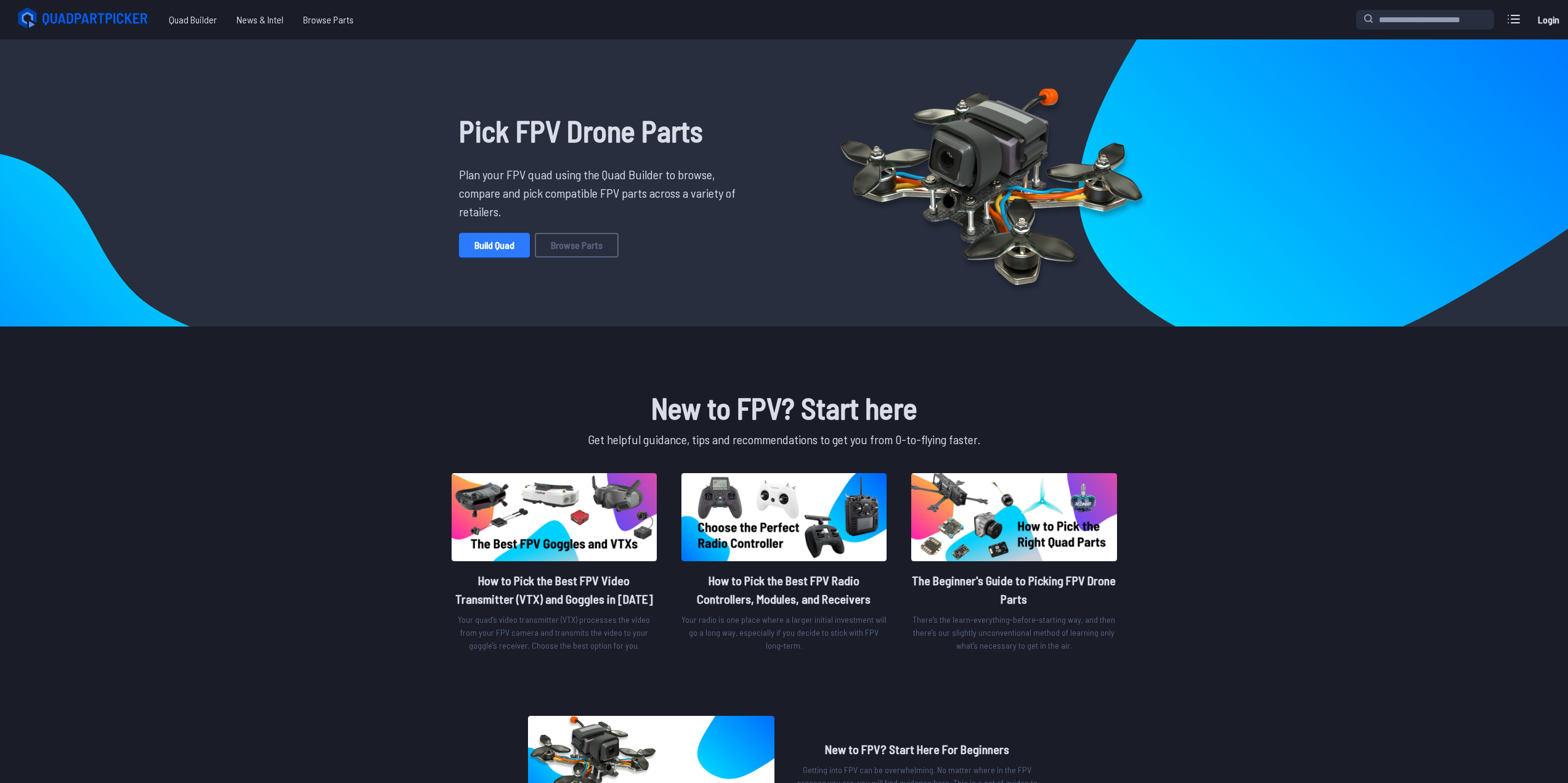
click at [504, 248] on link "Build Quad" at bounding box center [494, 245] width 71 height 25
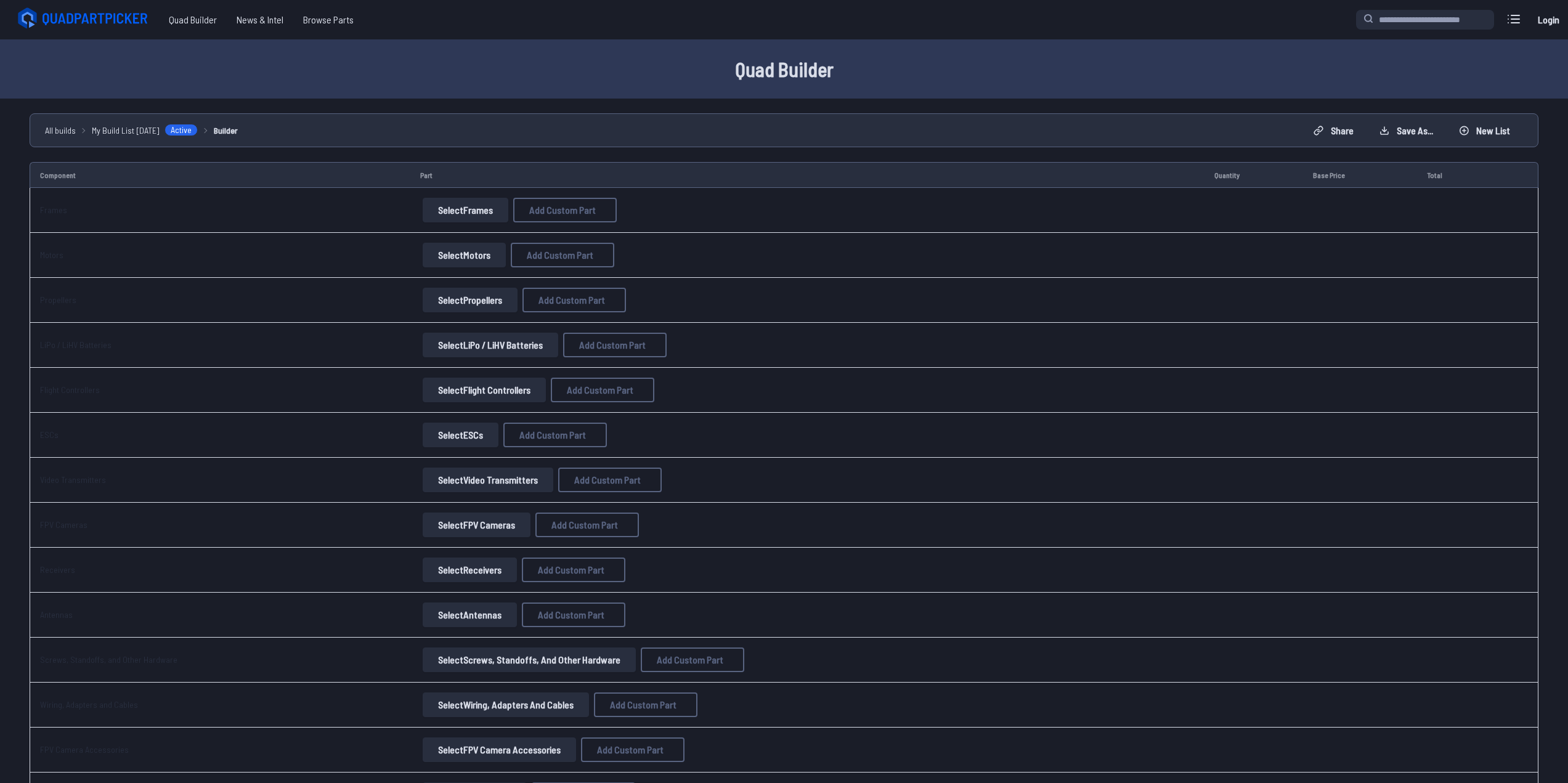
click at [458, 199] on button "Select Frames" at bounding box center [465, 210] width 86 height 25
click at [459, 206] on button "Select Frames" at bounding box center [465, 210] width 86 height 25
click at [464, 216] on button "Select Frames" at bounding box center [465, 210] width 86 height 25
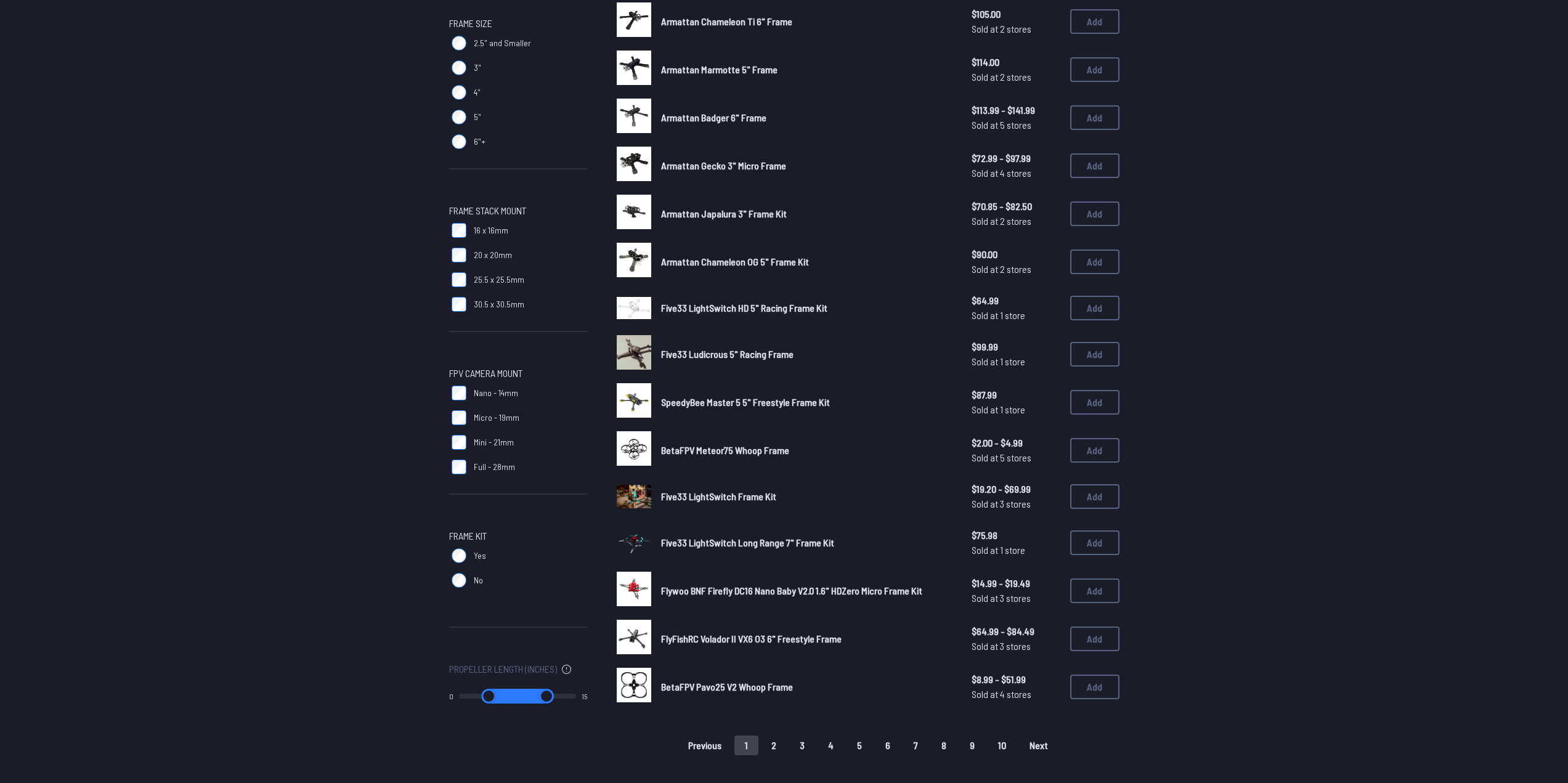
scroll to position [431, 0]
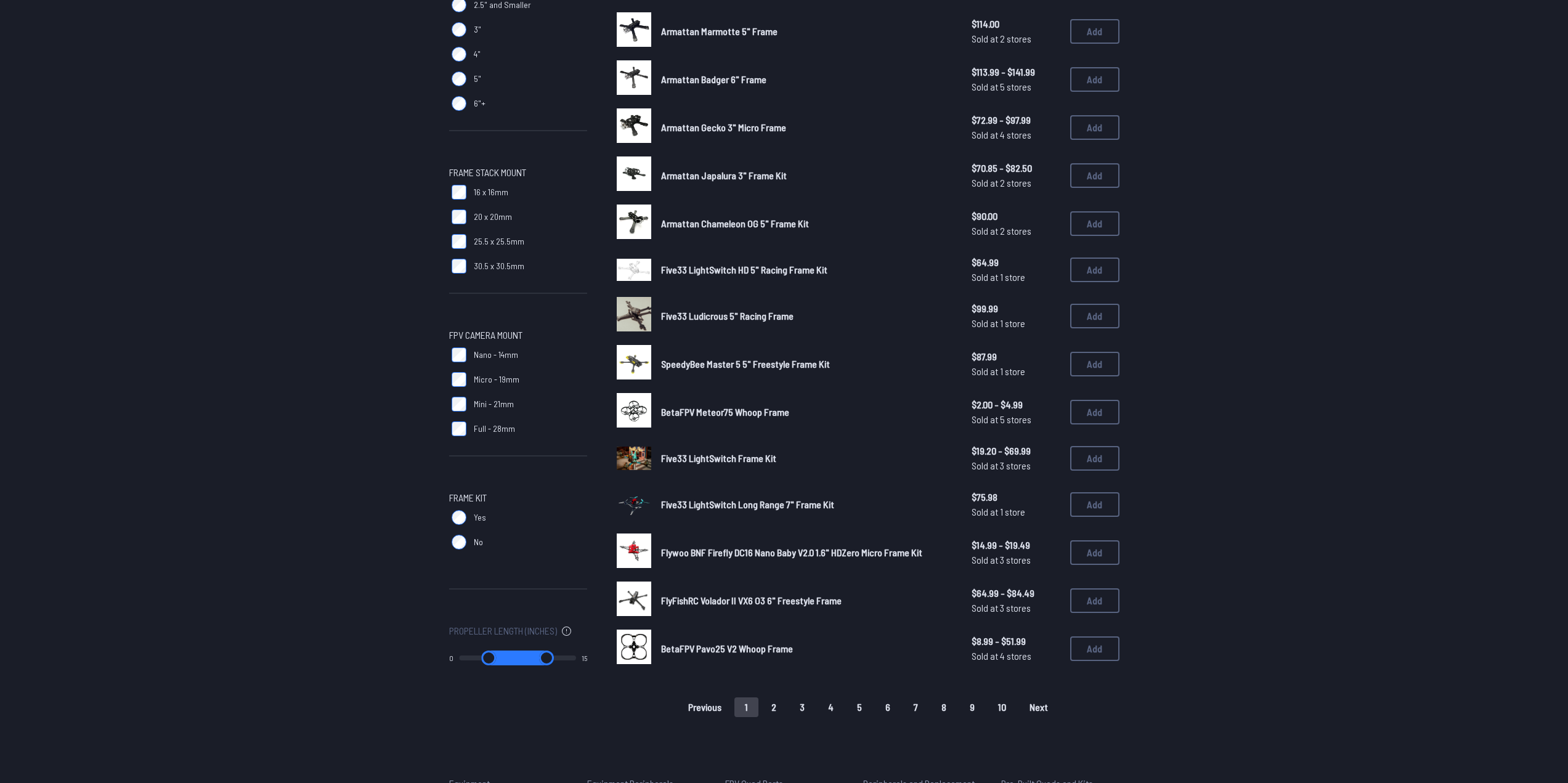
click at [780, 708] on button "2" at bounding box center [774, 707] width 26 height 20
click at [774, 705] on button "2" at bounding box center [774, 707] width 26 height 20
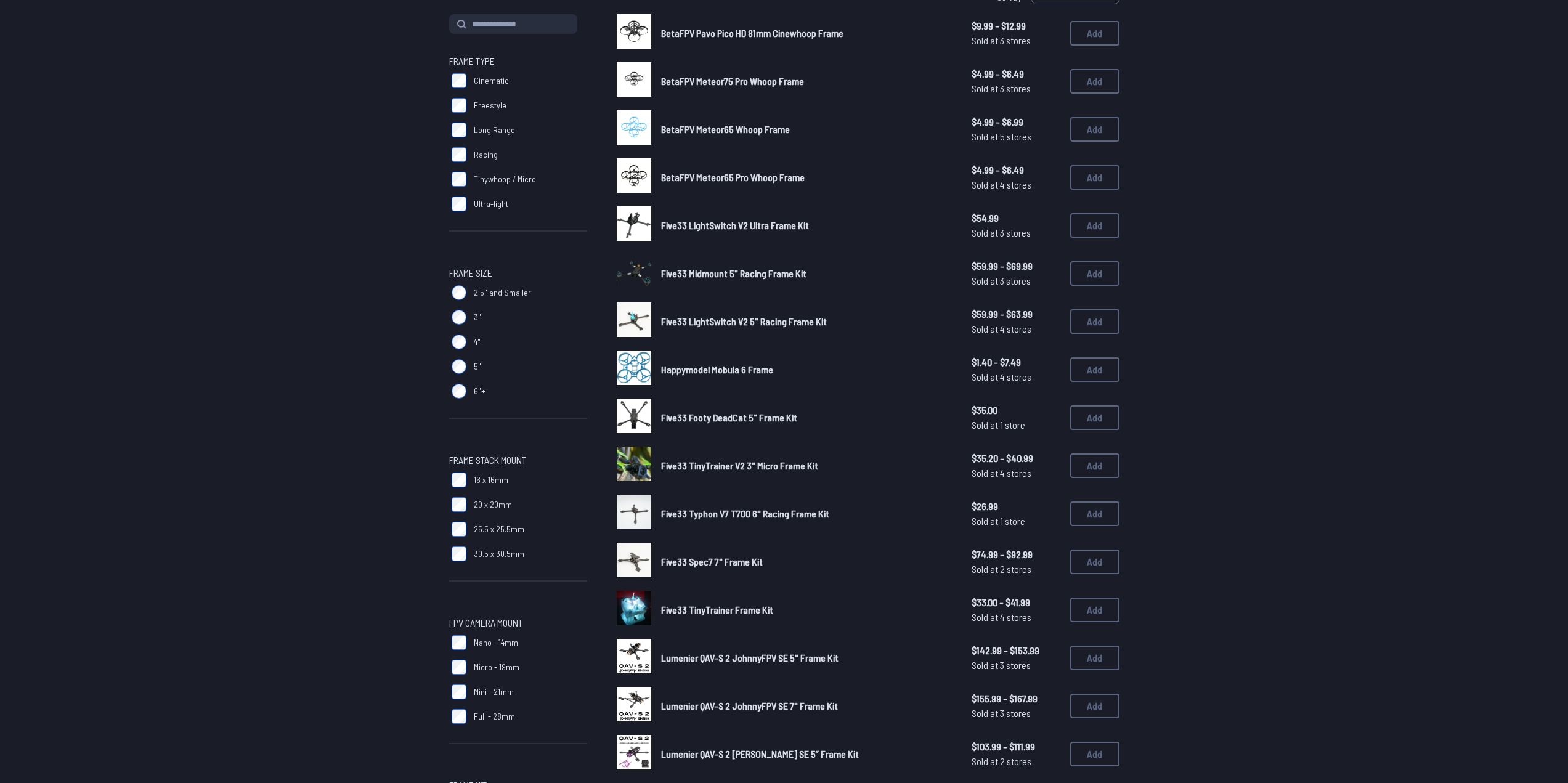
scroll to position [431, 0]
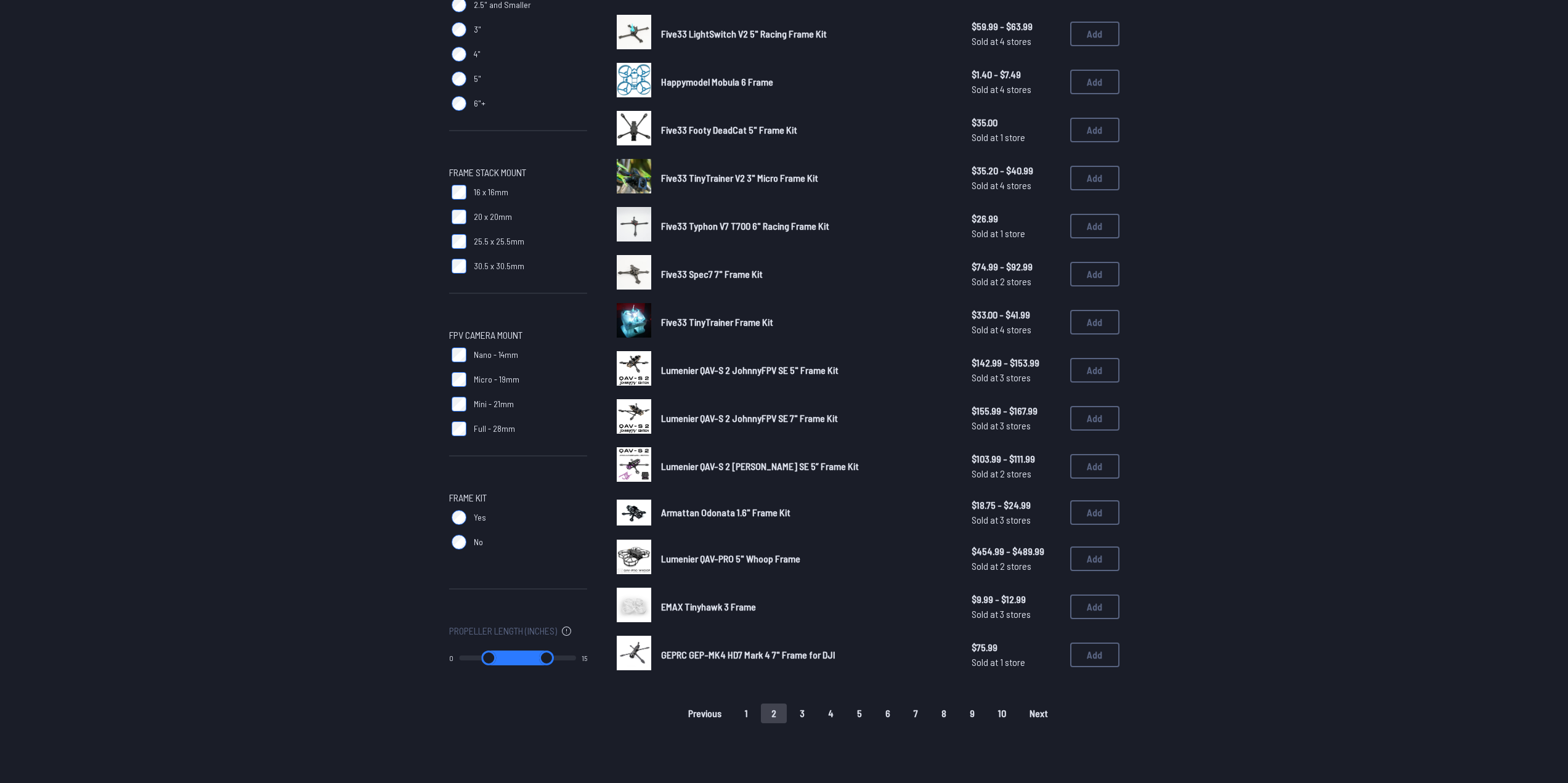
click at [806, 710] on button "3" at bounding box center [802, 713] width 26 height 20
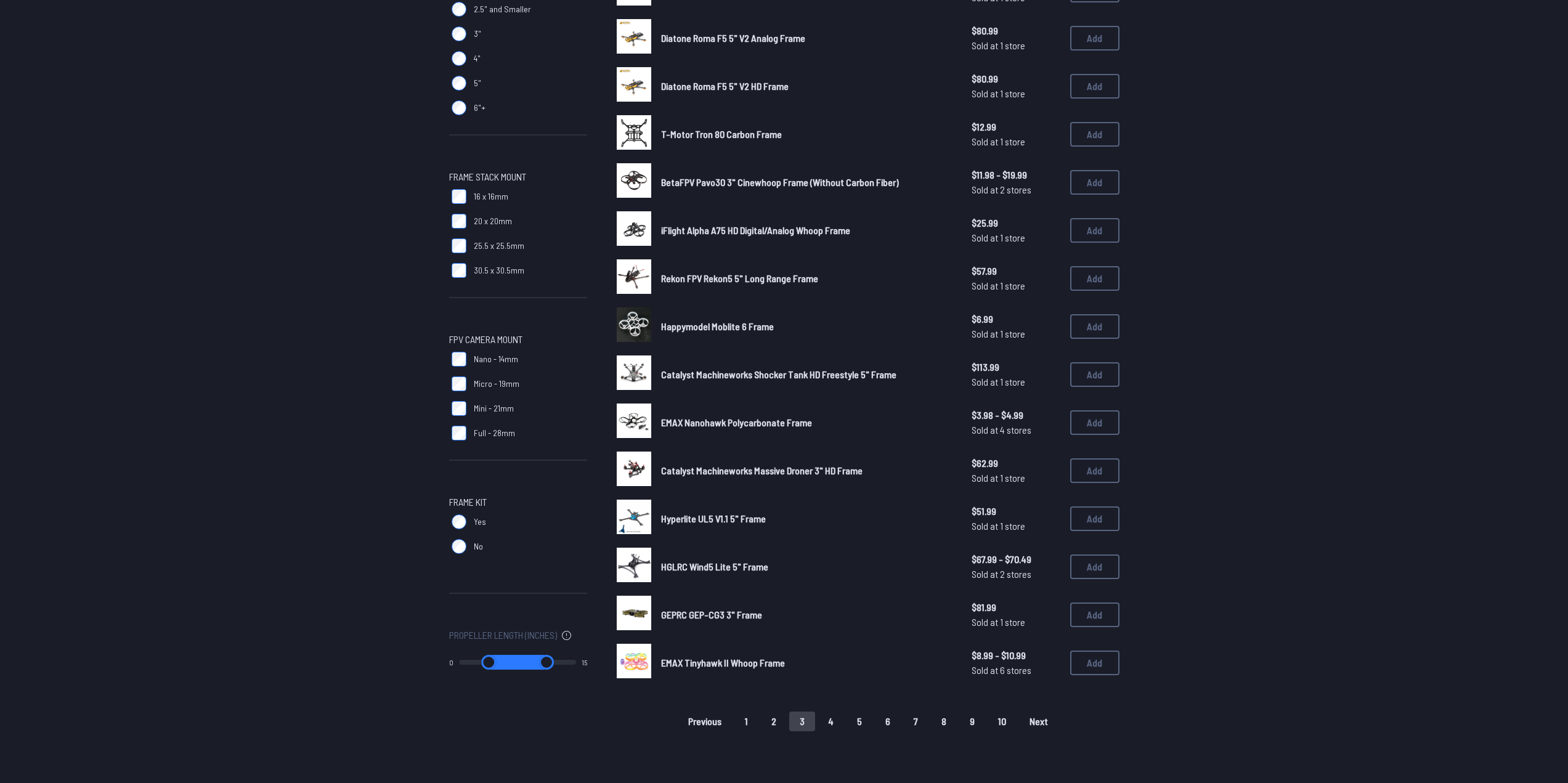
scroll to position [431, 0]
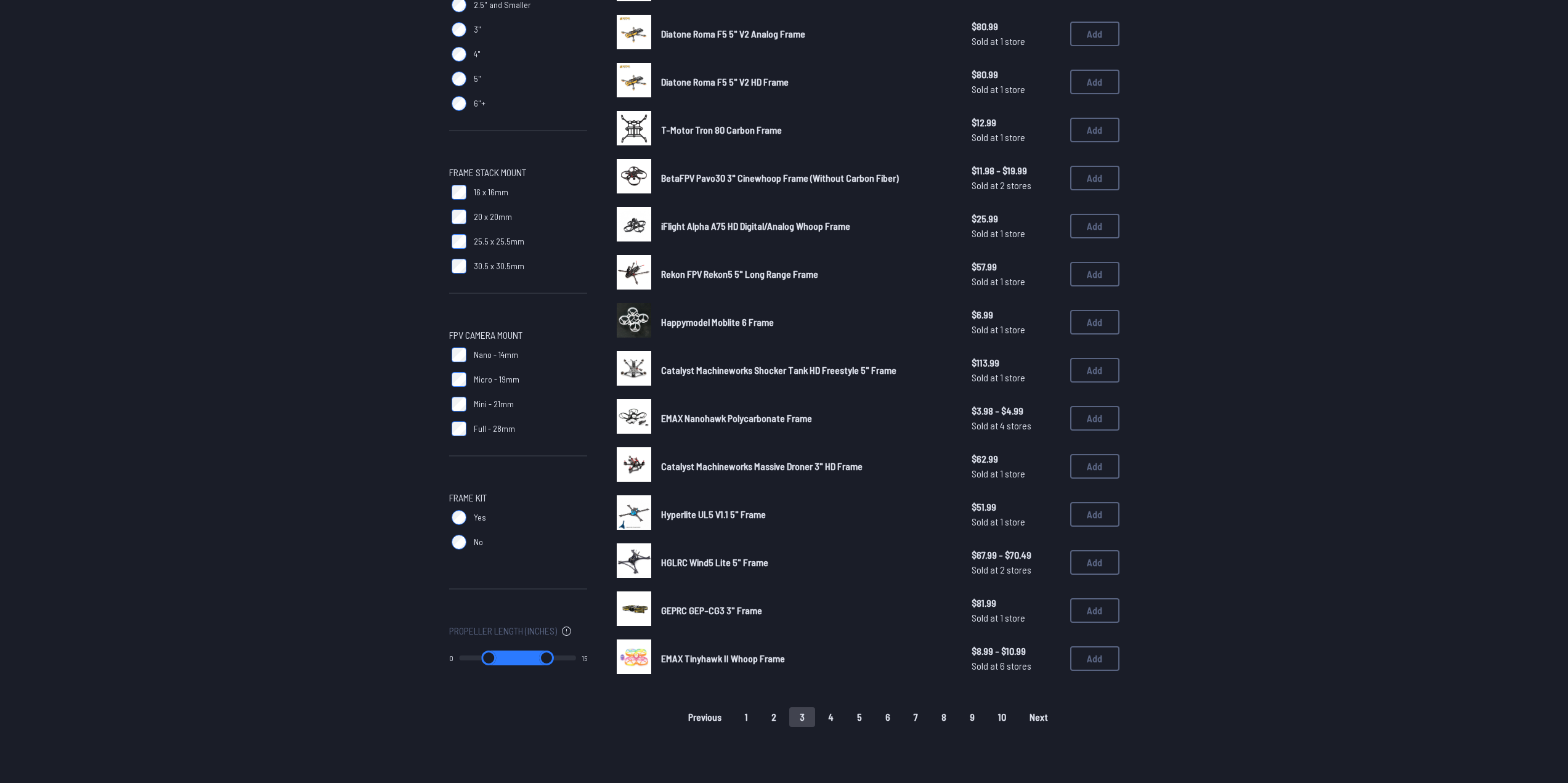
click at [833, 714] on button "4" at bounding box center [831, 716] width 26 height 20
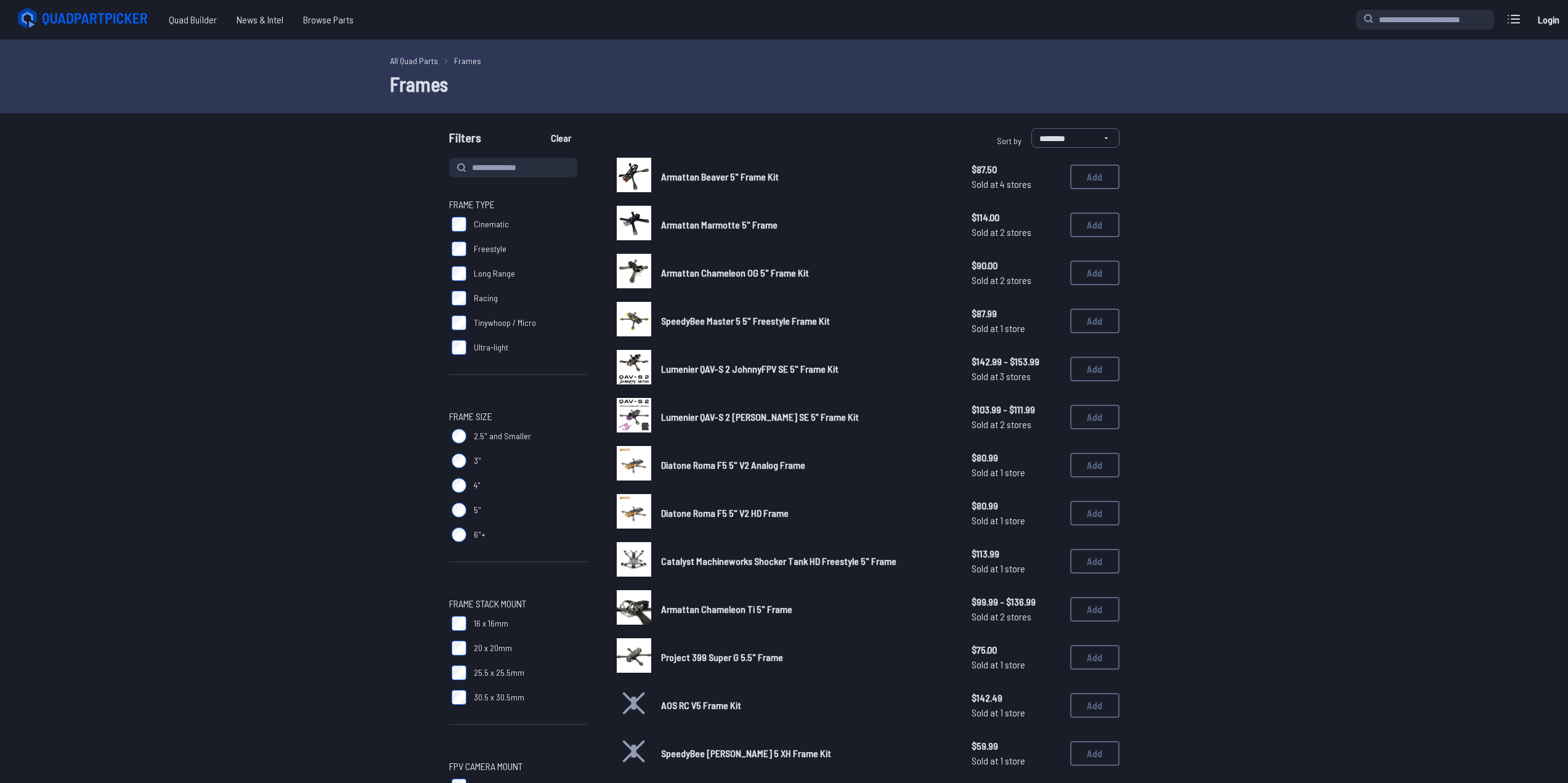
scroll to position [431, 0]
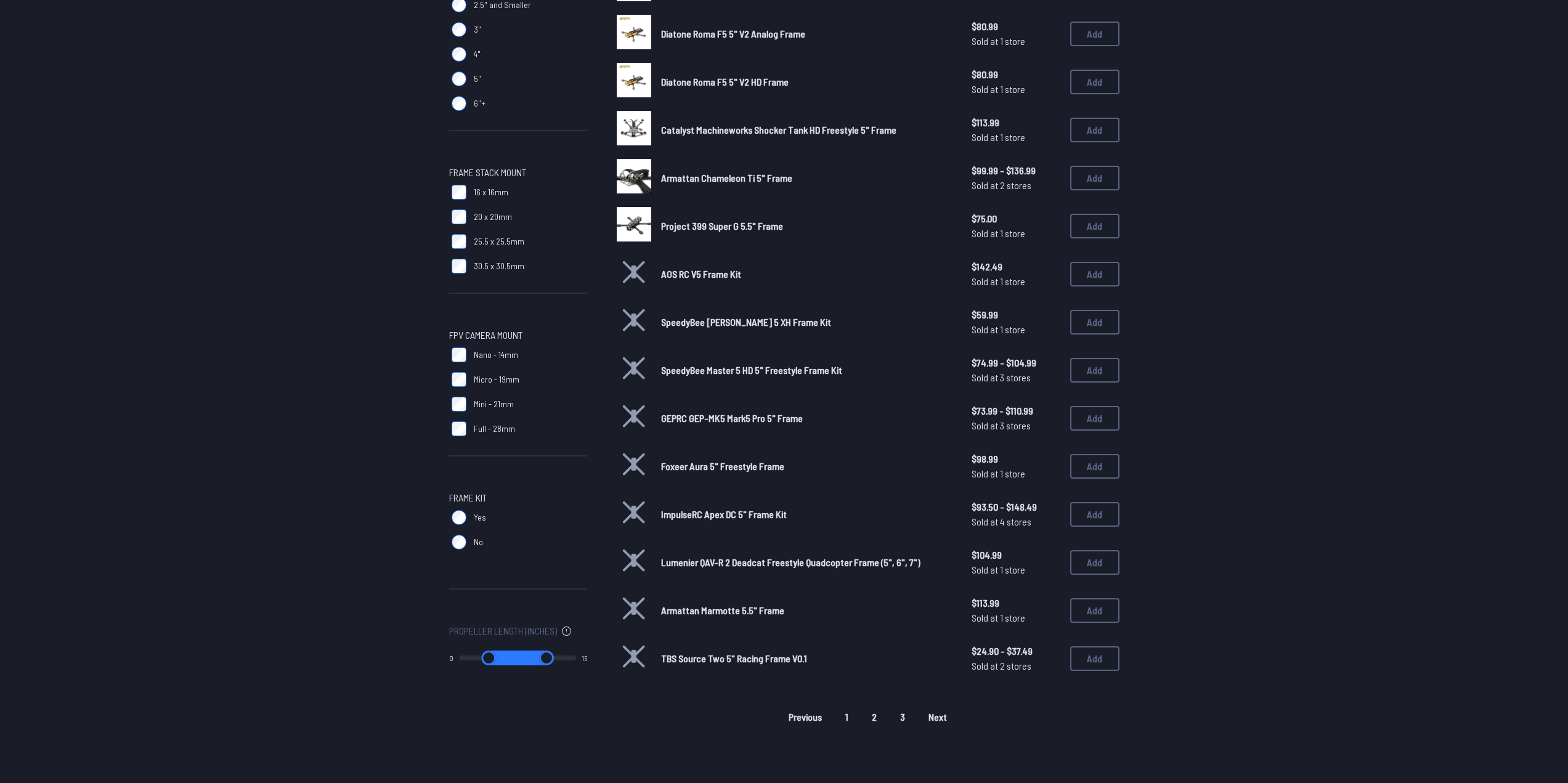
drag, startPoint x: 874, startPoint y: 722, endPoint x: 850, endPoint y: 718, distance: 24.3
click at [850, 718] on div "Previous 1 2 3 Next" at bounding box center [868, 716] width 503 height 20
click at [850, 718] on button "1" at bounding box center [847, 716] width 24 height 20
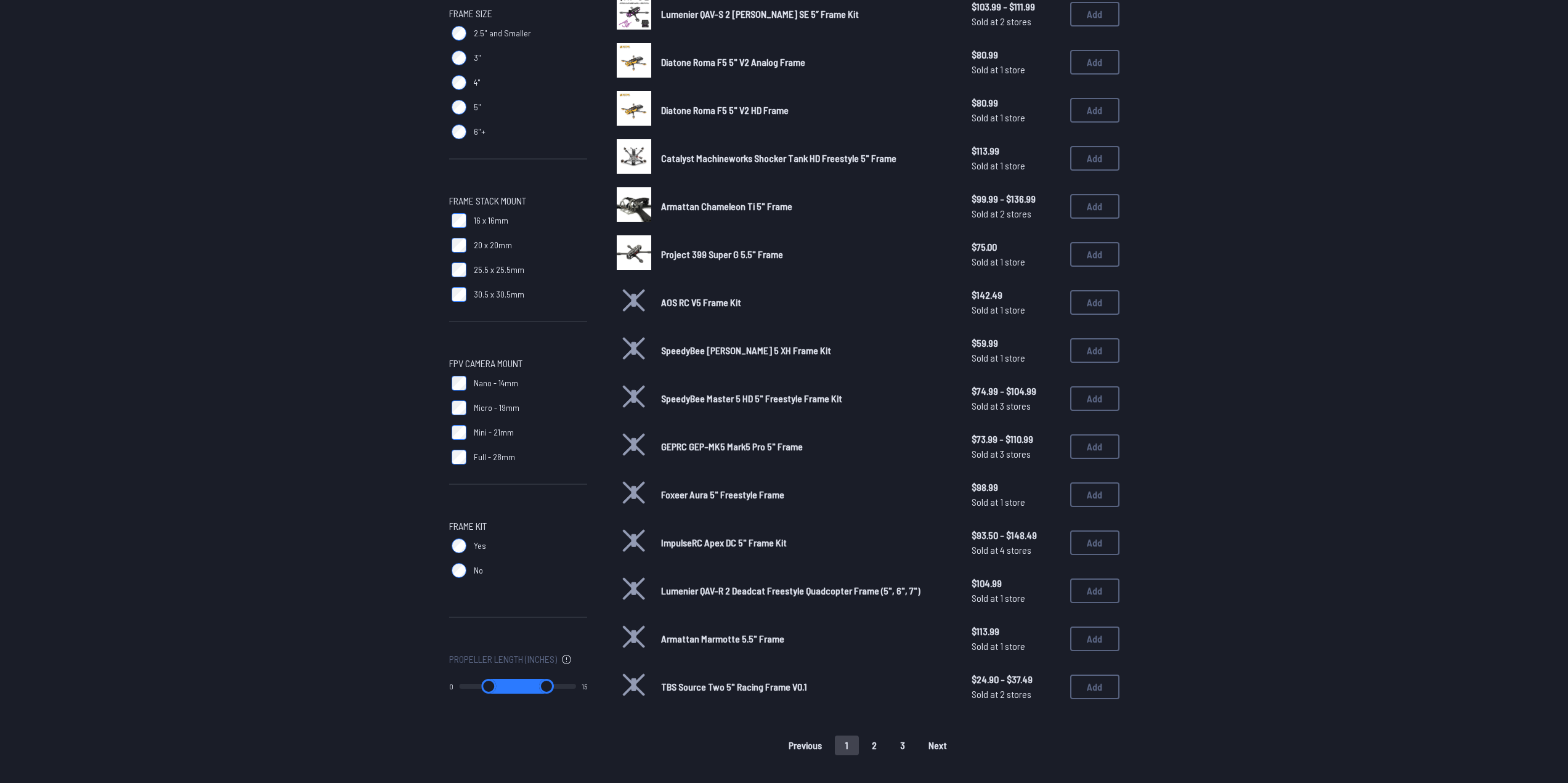
scroll to position [492, 0]
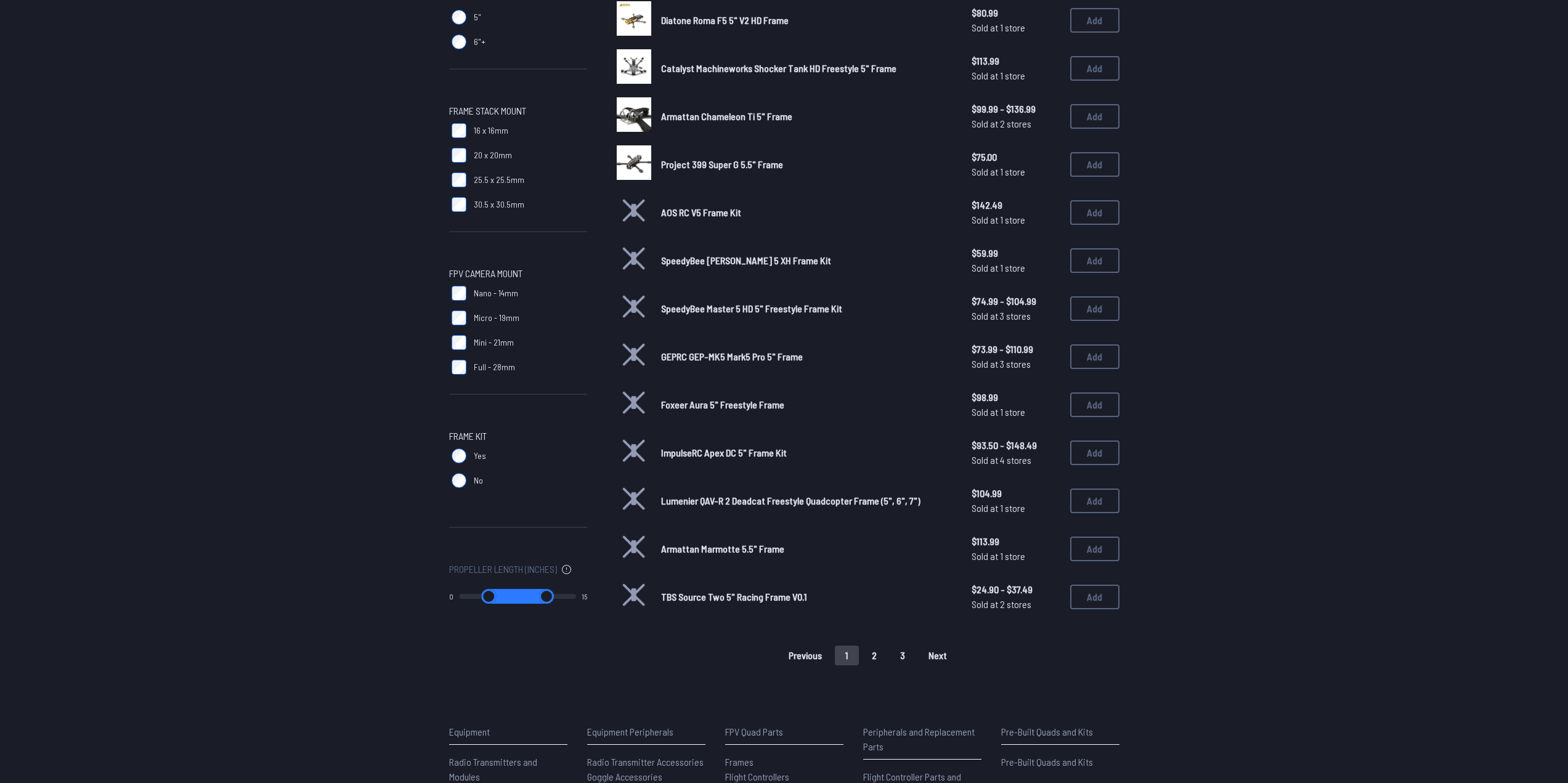
click at [883, 654] on button "2" at bounding box center [874, 655] width 26 height 20
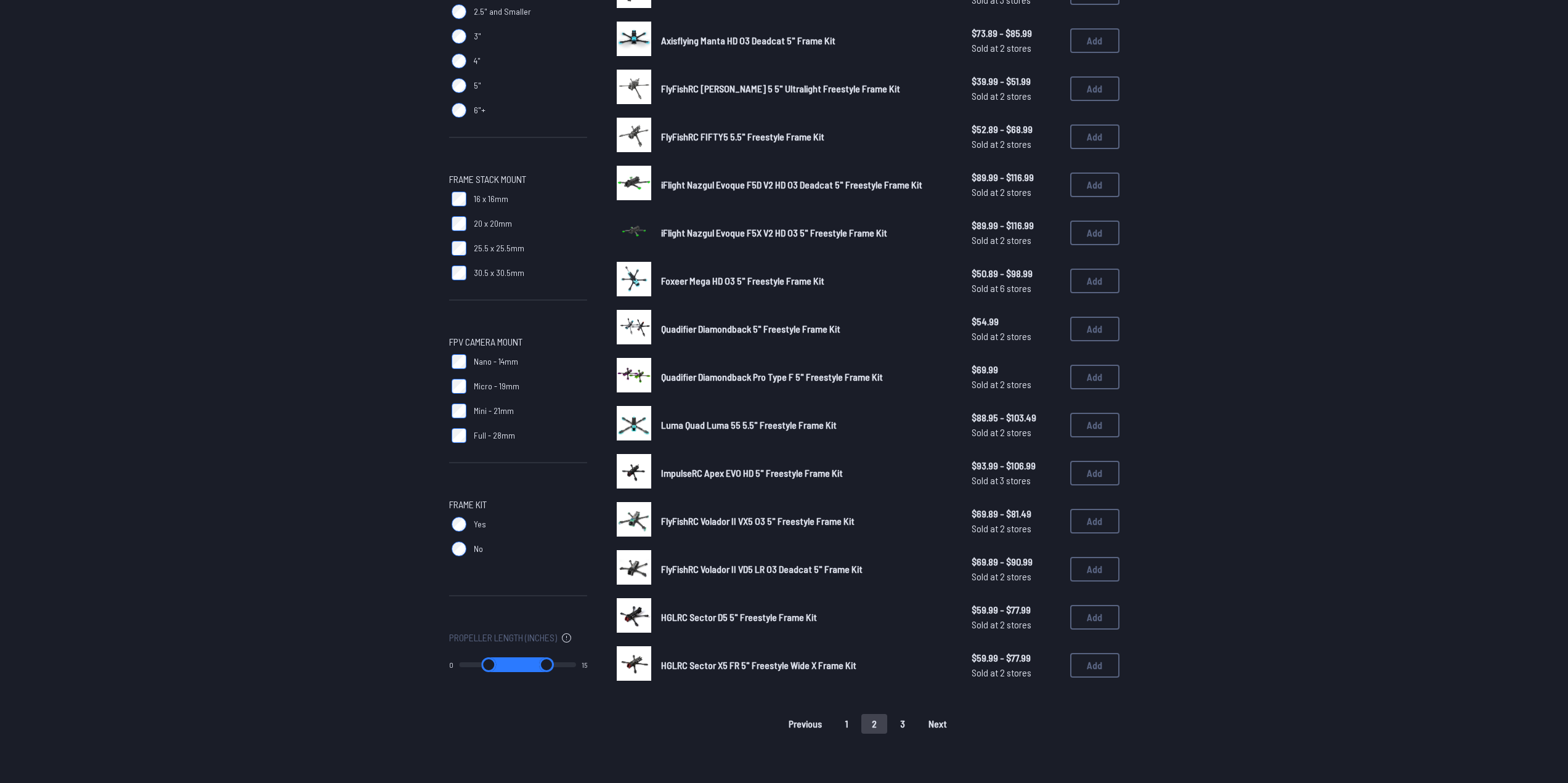
scroll to position [431, 0]
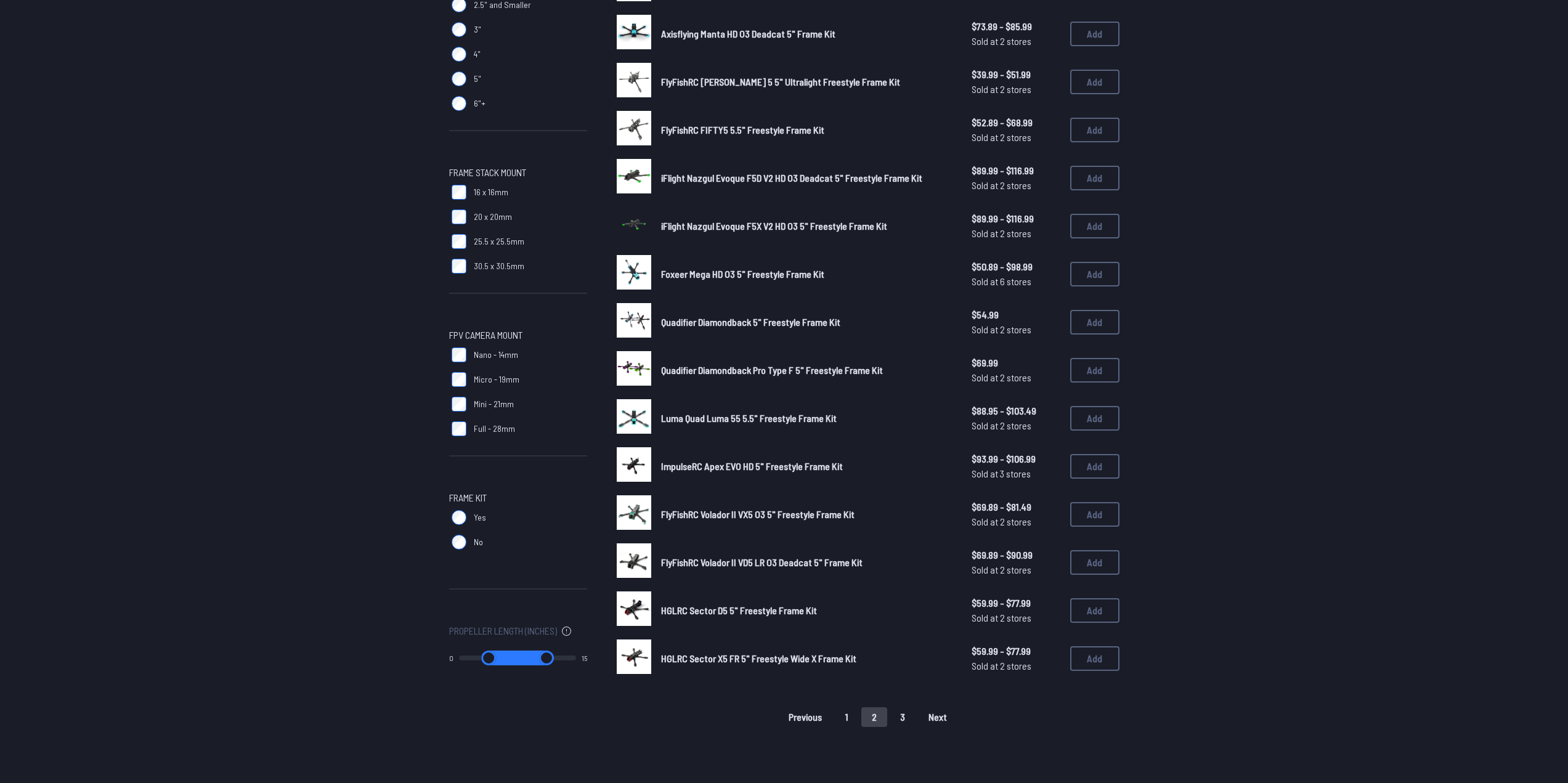
click at [670, 517] on span "FlyFishRC Volador II VX5 O3 5" Freestyle Frame Kit" at bounding box center [758, 513] width 194 height 11
click at [629, 501] on img at bounding box center [634, 512] width 34 height 34
click at [1095, 515] on button "Add" at bounding box center [1094, 514] width 49 height 25
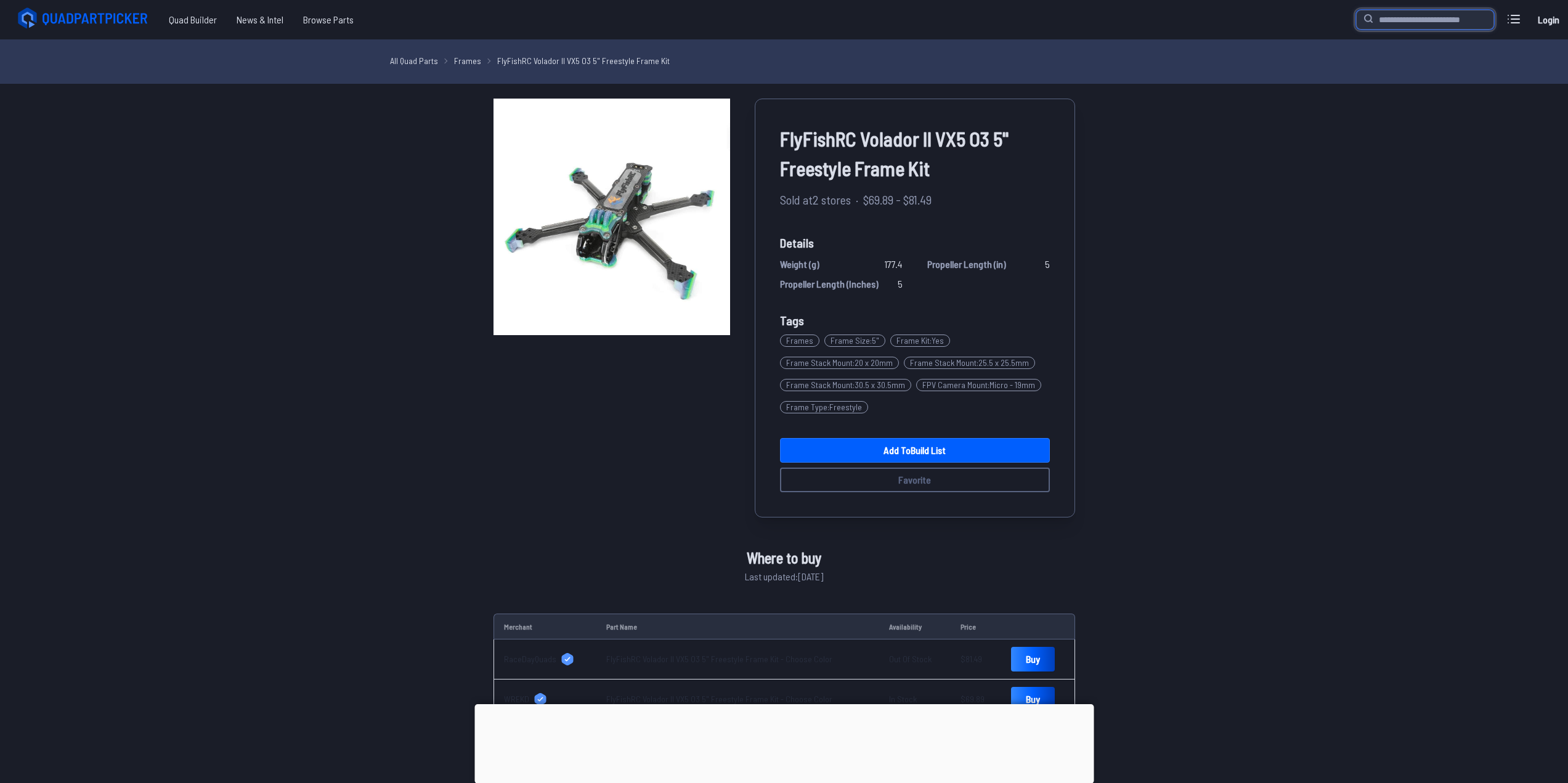
click at [1411, 18] on input "search" at bounding box center [1425, 20] width 138 height 20
type input "*******"
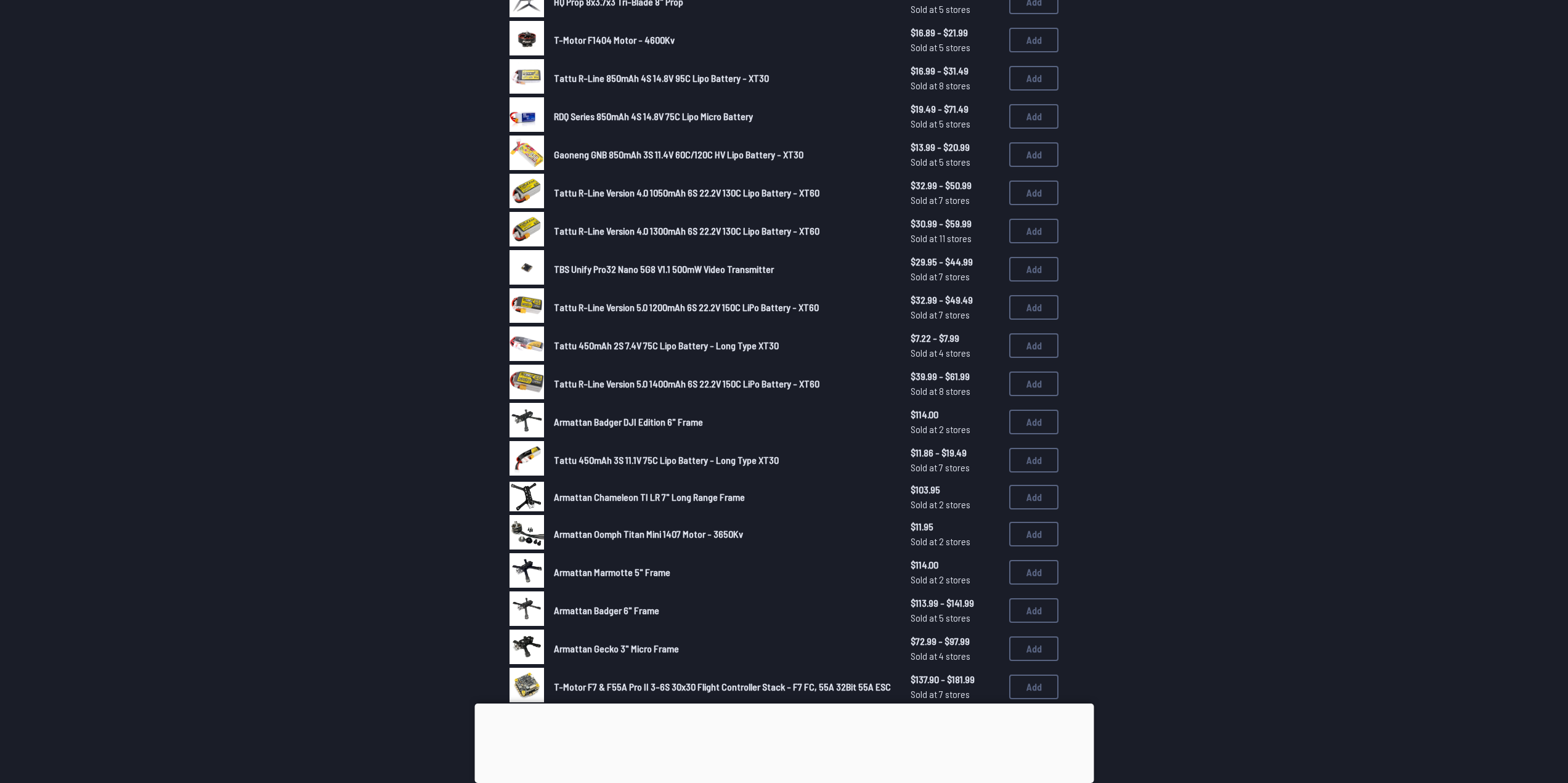
scroll to position [492, 0]
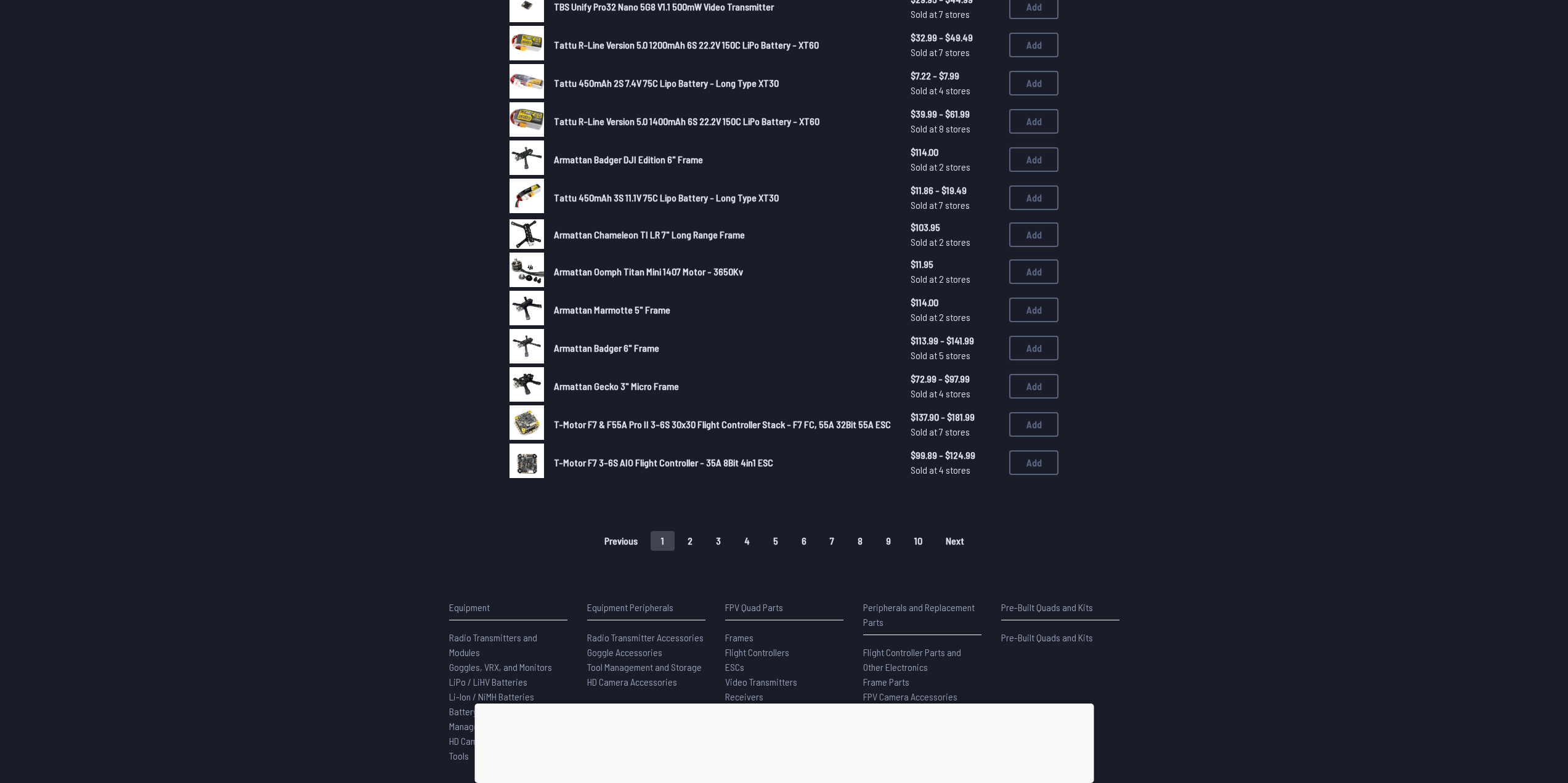
click at [692, 538] on button "2" at bounding box center [690, 540] width 26 height 20
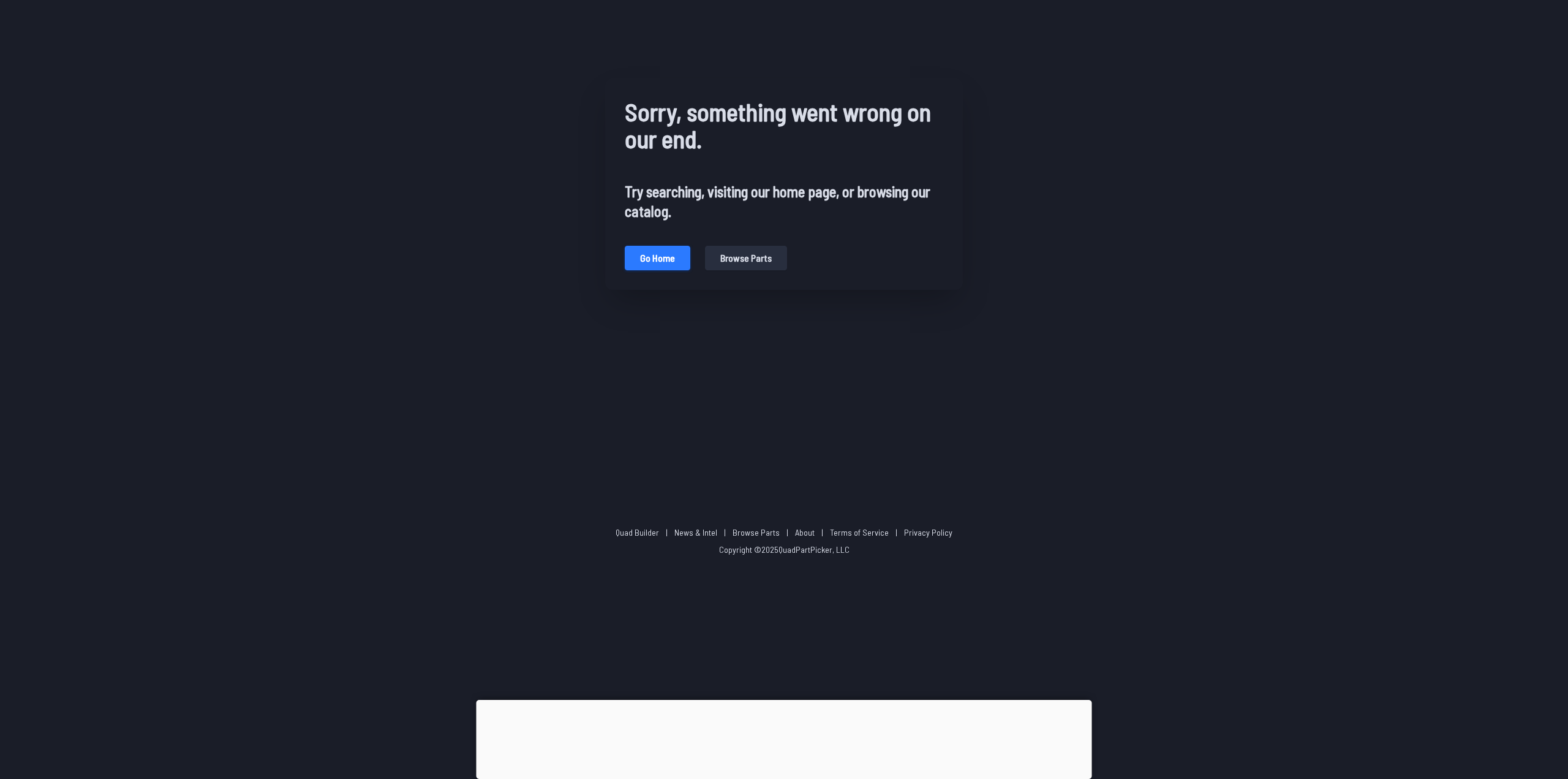
click at [646, 252] on button "Go home" at bounding box center [658, 258] width 66 height 25
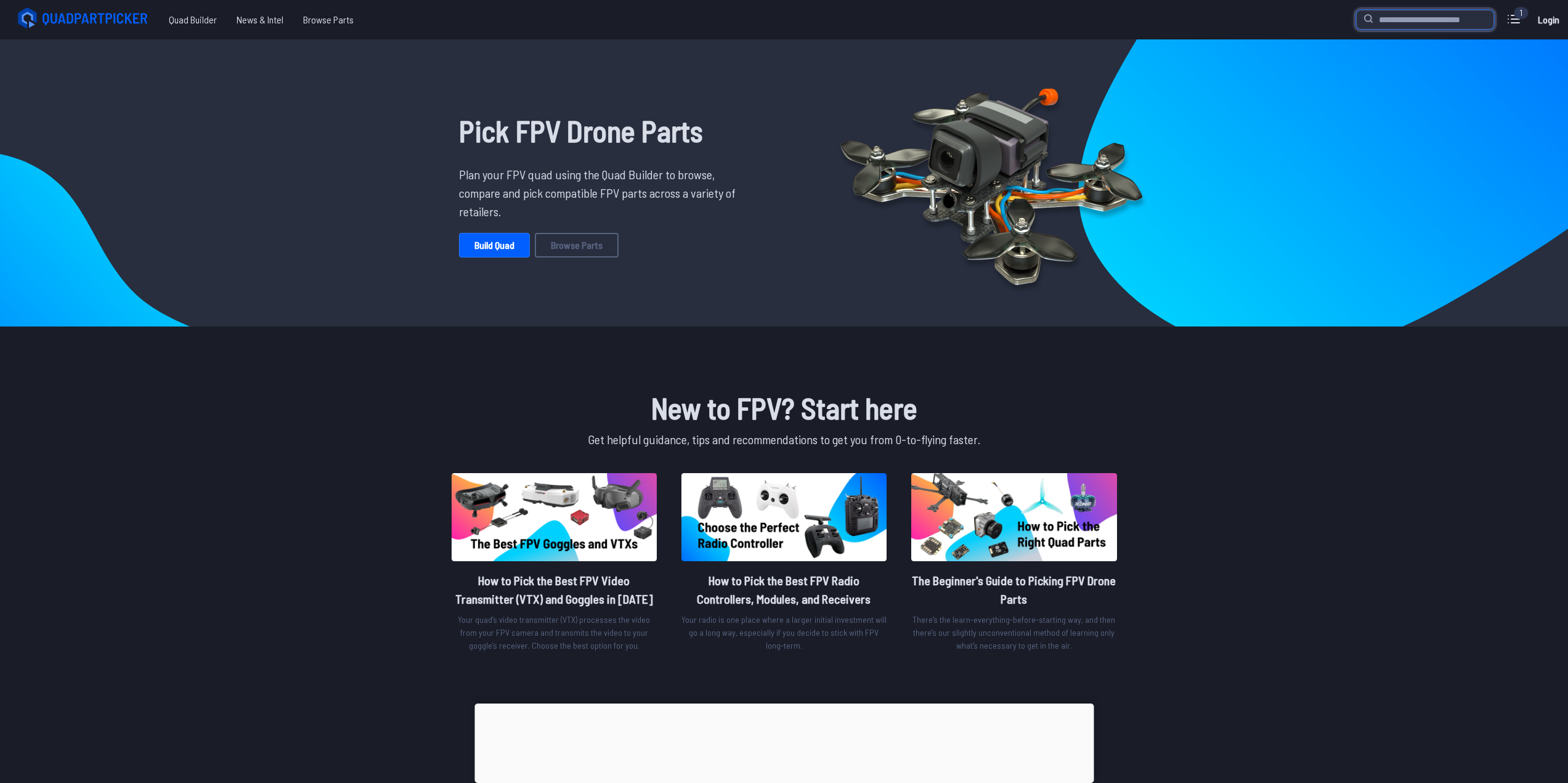
click at [1413, 20] on input "search" at bounding box center [1425, 20] width 138 height 20
type input "********"
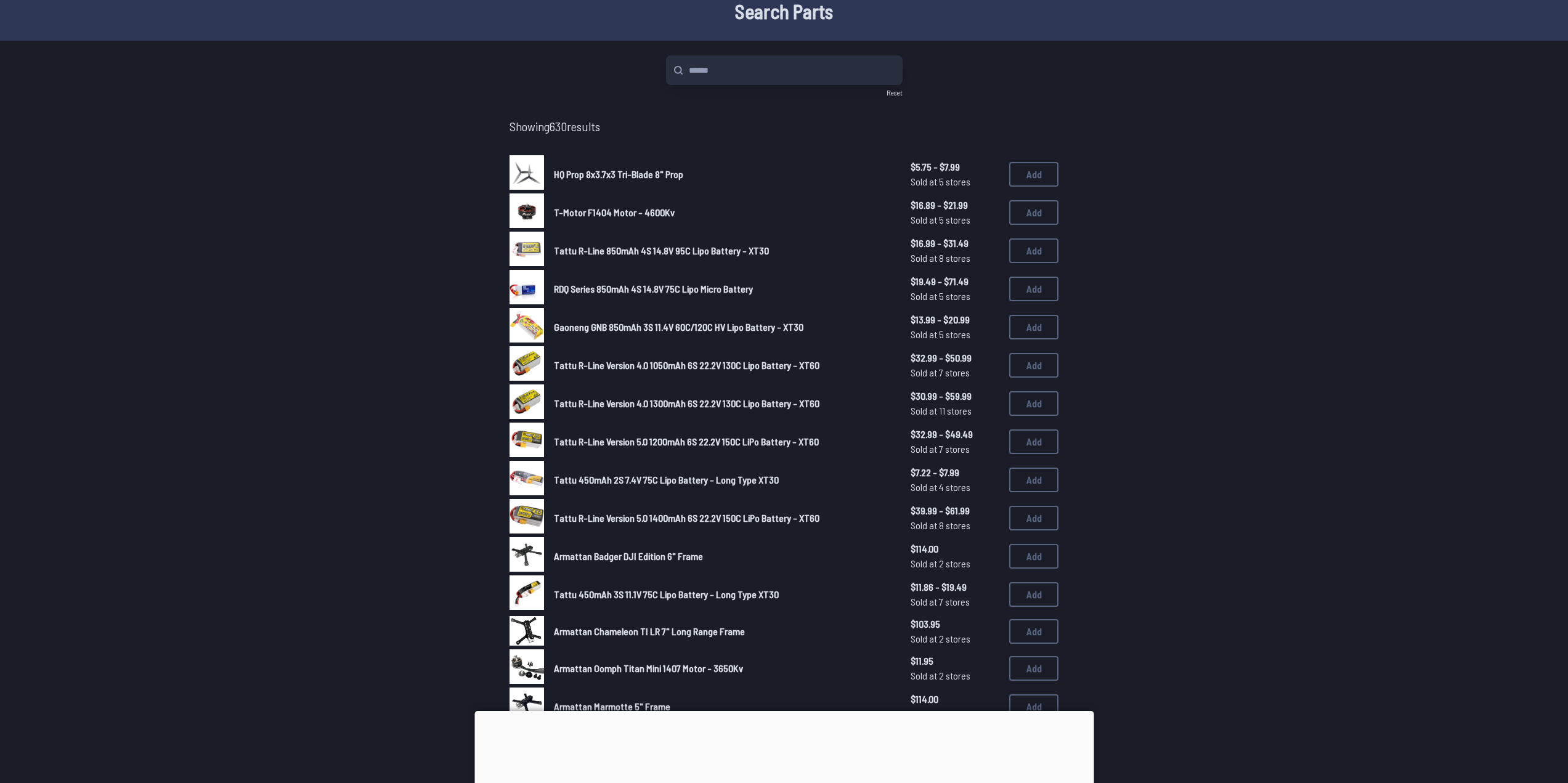
scroll to position [431, 0]
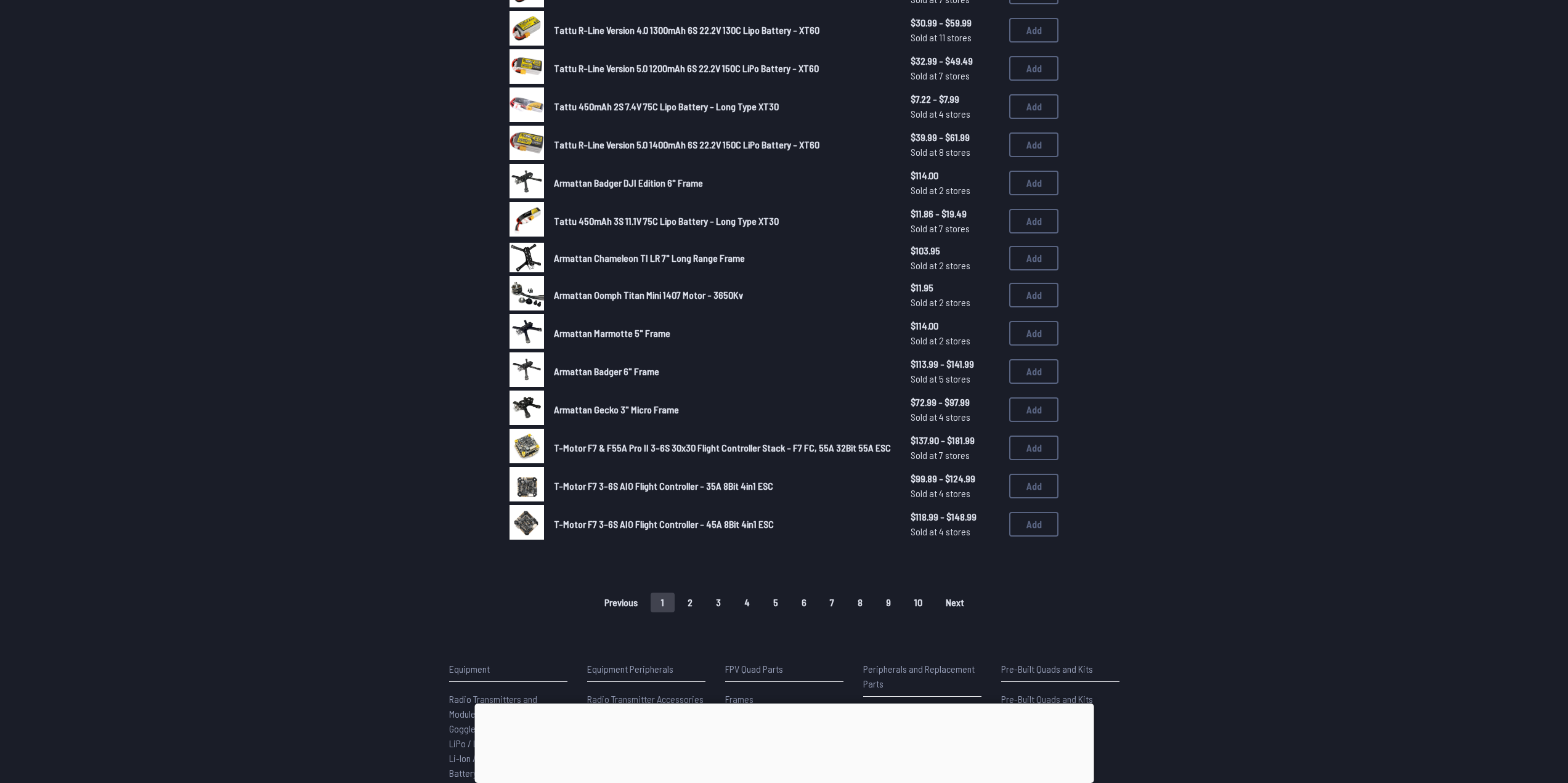
click at [697, 598] on button "2" at bounding box center [690, 602] width 26 height 20
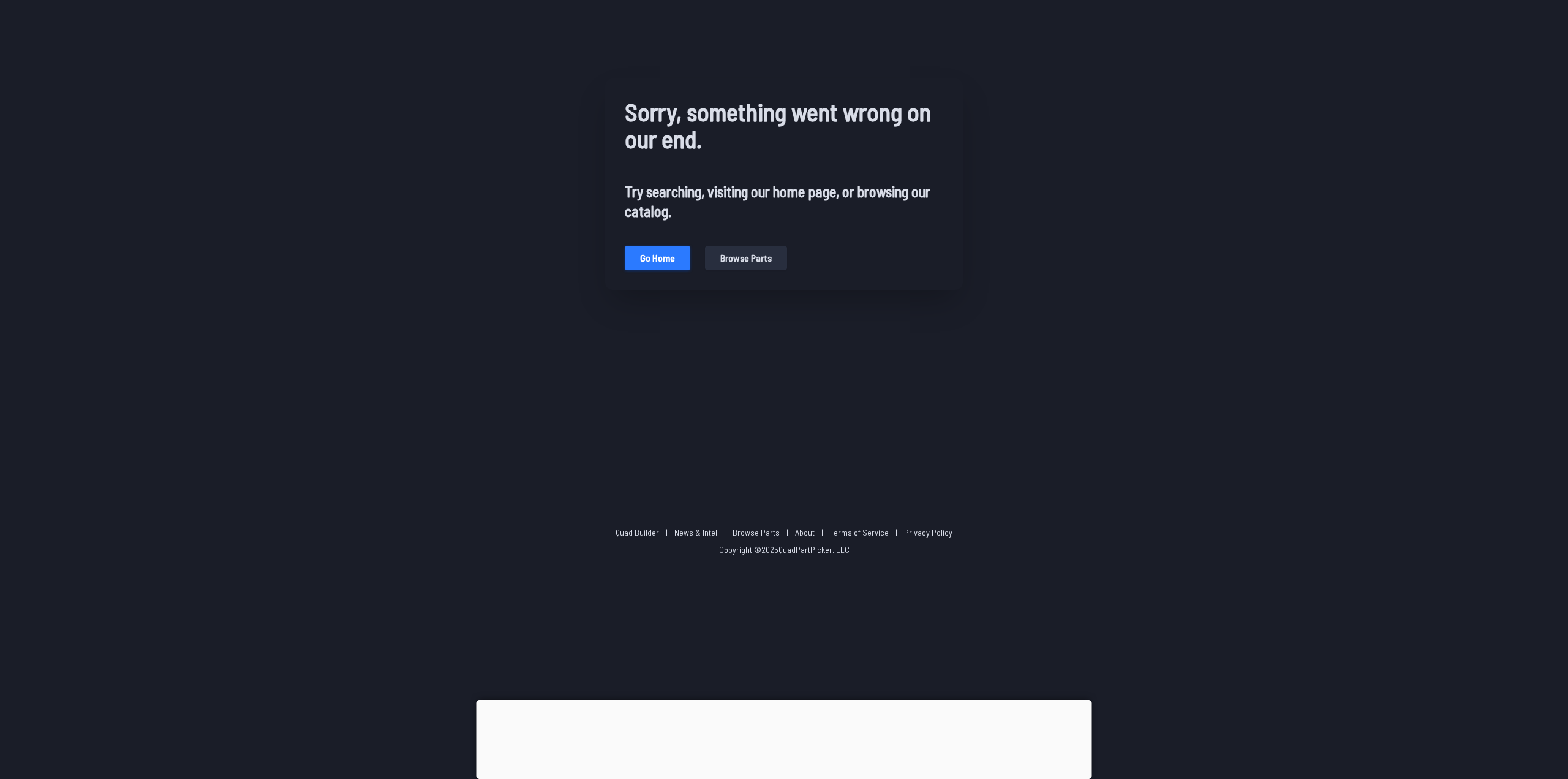
click at [643, 258] on button "Go home" at bounding box center [658, 258] width 66 height 25
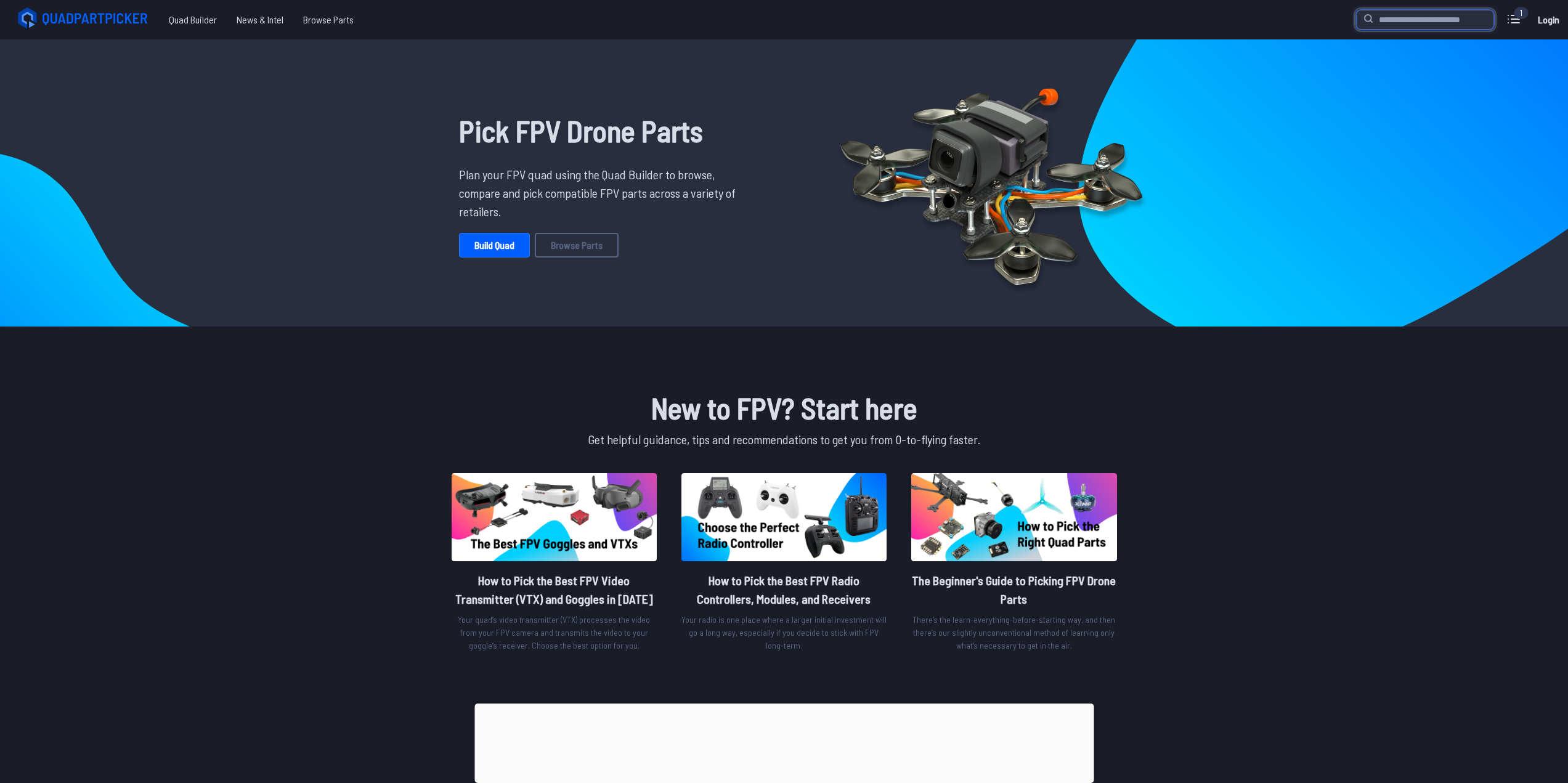
click at [1411, 24] on input "search" at bounding box center [1425, 20] width 138 height 20
type input "**********"
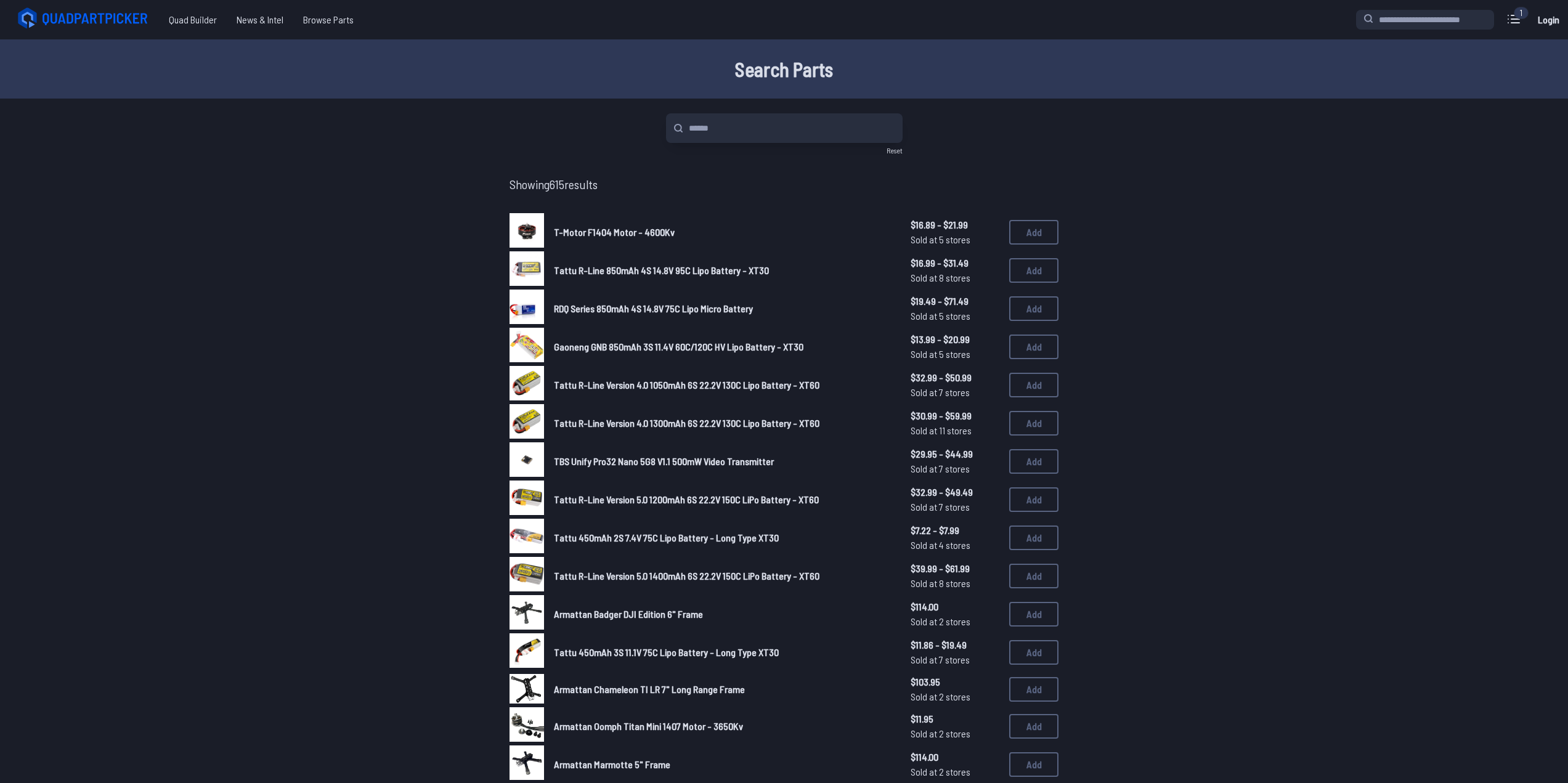
click at [726, 107] on main "Search Parts Reset Showing 615 results T-Motor F1404 Motor - 4600Kv $16.89 - $2…" at bounding box center [784, 647] width 1568 height 1216
click at [735, 124] on input "search" at bounding box center [784, 128] width 237 height 30
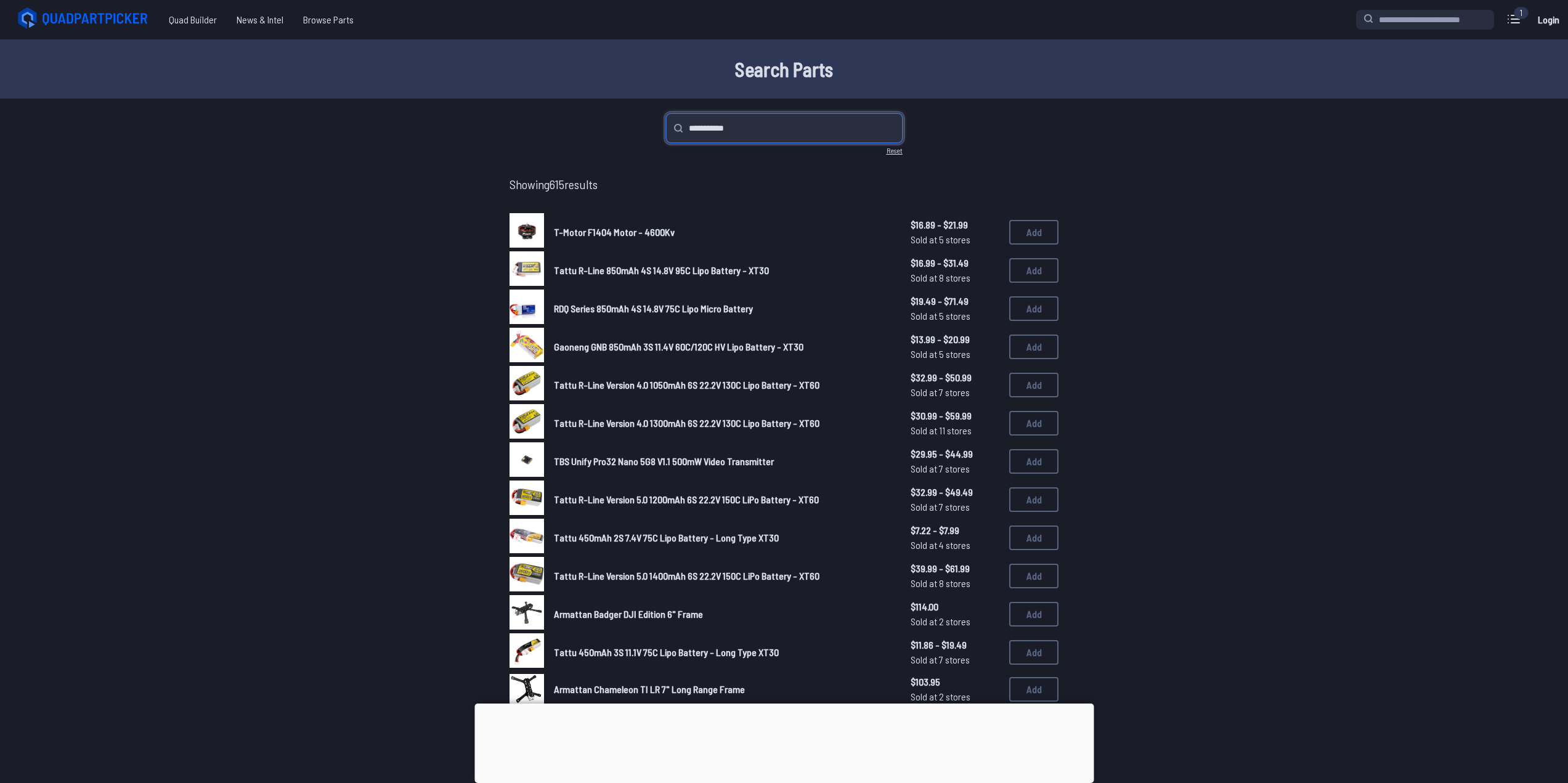
type input "**********"
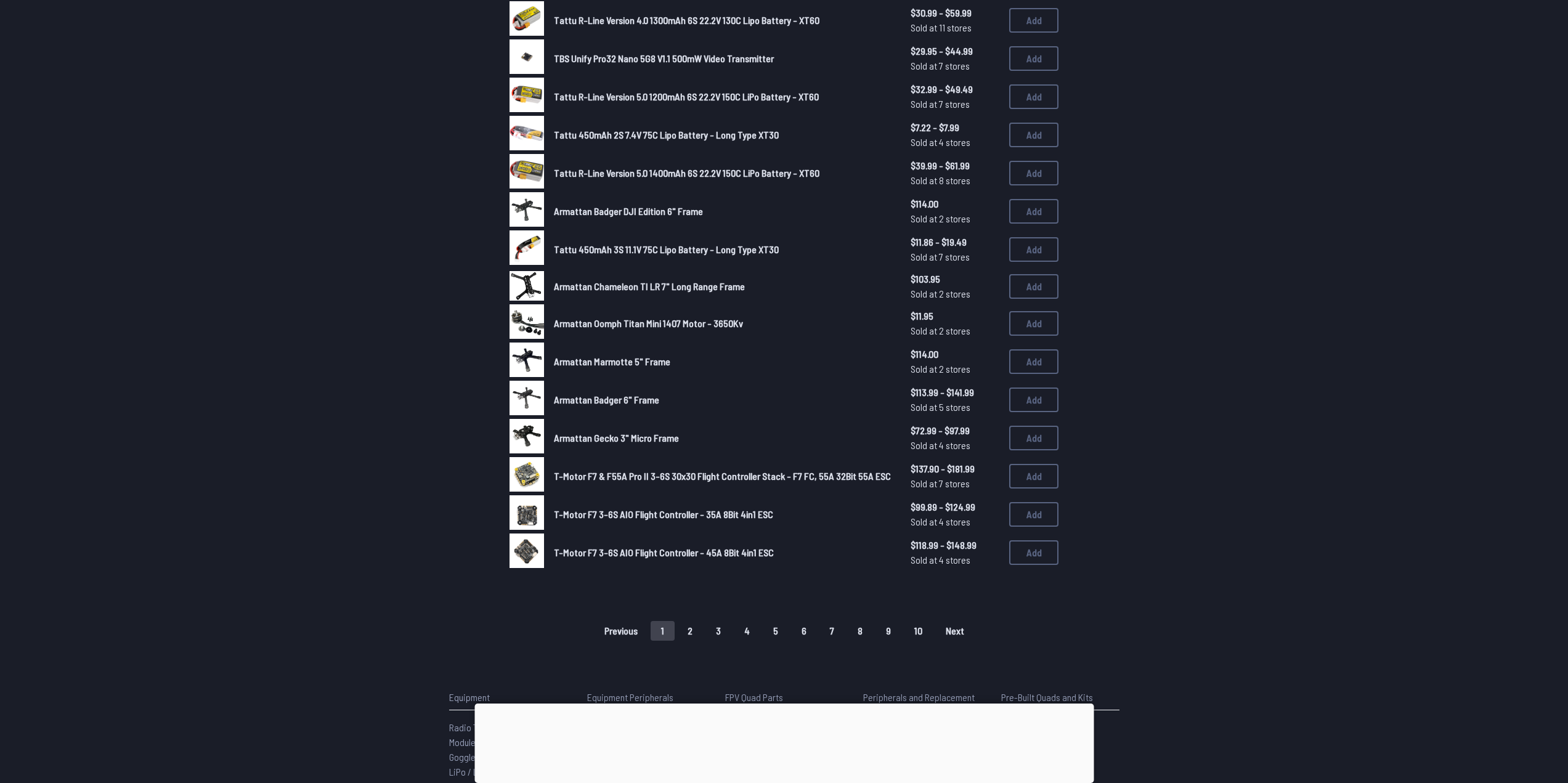
scroll to position [647, 0]
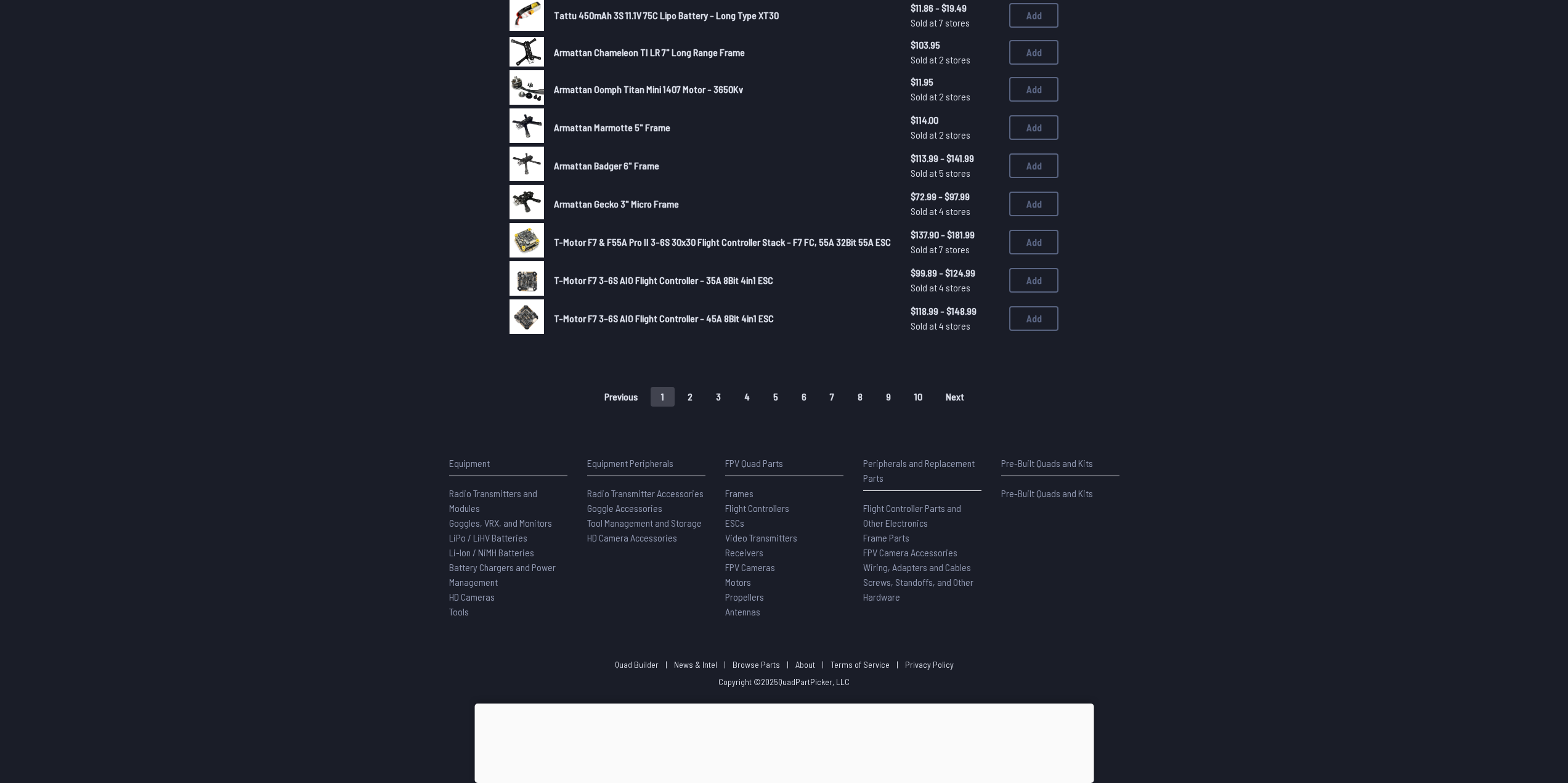
scroll to position [647, 0]
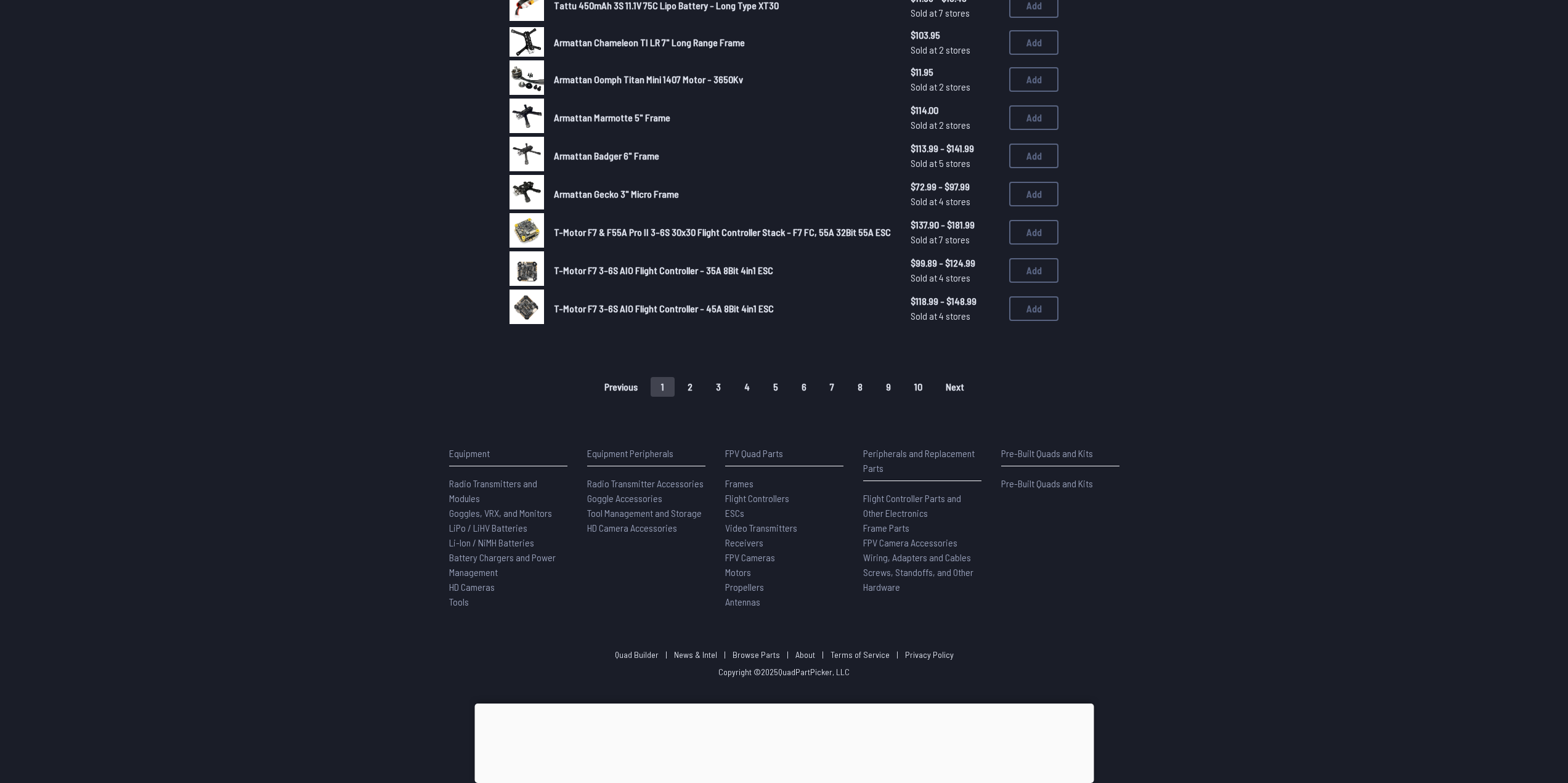
click at [691, 397] on div "Previous 1 2 3 4 5 6 7 8 9 10 Next" at bounding box center [784, 386] width 490 height 20
click at [698, 386] on button "2" at bounding box center [690, 386] width 26 height 20
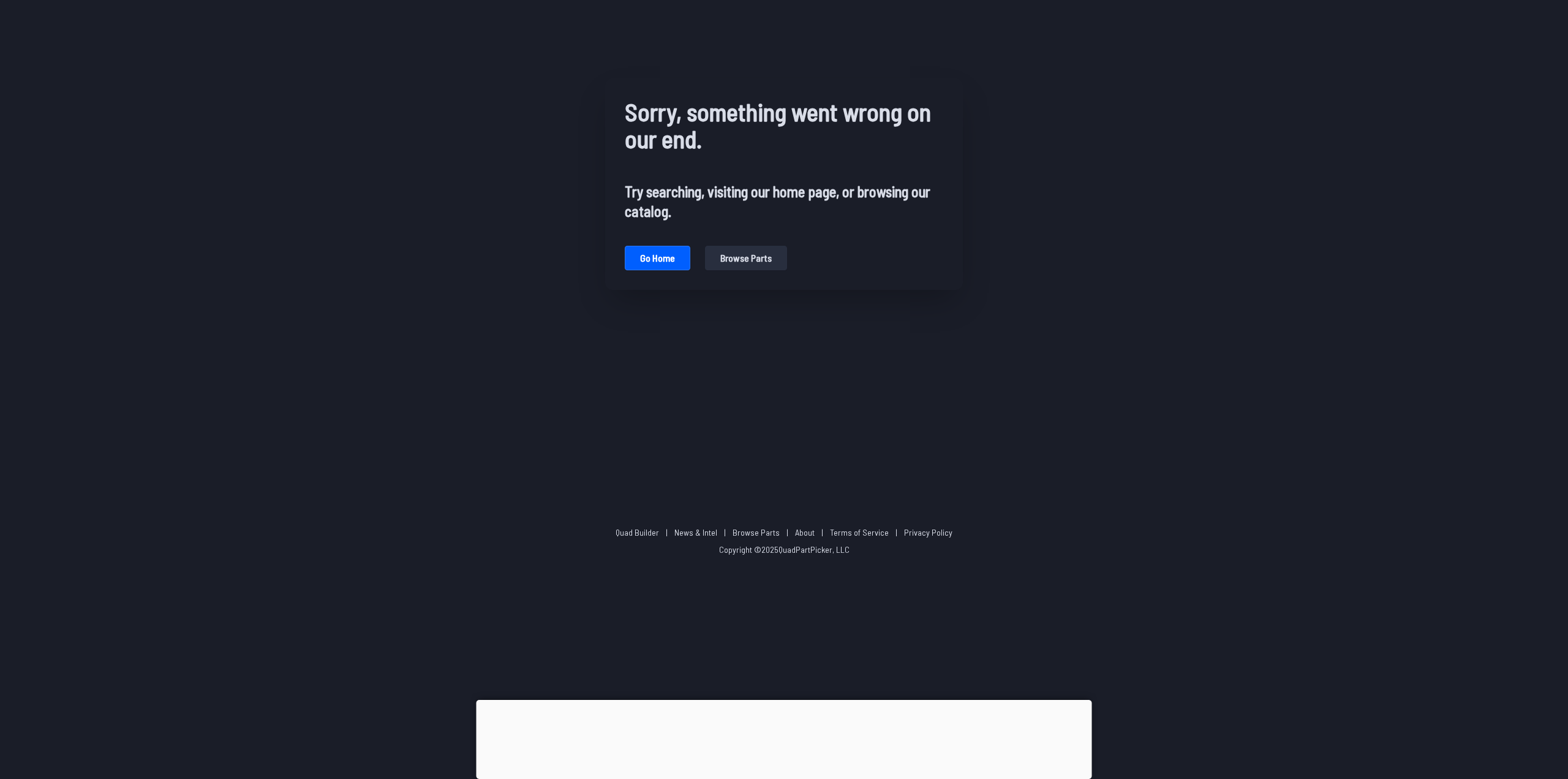
click at [735, 256] on button "Browse parts" at bounding box center [746, 258] width 82 height 25
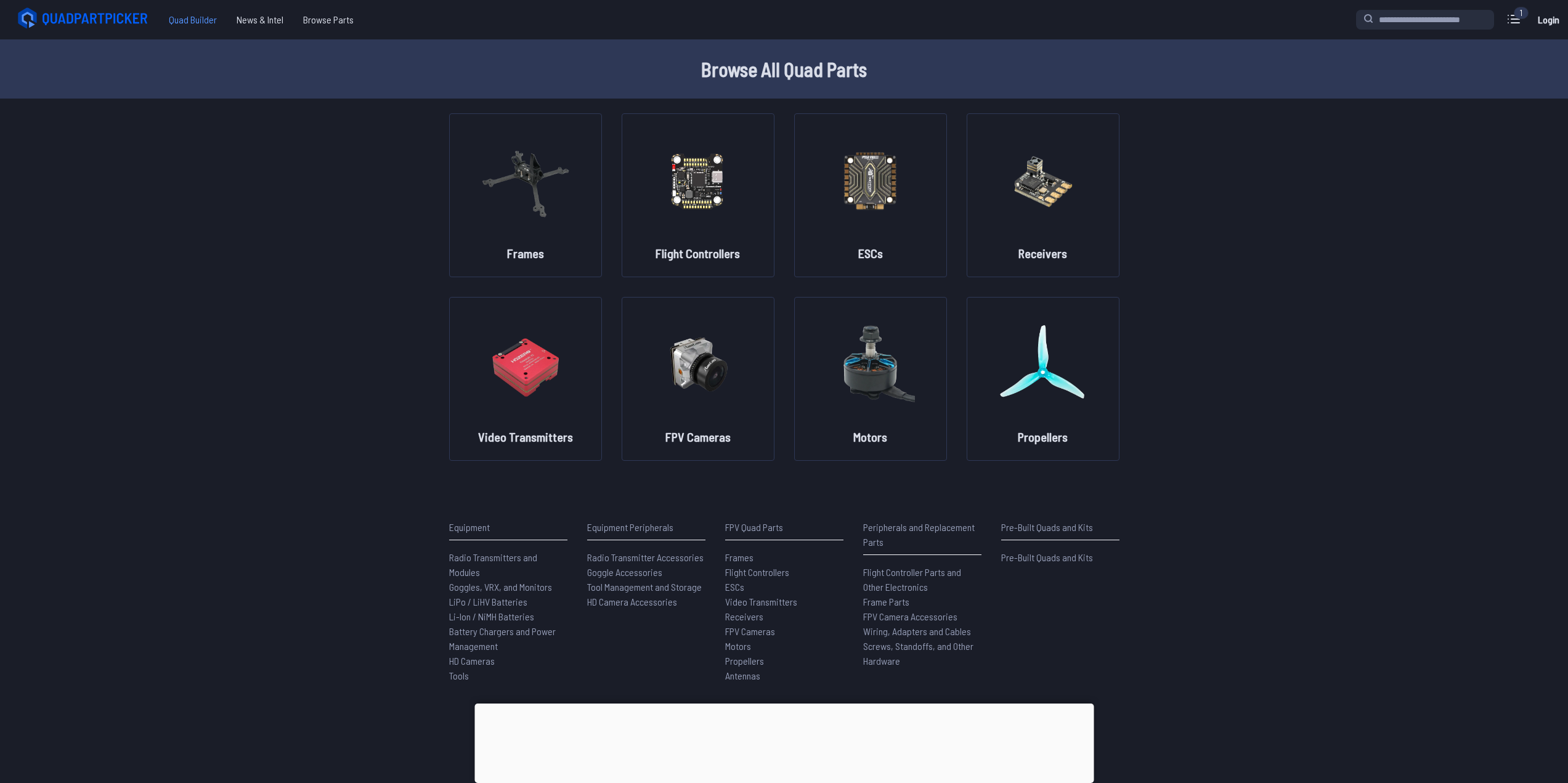
click at [189, 18] on span "Quad Builder" at bounding box center [193, 20] width 67 height 25
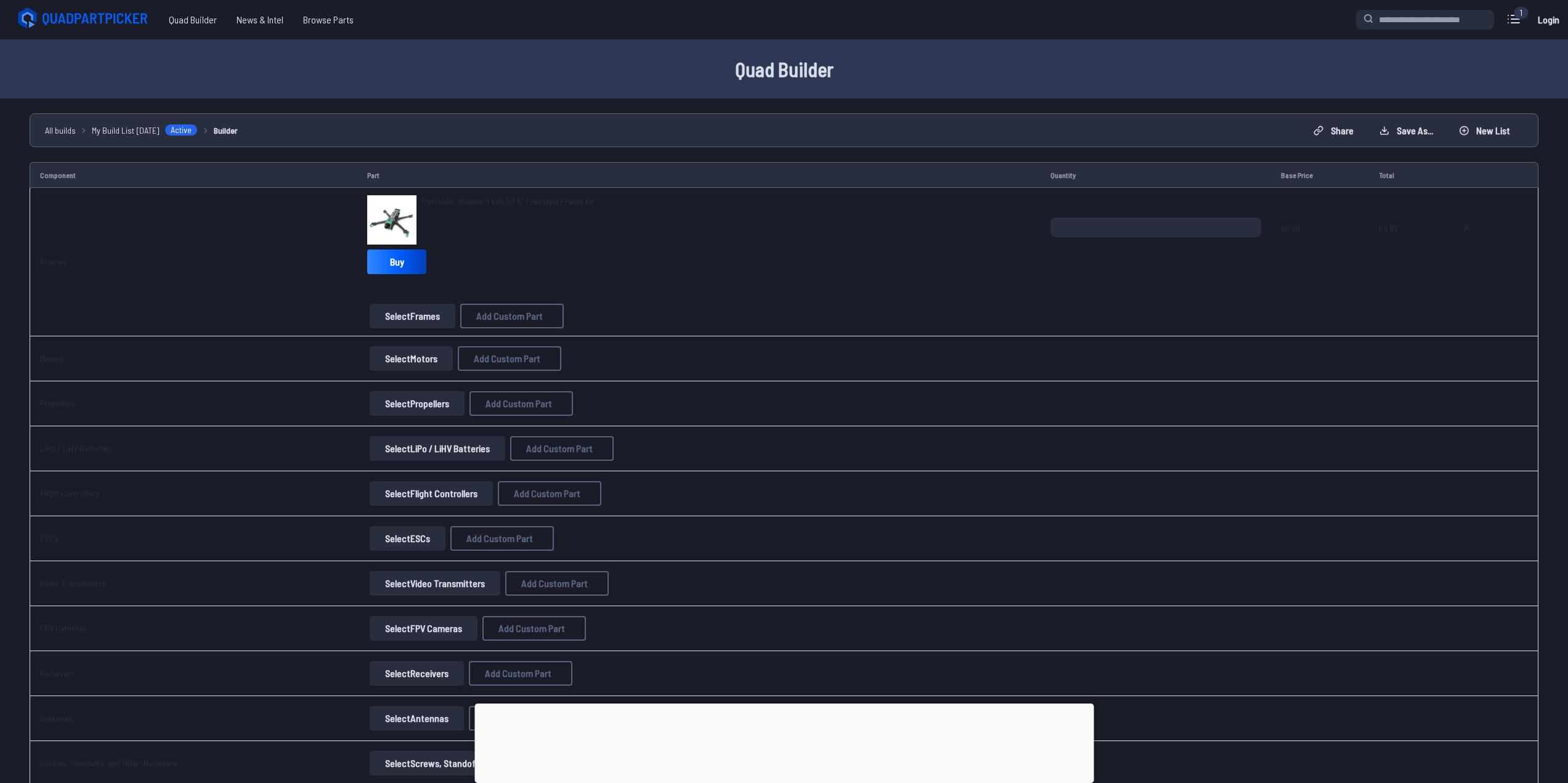
click at [437, 364] on button "Select Motors" at bounding box center [411, 358] width 83 height 25
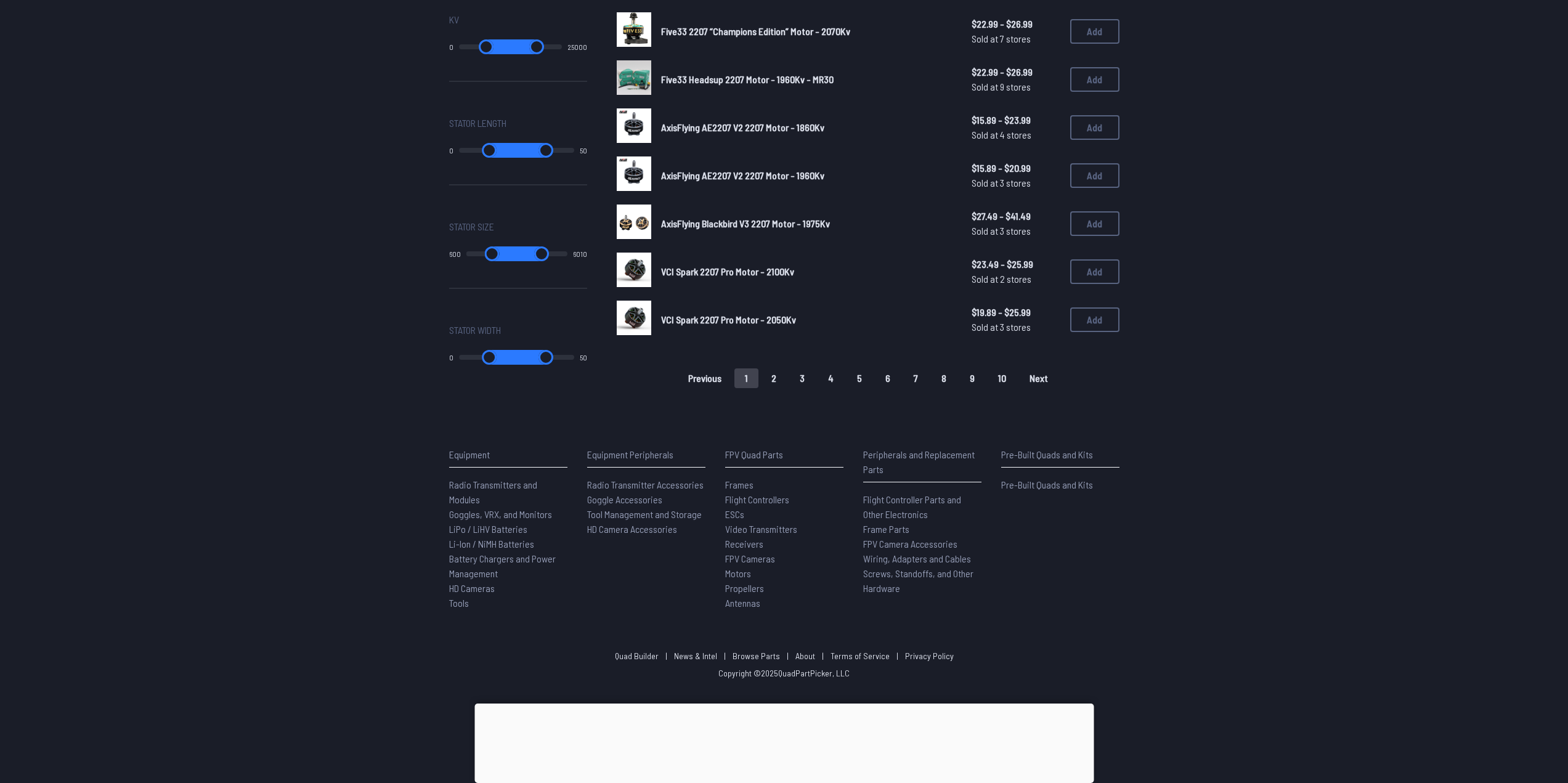
scroll to position [767, 0]
click at [1086, 270] on button "Add" at bounding box center [1094, 270] width 49 height 25
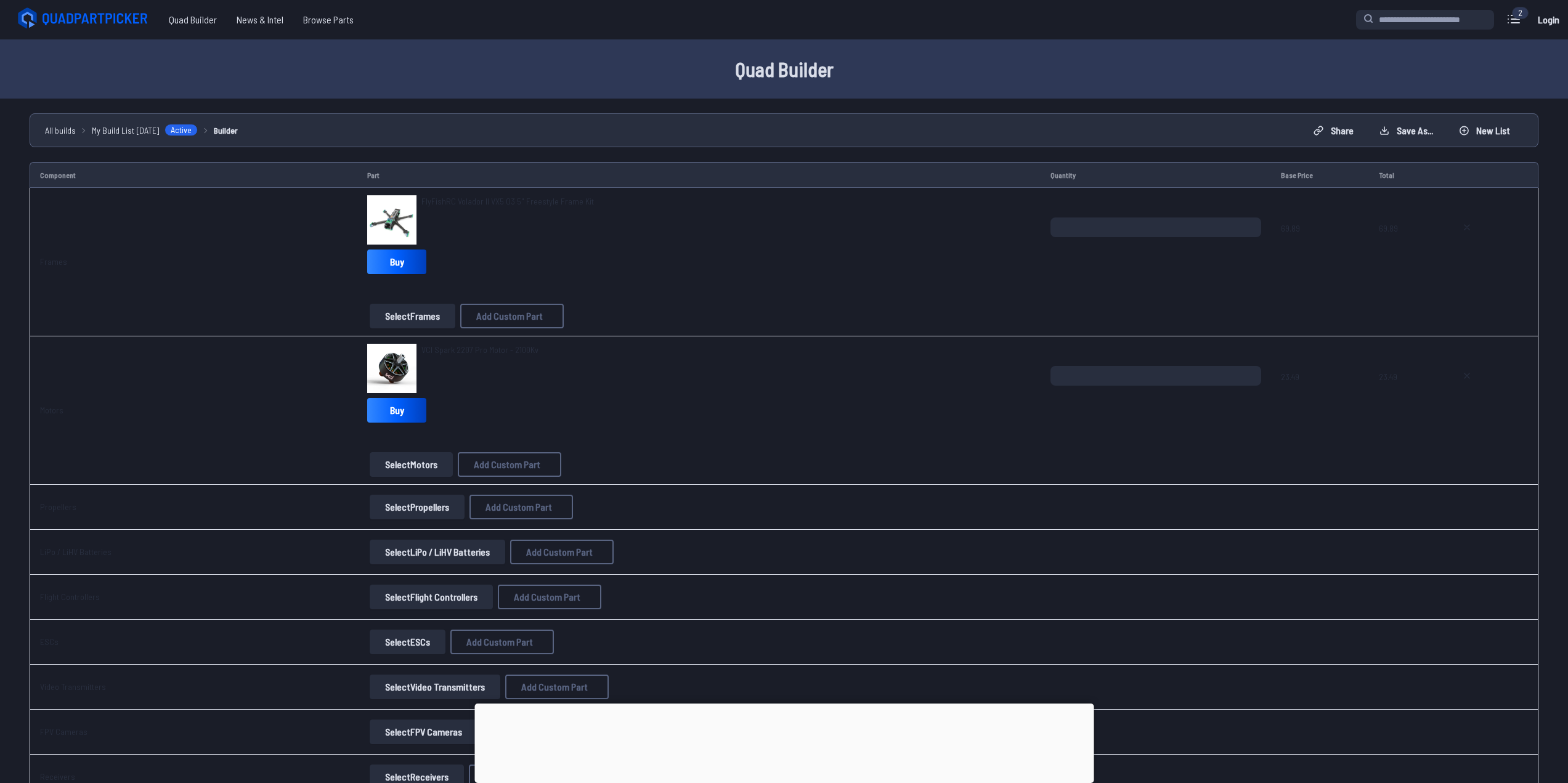
click at [428, 603] on button "Select Flight Controllers" at bounding box center [431, 597] width 123 height 25
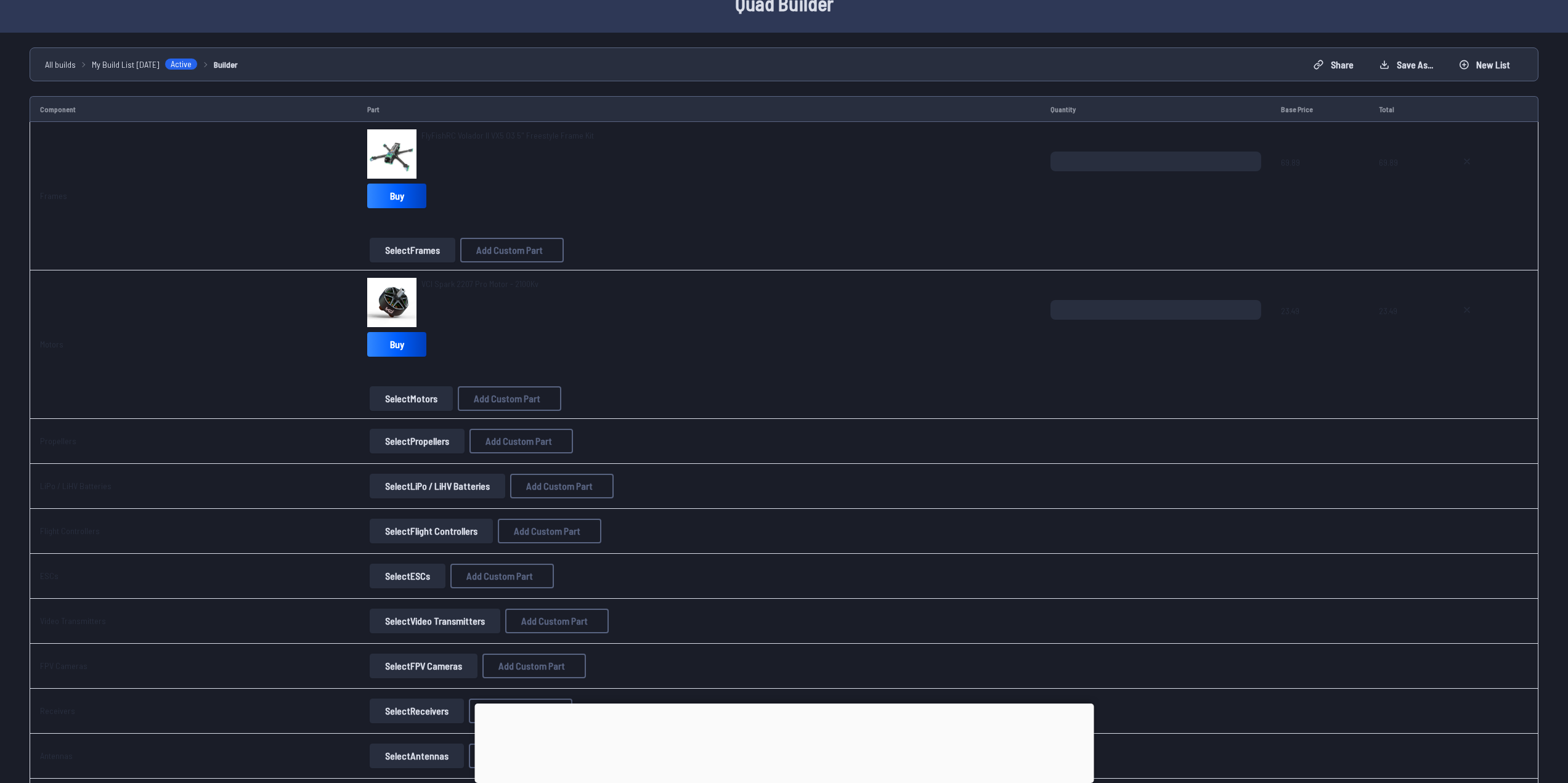
scroll to position [308, 0]
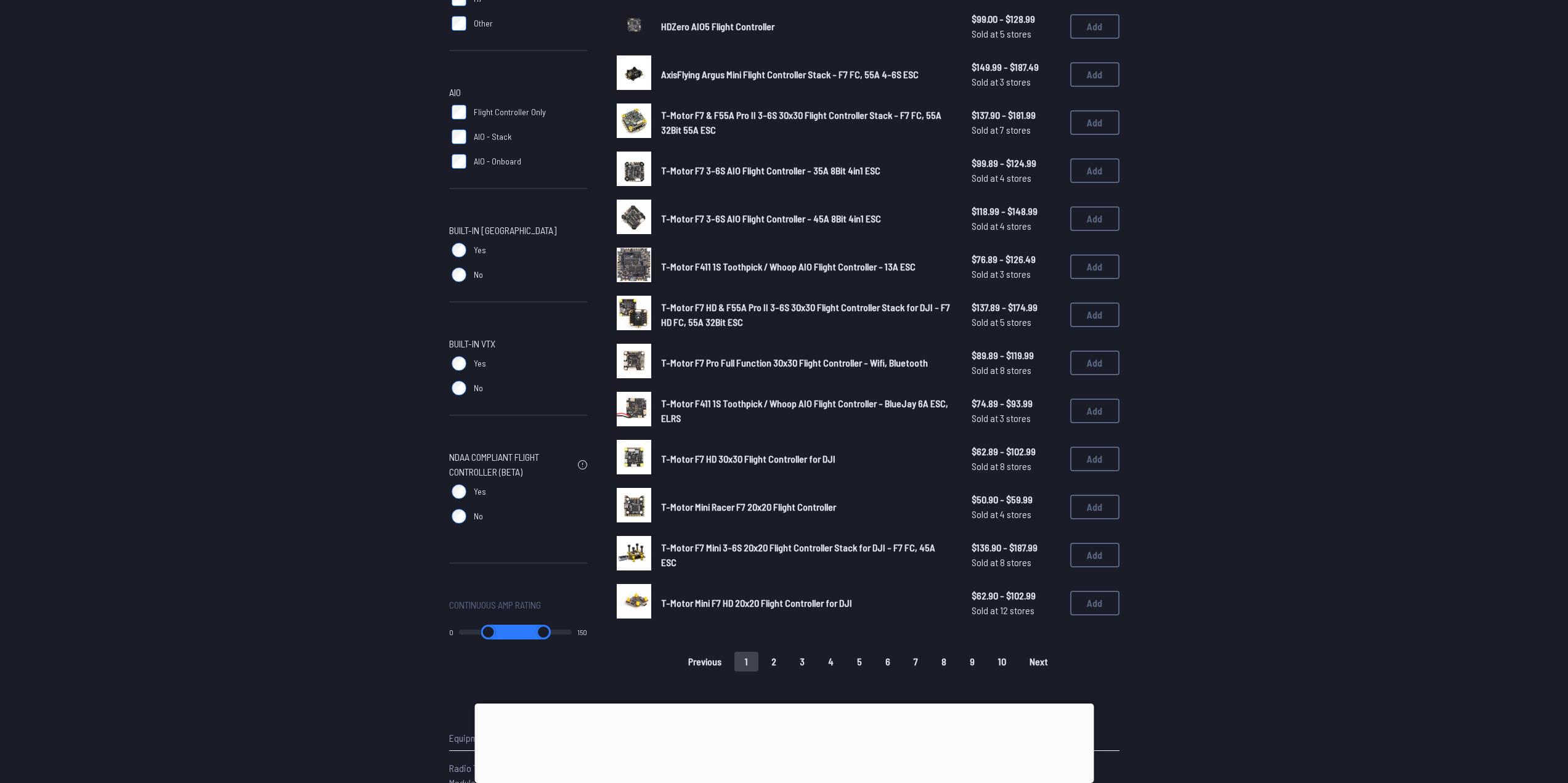
scroll to position [492, 0]
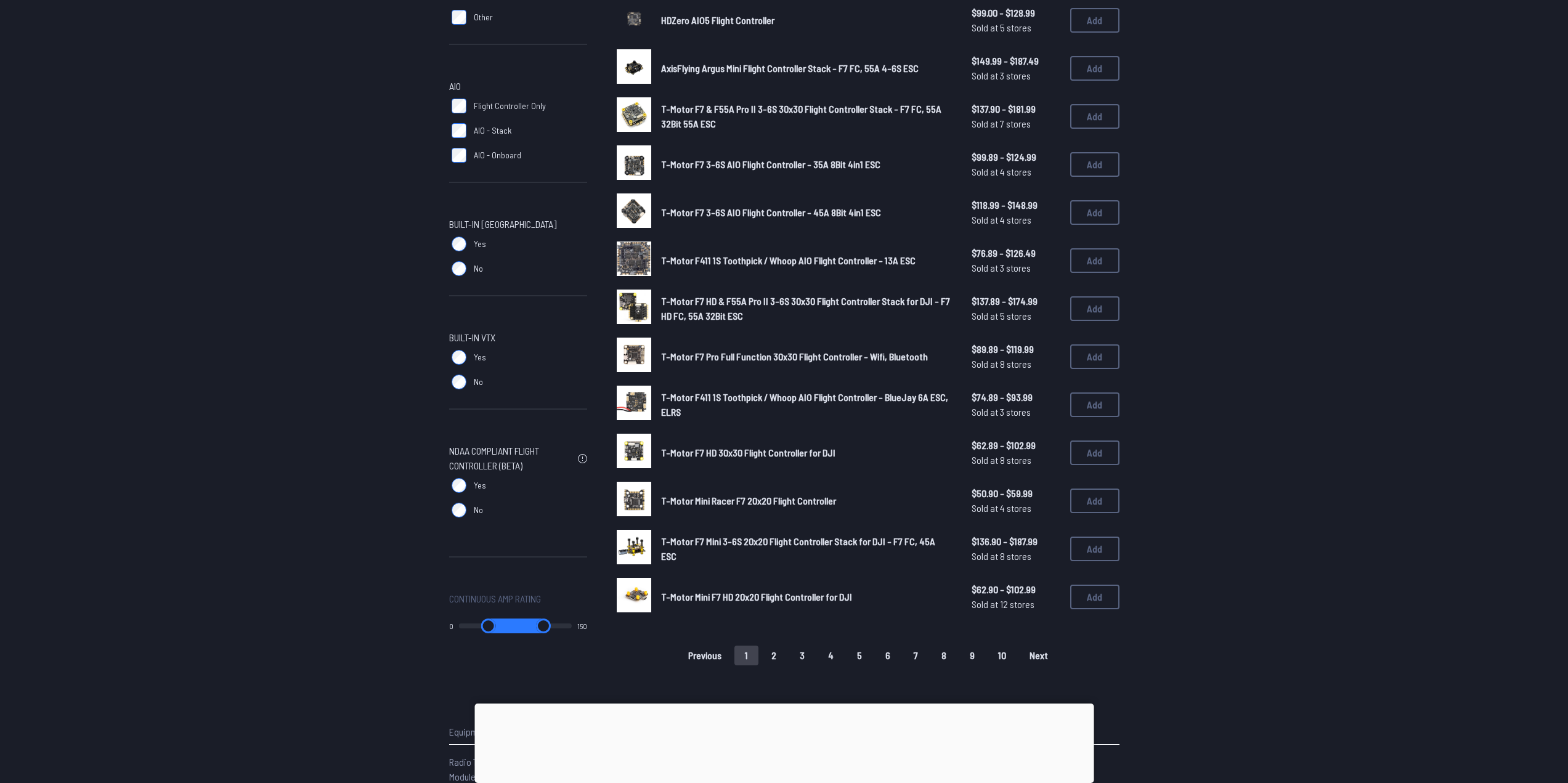
click at [775, 658] on button "2" at bounding box center [774, 655] width 26 height 20
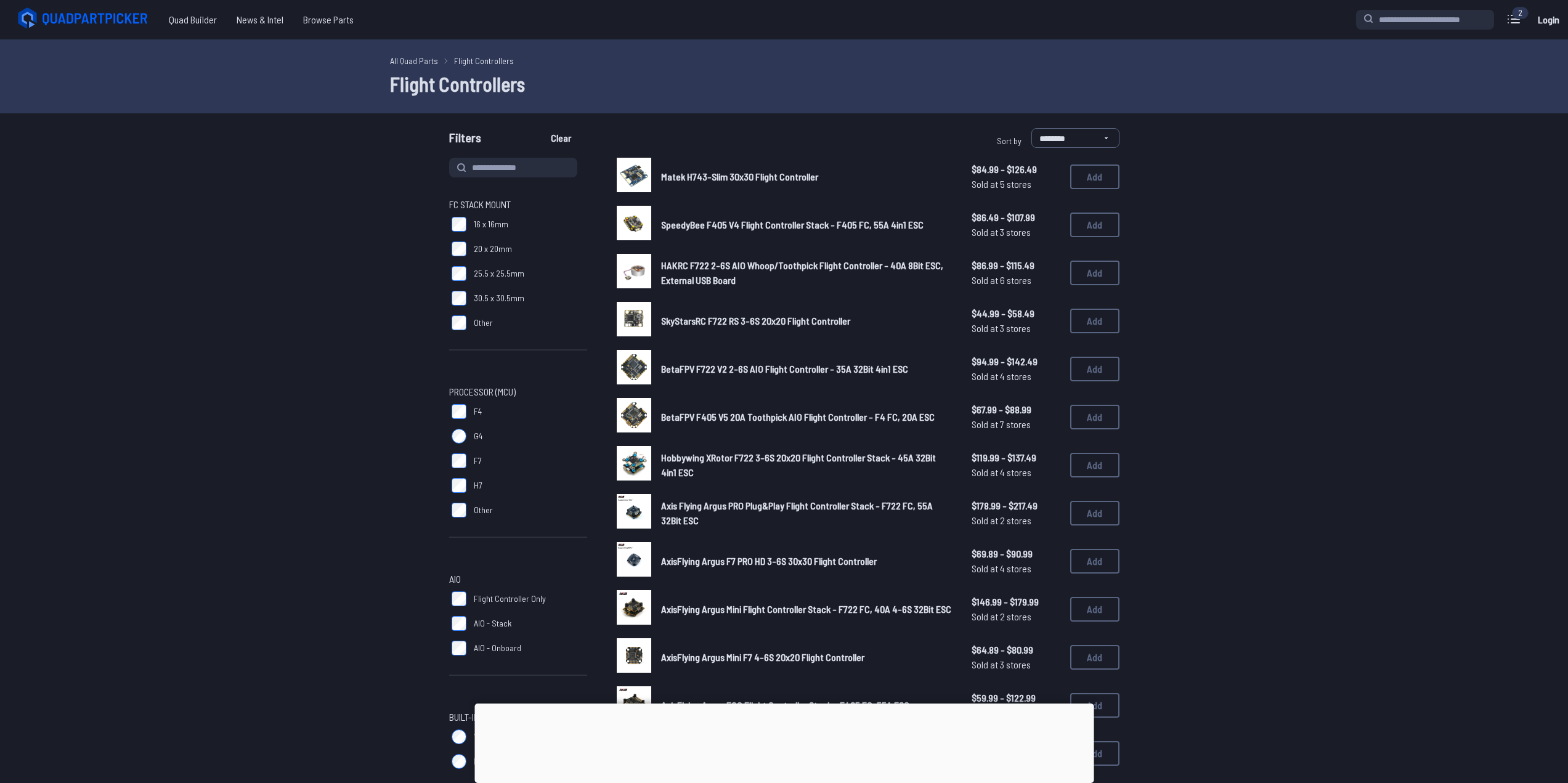
drag, startPoint x: 459, startPoint y: 493, endPoint x: 428, endPoint y: 489, distance: 31.3
click at [428, 489] on div "FC Stack Mount 16 x 16mm 20 x 20mm 25.5 x 25.5mm 30.5 x 30.5mm Other Processor …" at bounding box center [784, 658] width 789 height 1000
click at [465, 492] on label "H7" at bounding box center [518, 485] width 138 height 25
click at [464, 471] on label "F7" at bounding box center [518, 461] width 138 height 25
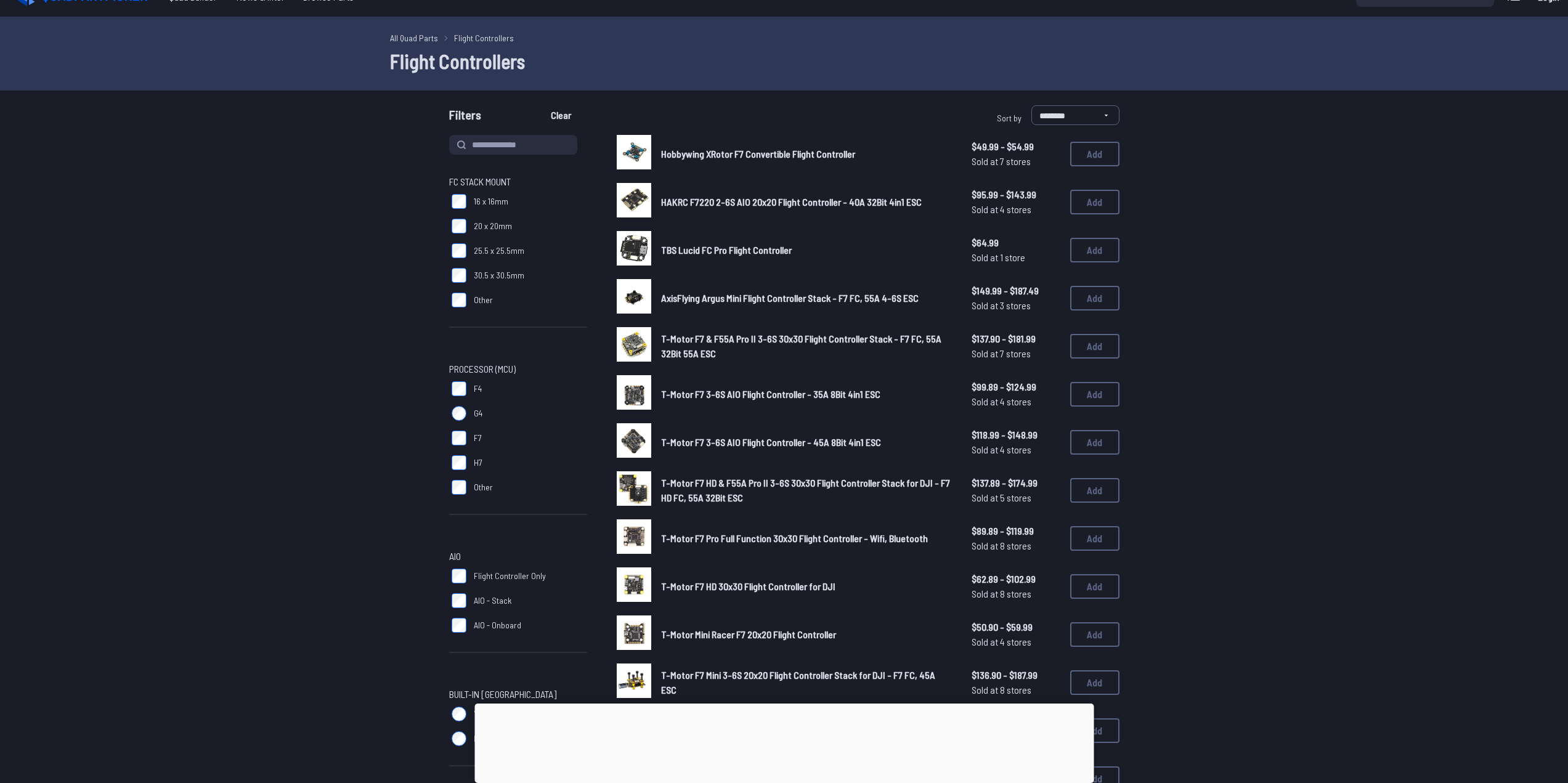
scroll to position [61, 0]
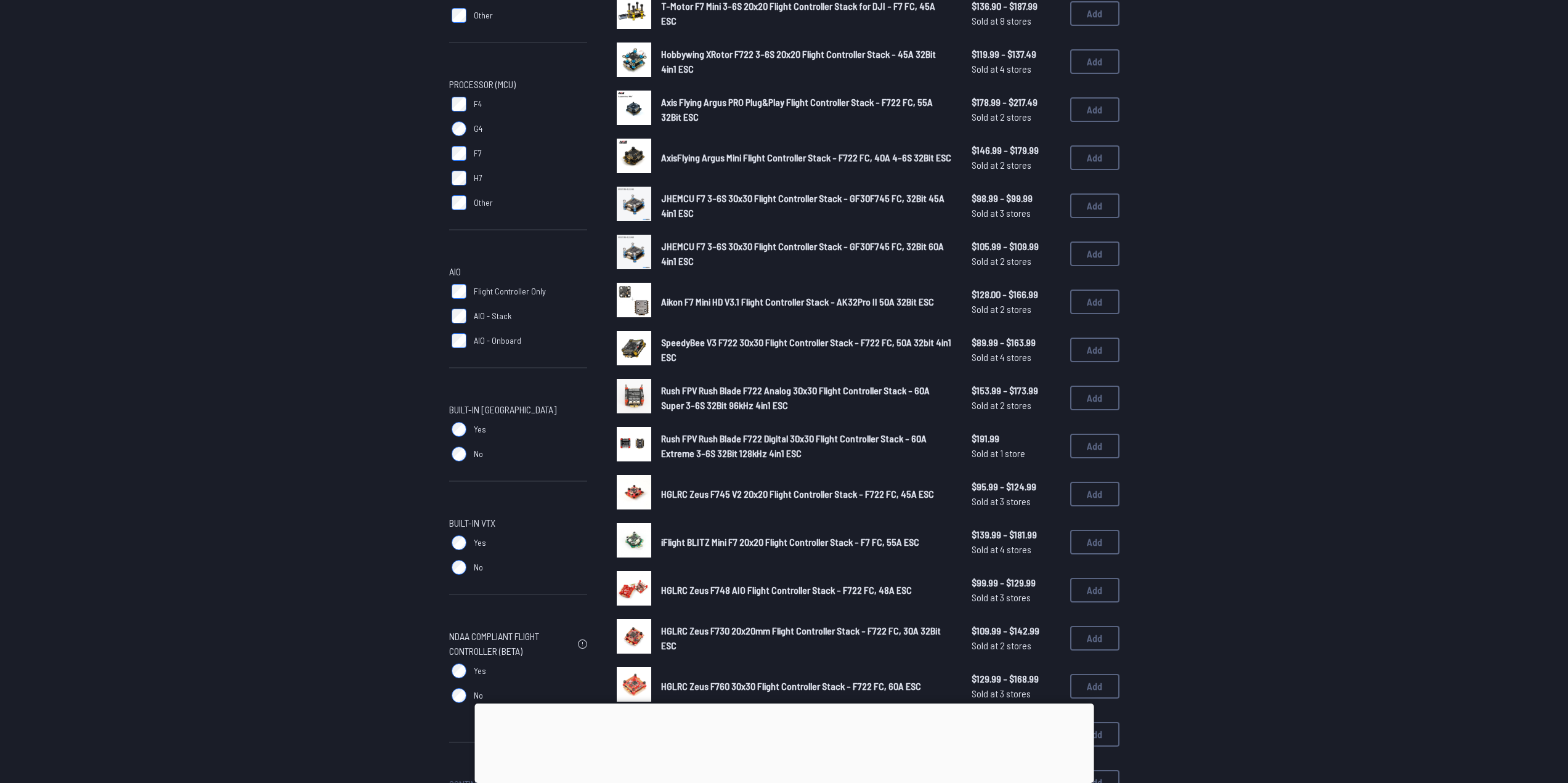
scroll to position [308, 0]
click at [627, 345] on img at bounding box center [634, 347] width 34 height 34
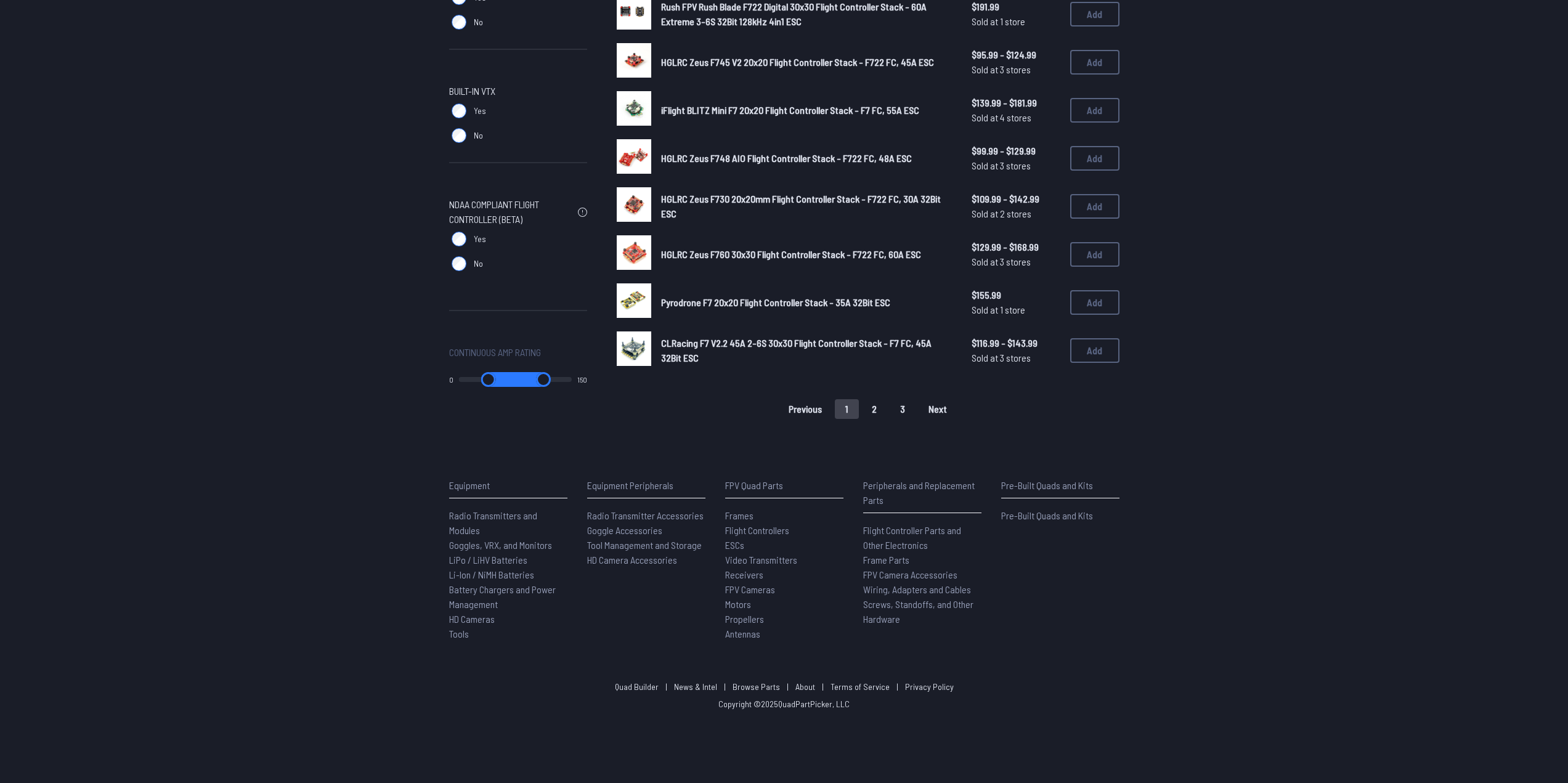
scroll to position [676, 0]
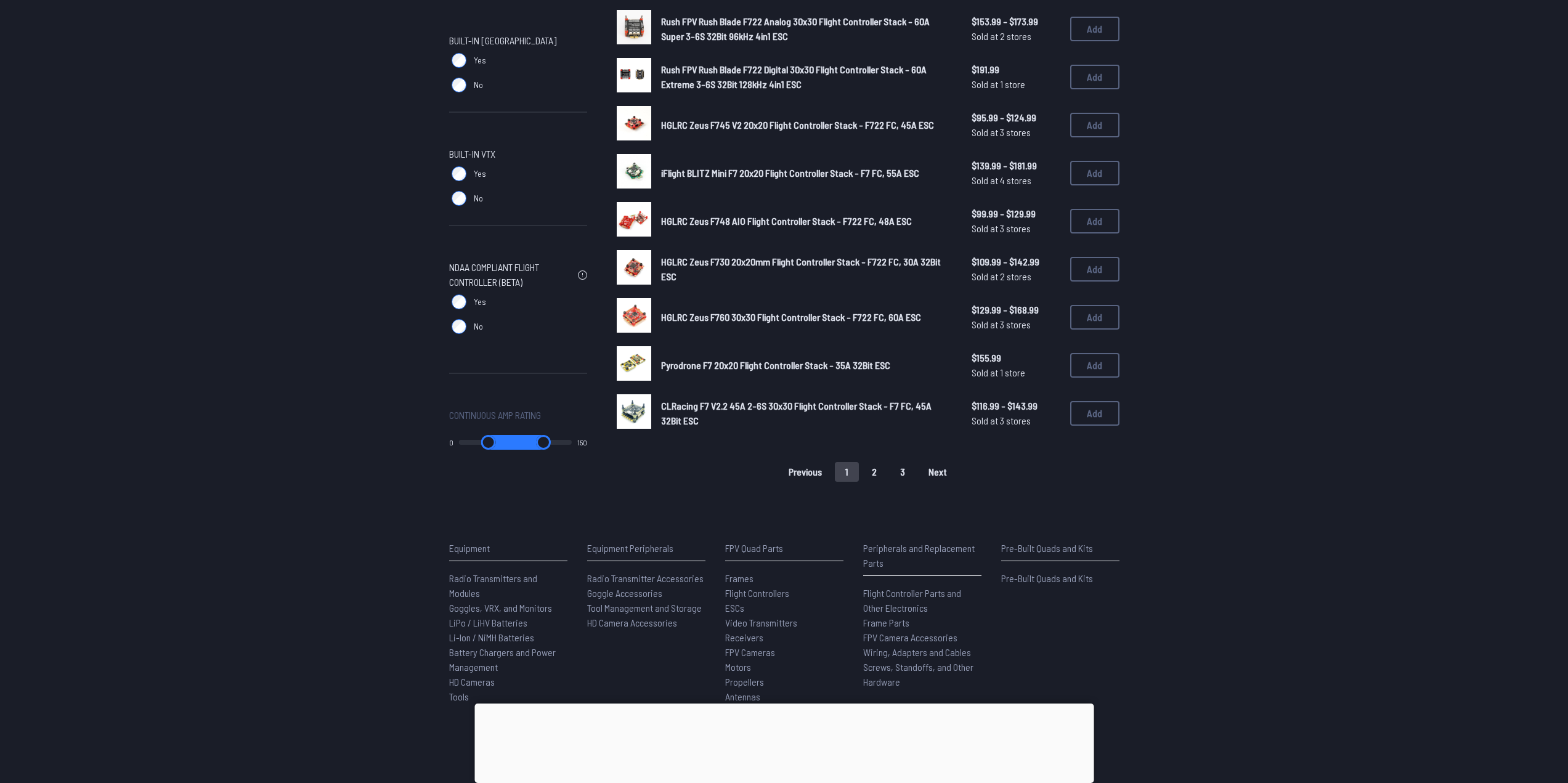
click at [869, 473] on button "2" at bounding box center [874, 471] width 26 height 20
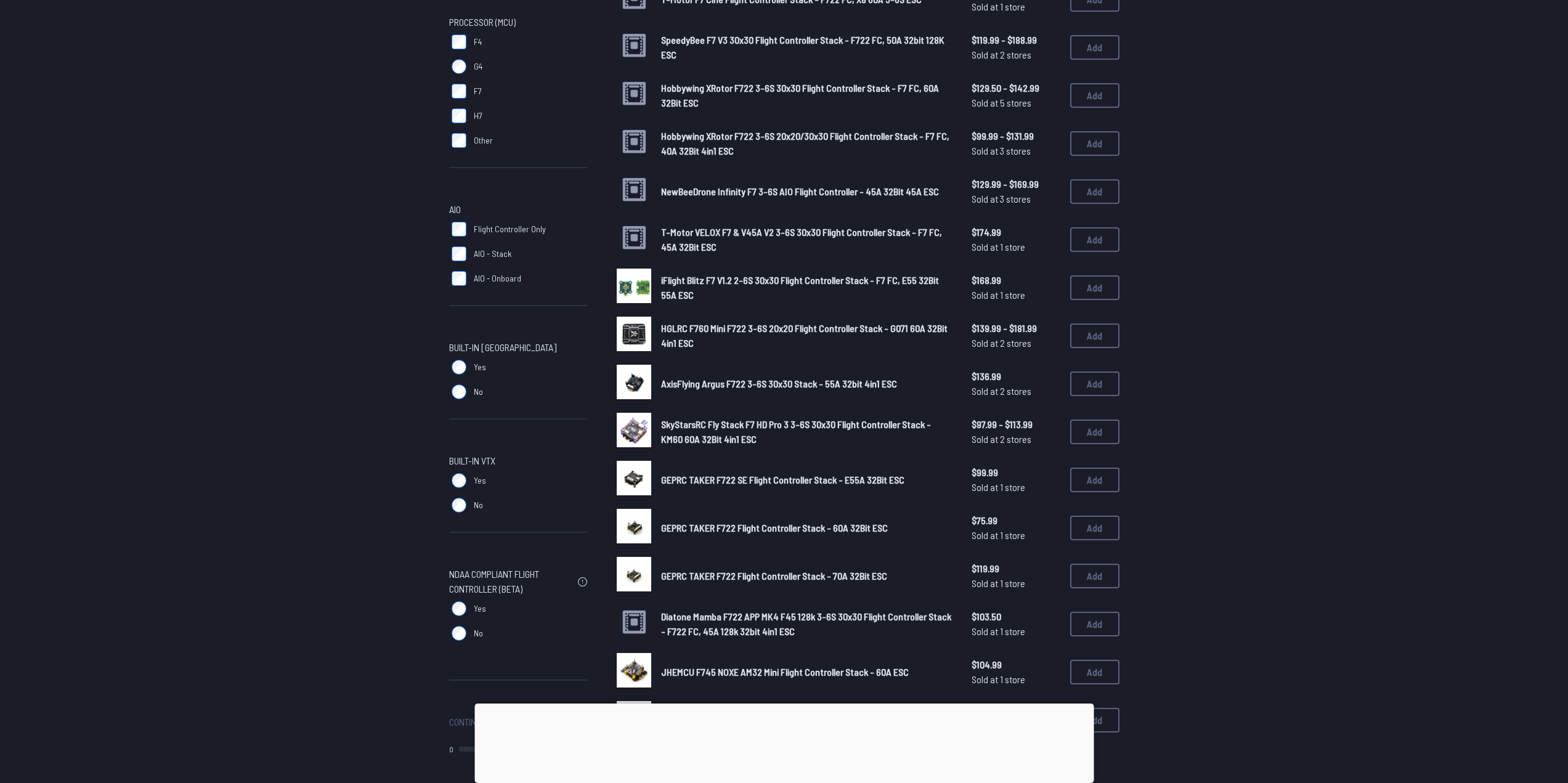
scroll to position [677, 0]
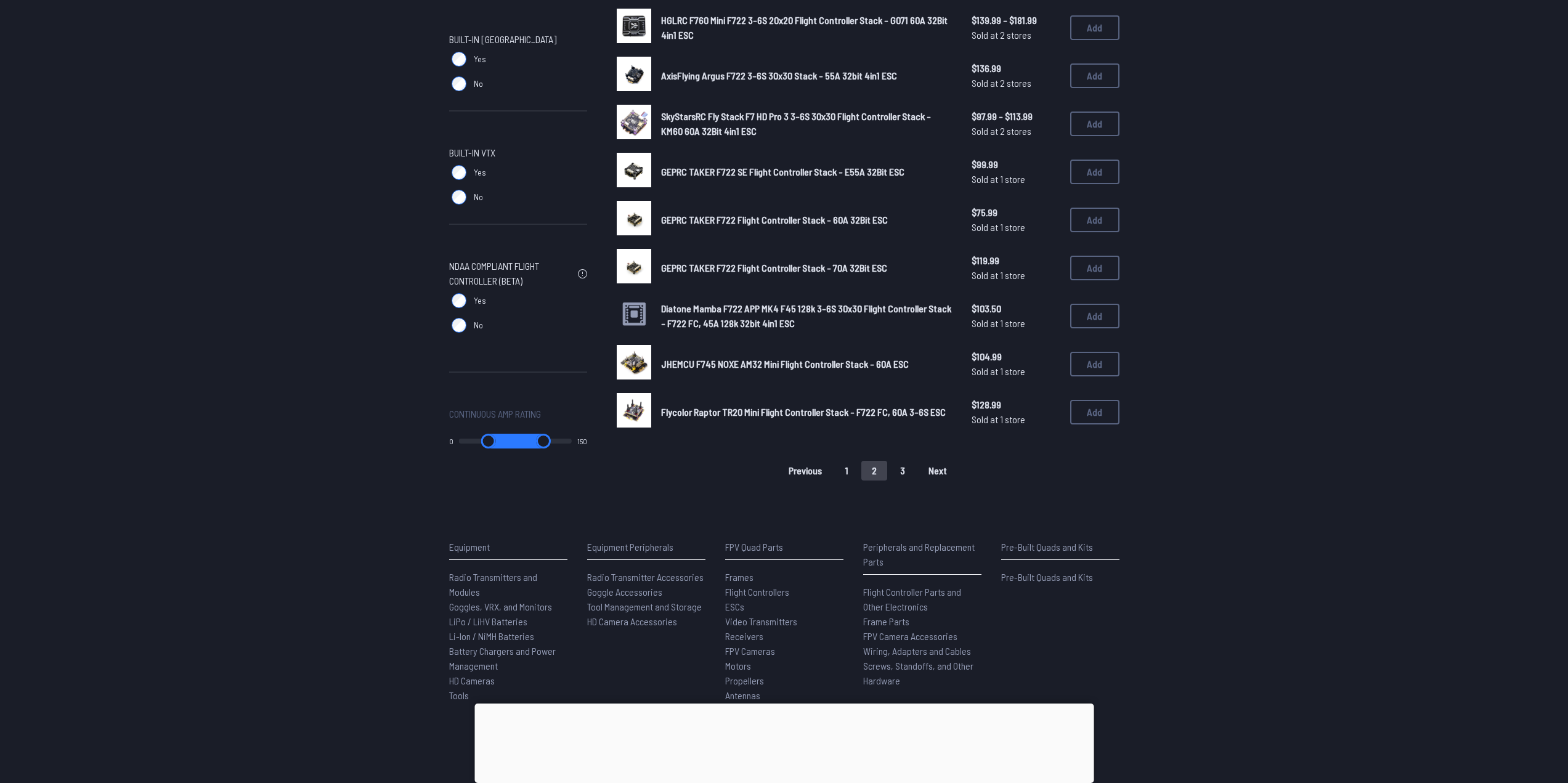
click at [850, 467] on button "1" at bounding box center [847, 470] width 24 height 20
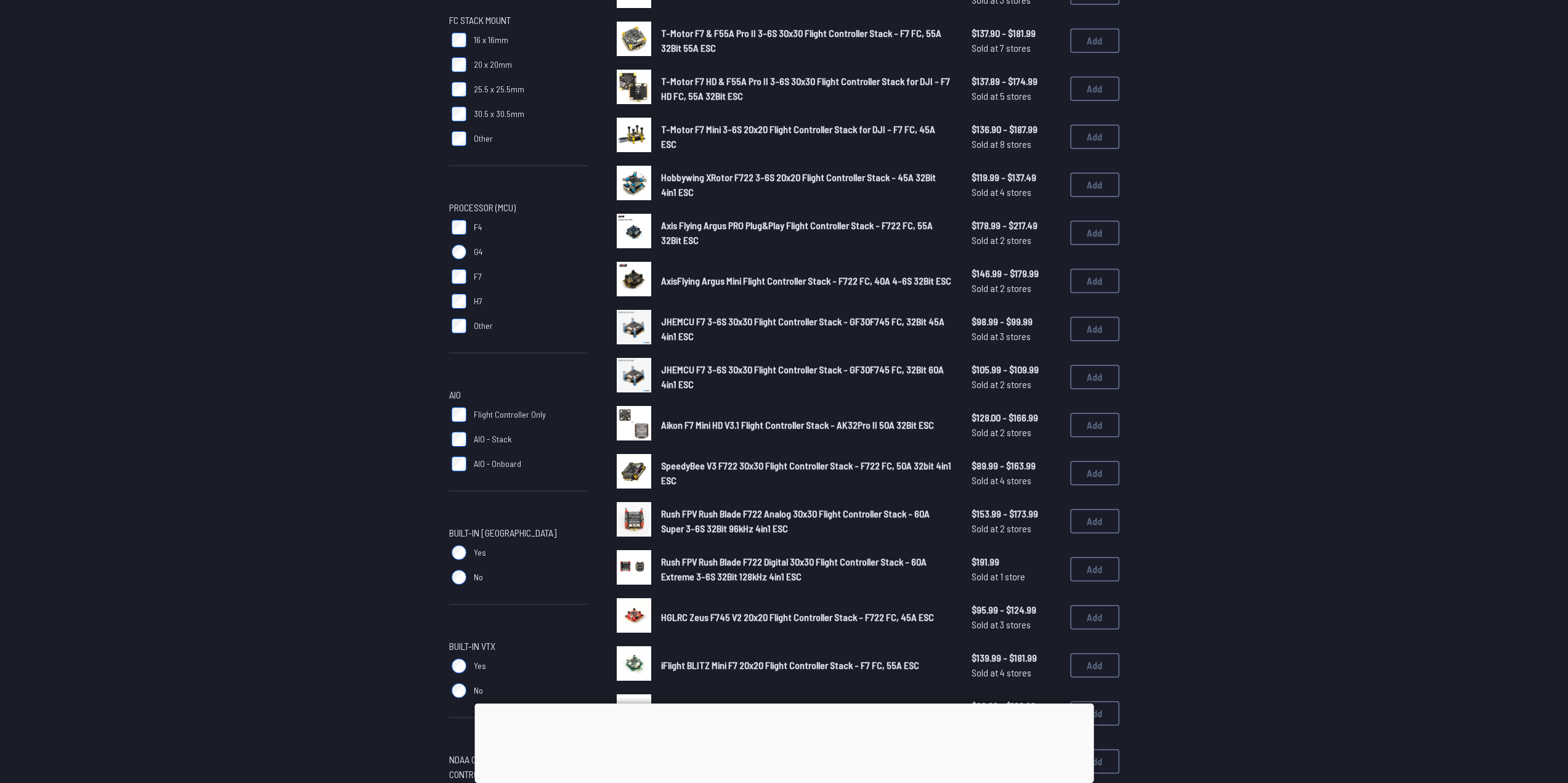
scroll to position [155, 0]
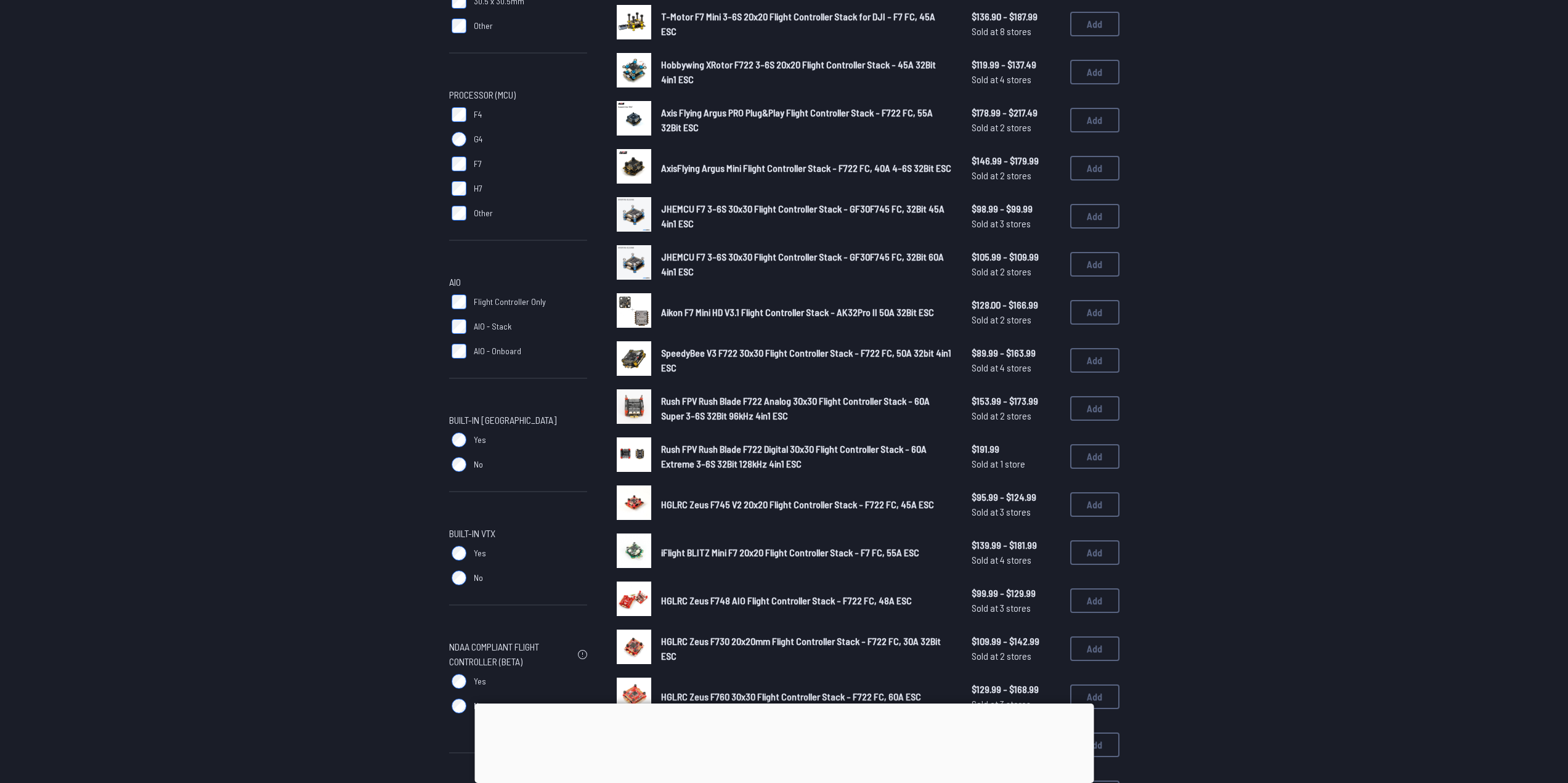
scroll to position [308, 0]
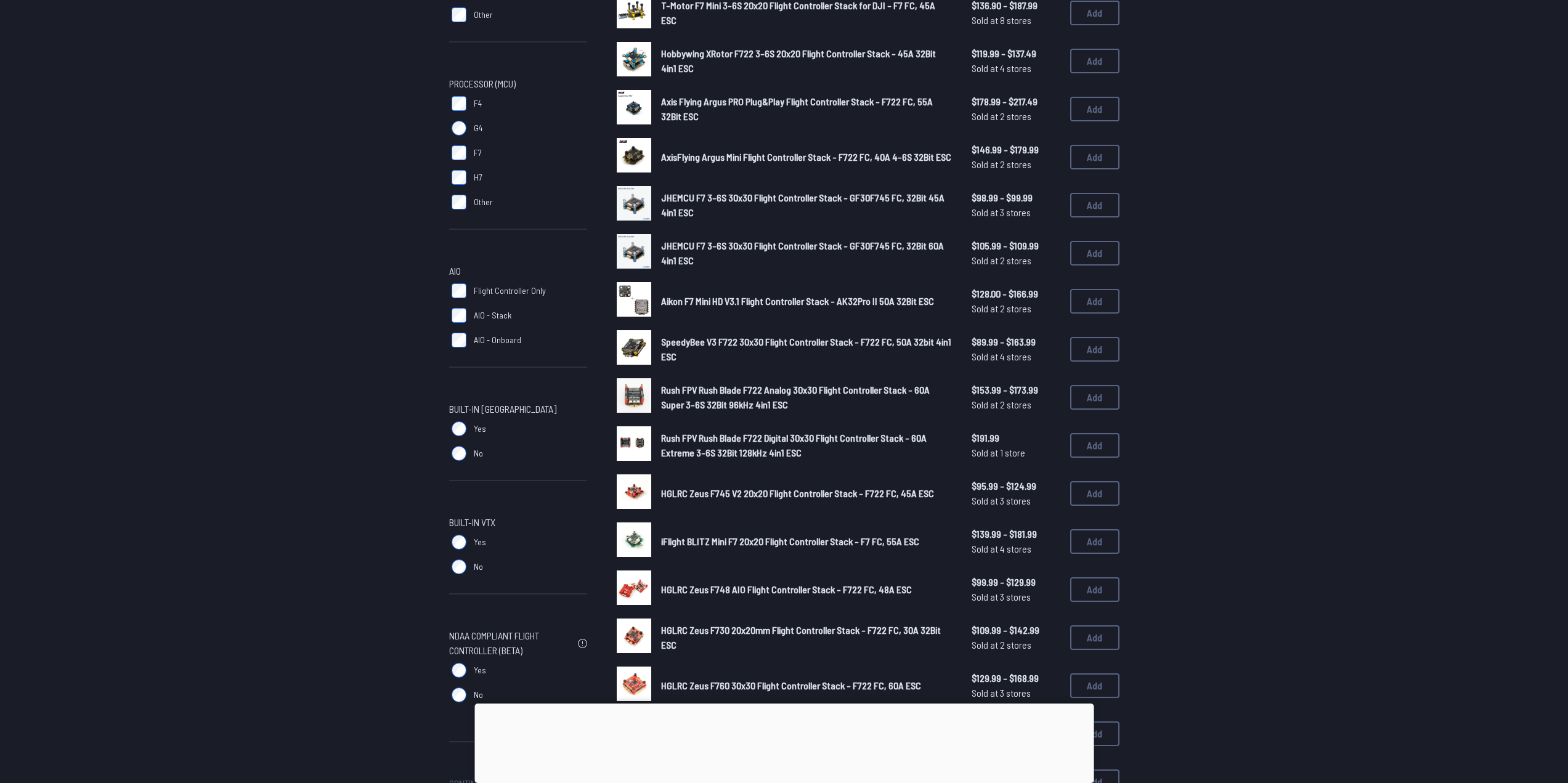
click at [644, 349] on img at bounding box center [634, 347] width 34 height 34
click at [1095, 355] on button "Add" at bounding box center [1094, 349] width 49 height 25
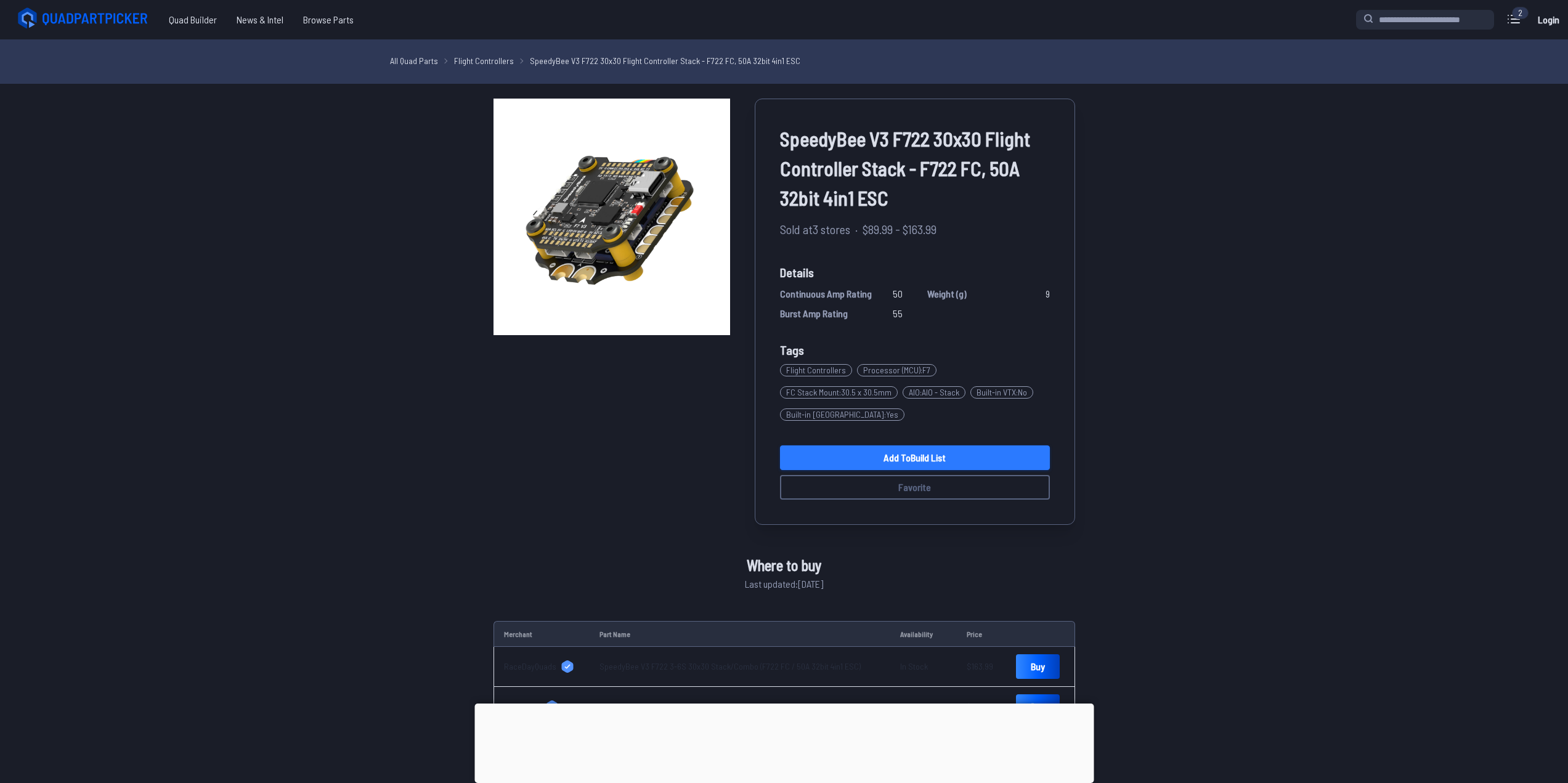
click at [887, 463] on link "Add to Build List" at bounding box center [915, 457] width 270 height 25
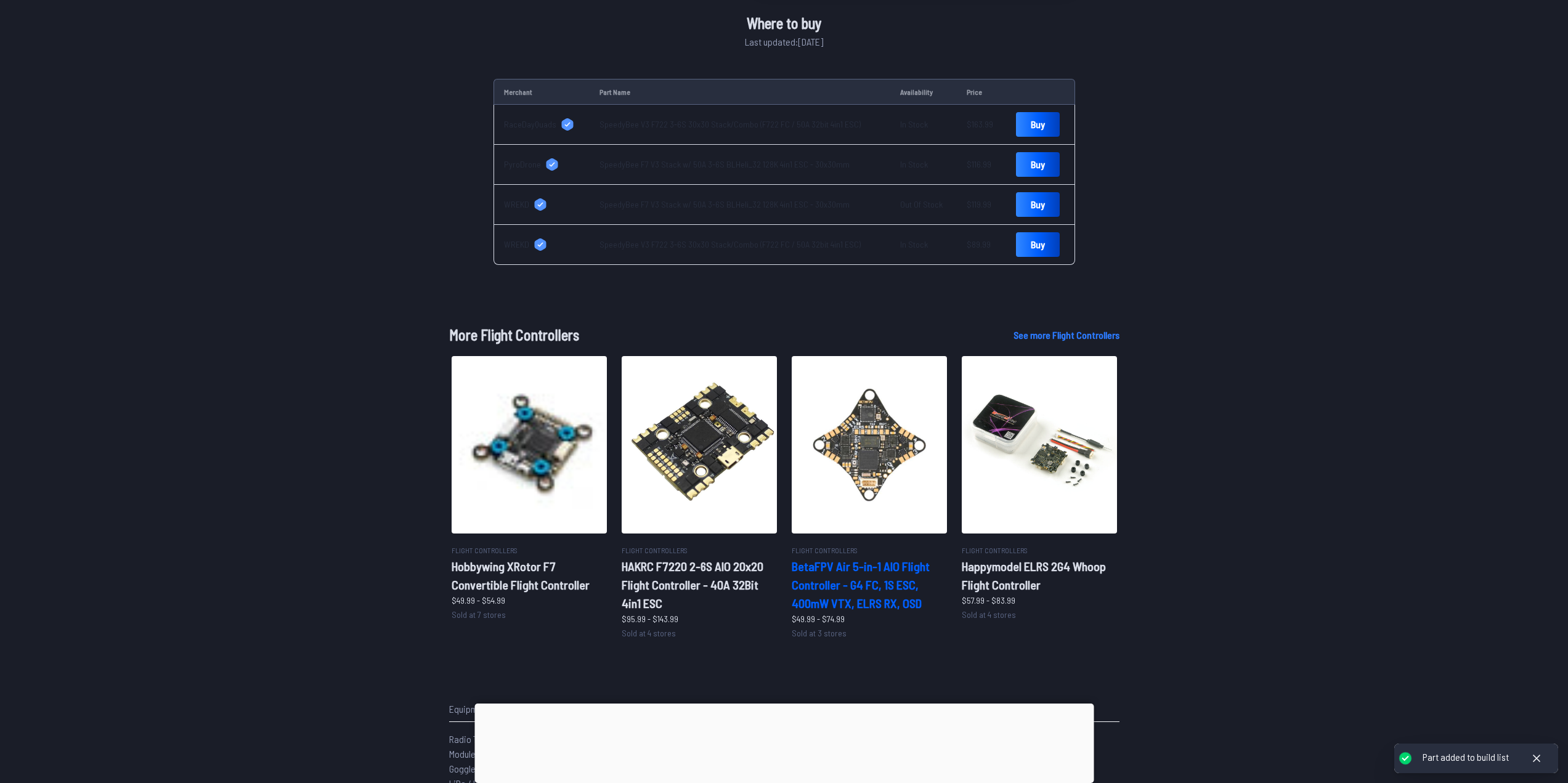
scroll to position [797, 0]
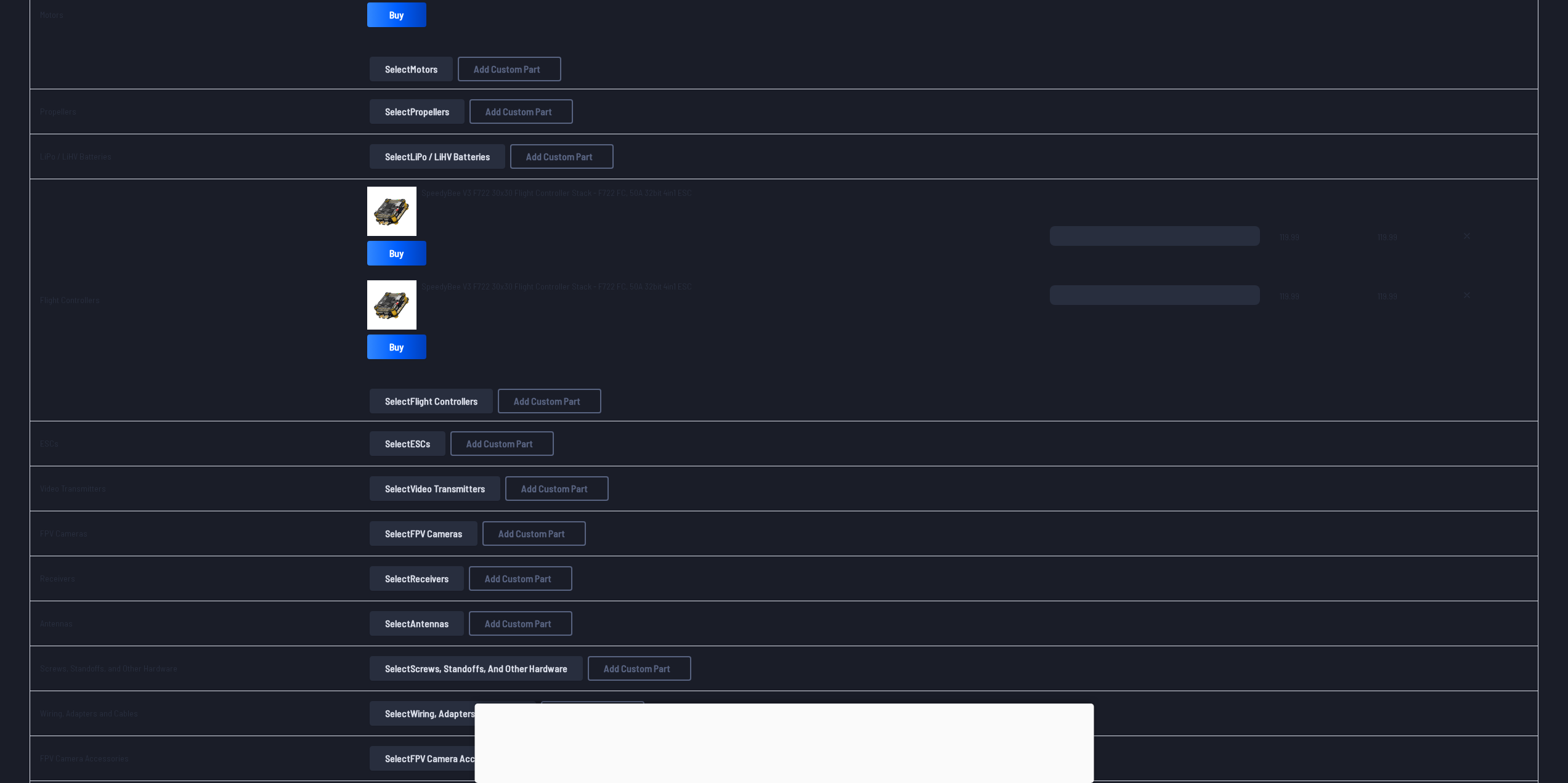
scroll to position [370, 0]
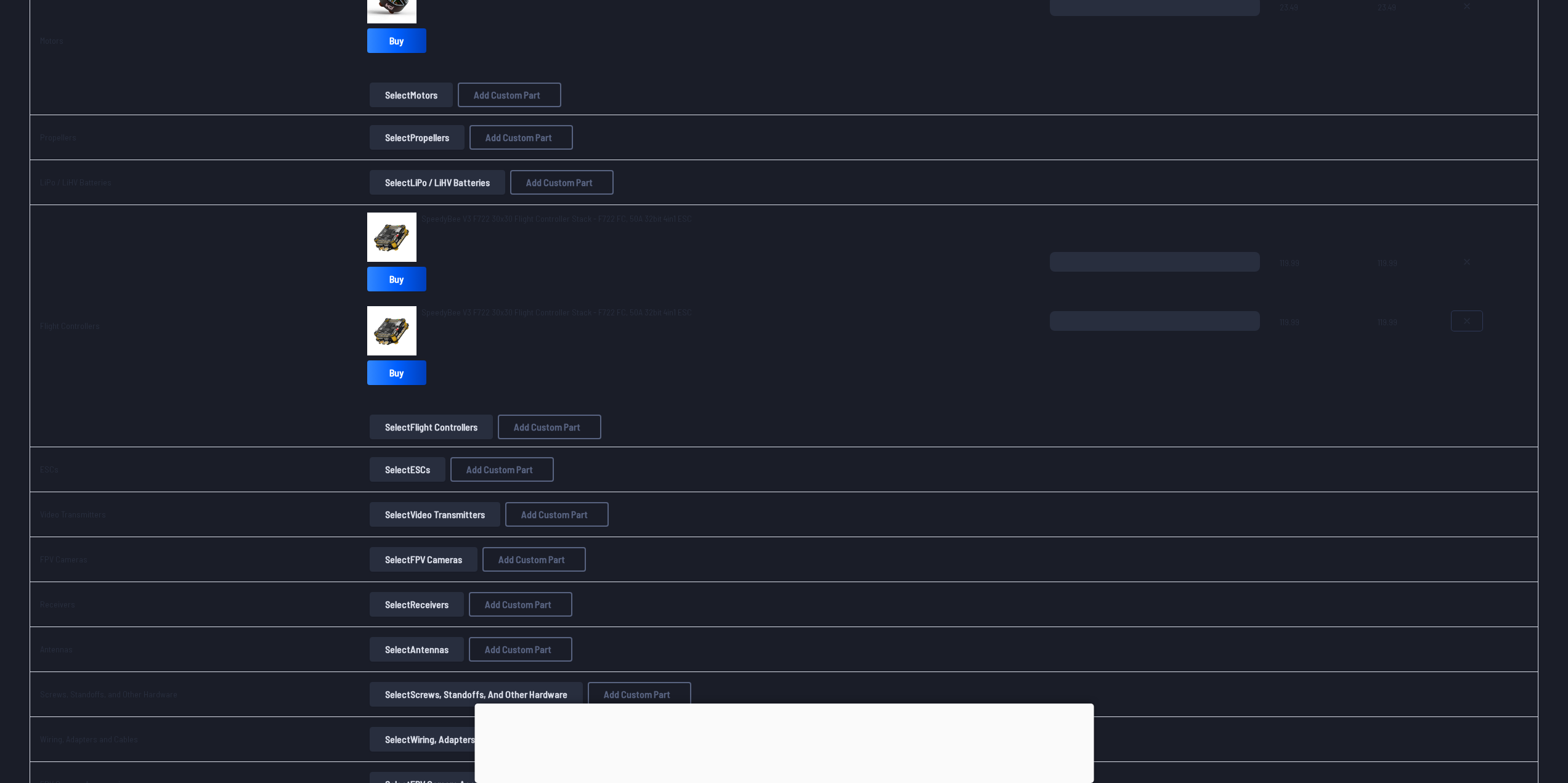
click at [1468, 322] on icon at bounding box center [1467, 320] width 10 height 10
type textarea "**********"
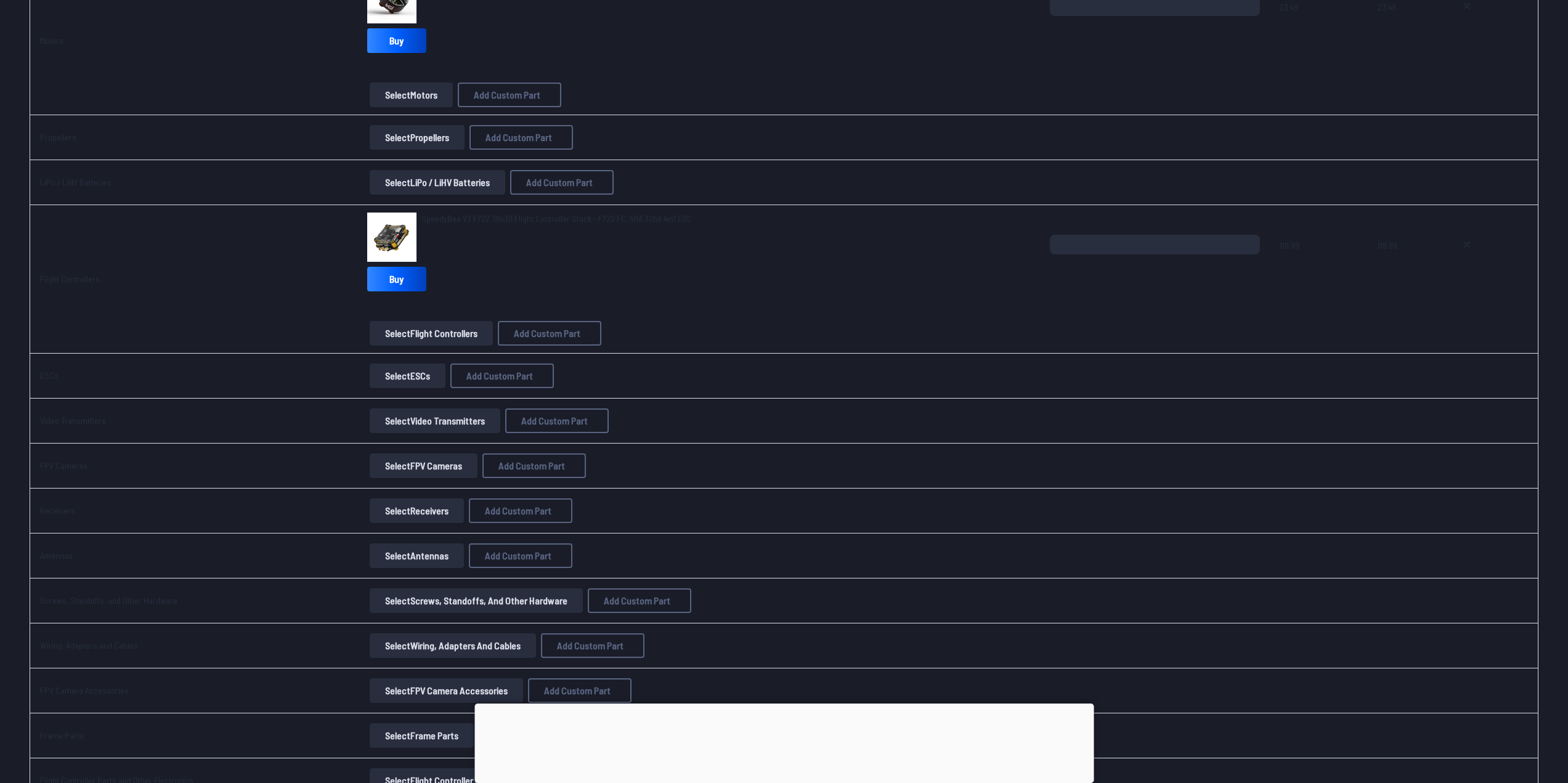
click at [434, 421] on button "Select Video Transmitters" at bounding box center [435, 420] width 131 height 25
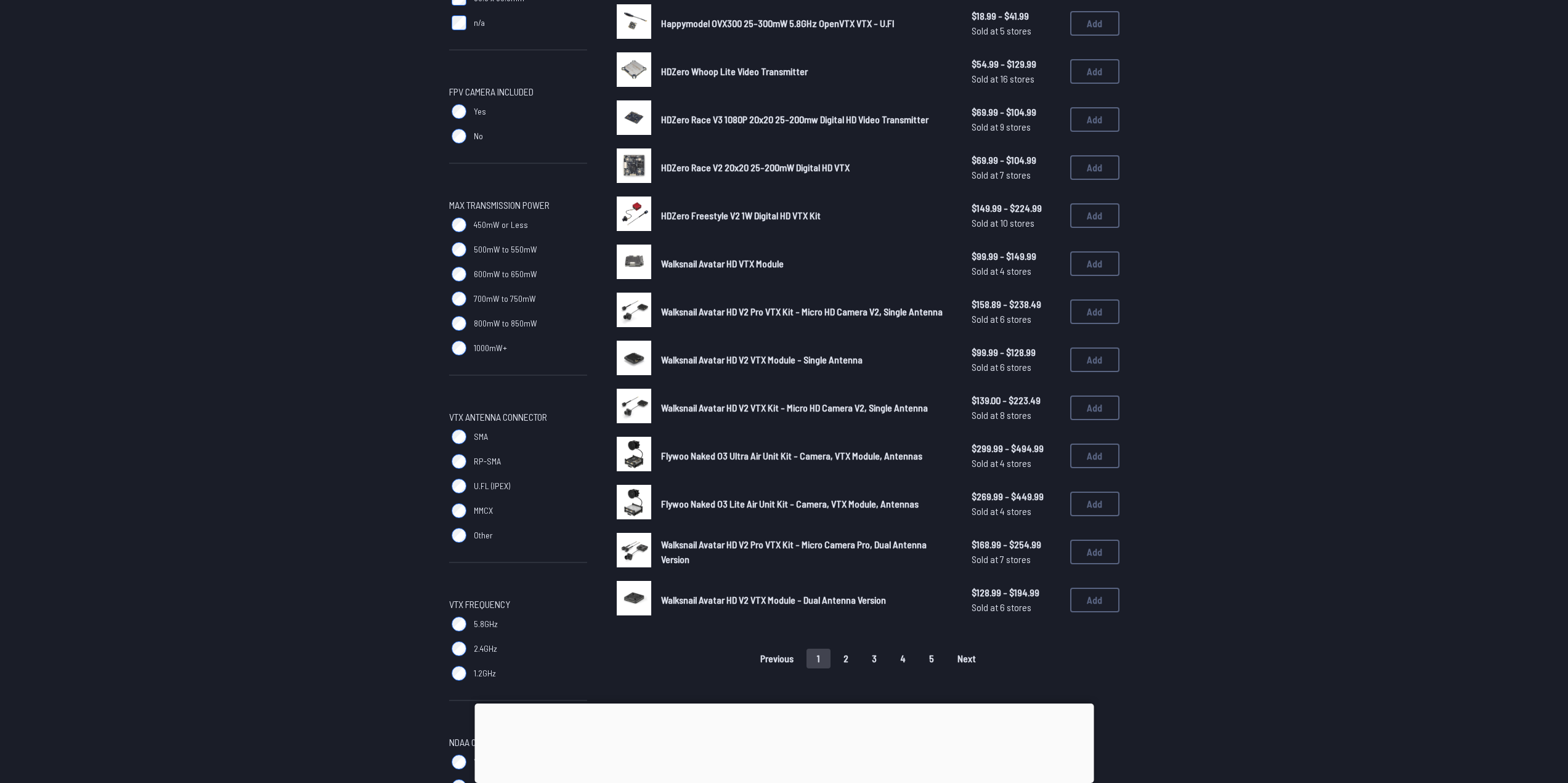
scroll to position [739, 0]
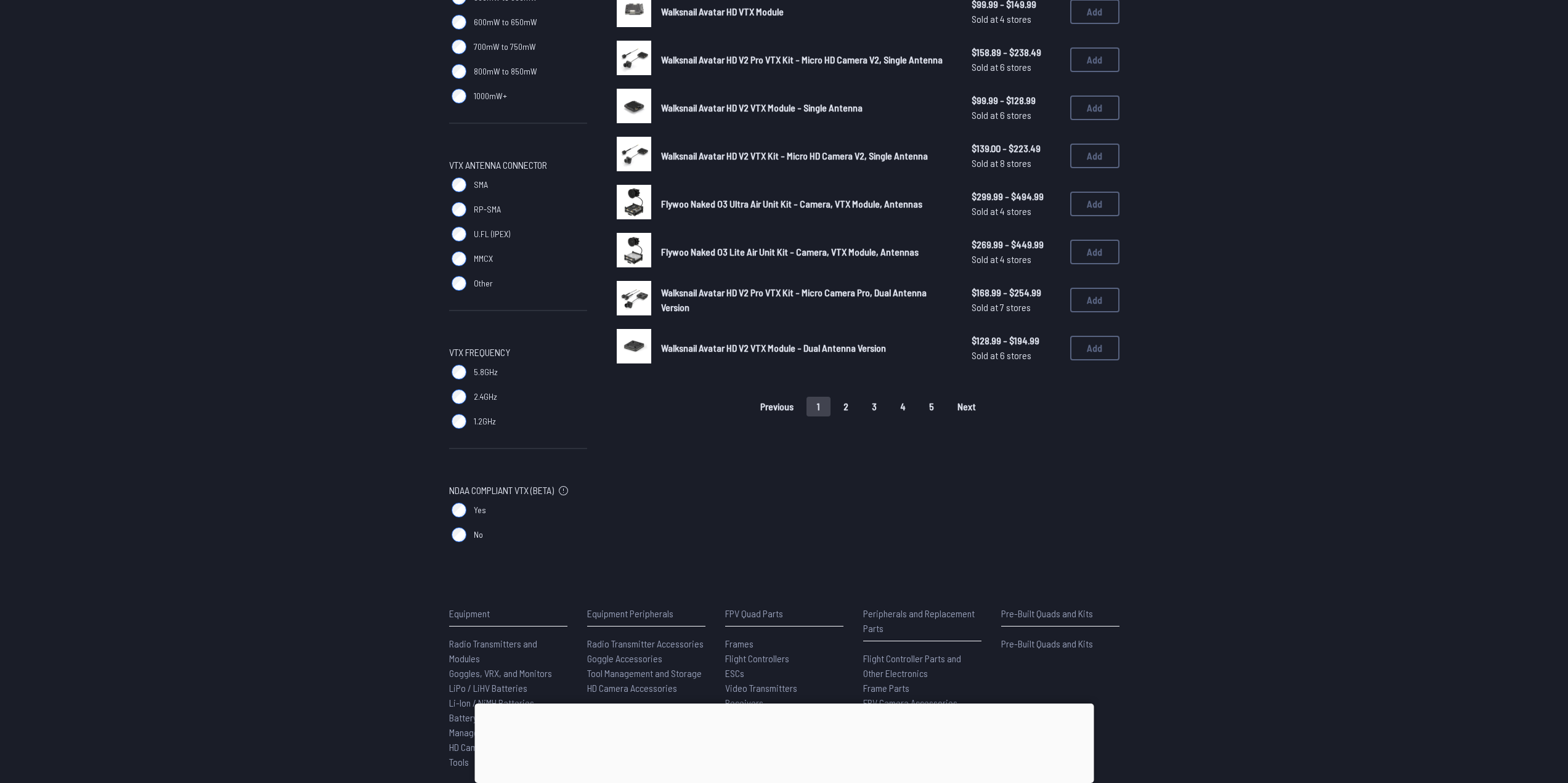
click at [849, 405] on button "2" at bounding box center [845, 406] width 26 height 20
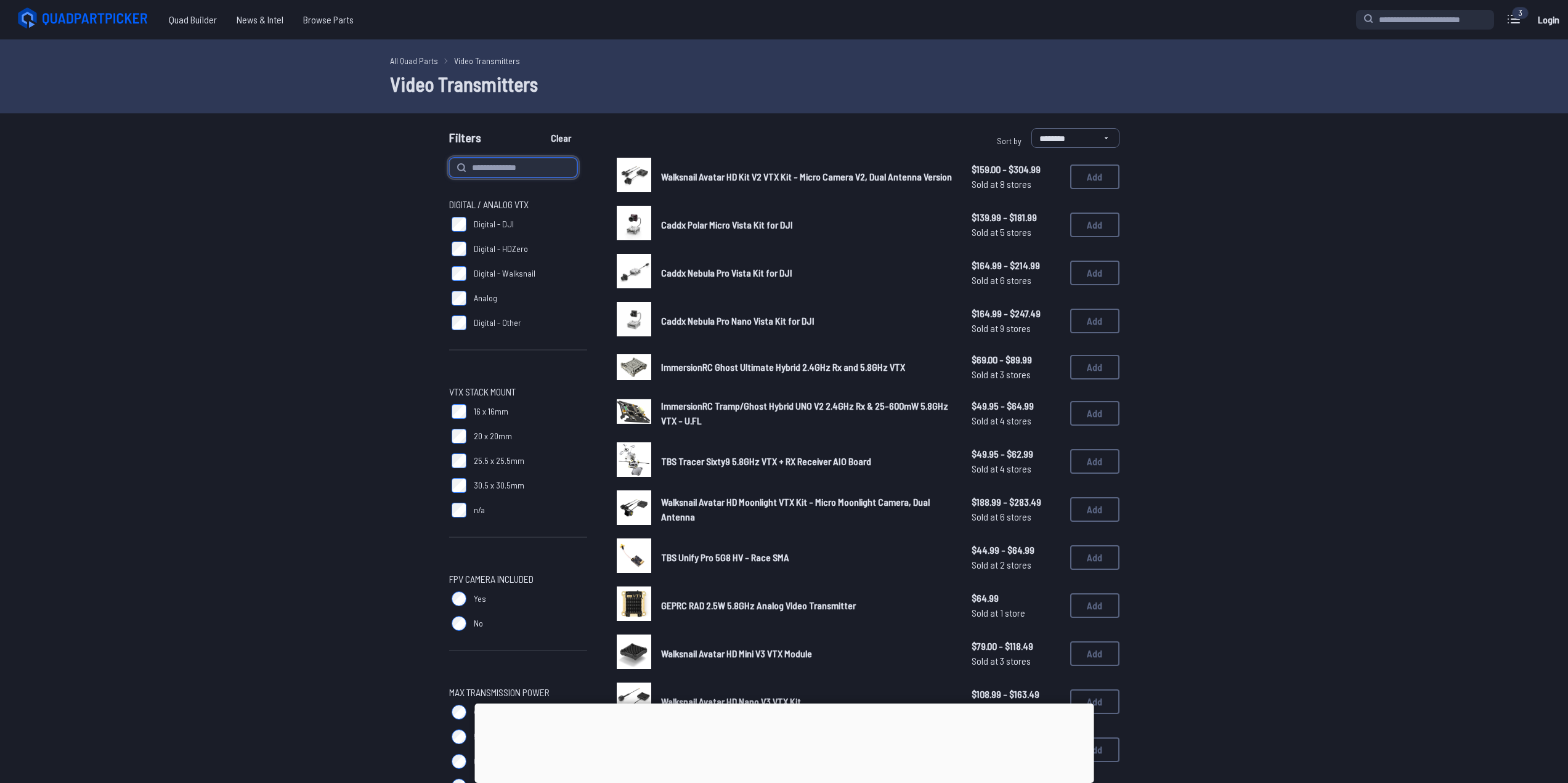
click at [503, 167] on input at bounding box center [513, 167] width 128 height 20
type input "******"
click at [540, 128] on button "Clear" at bounding box center [561, 138] width 41 height 20
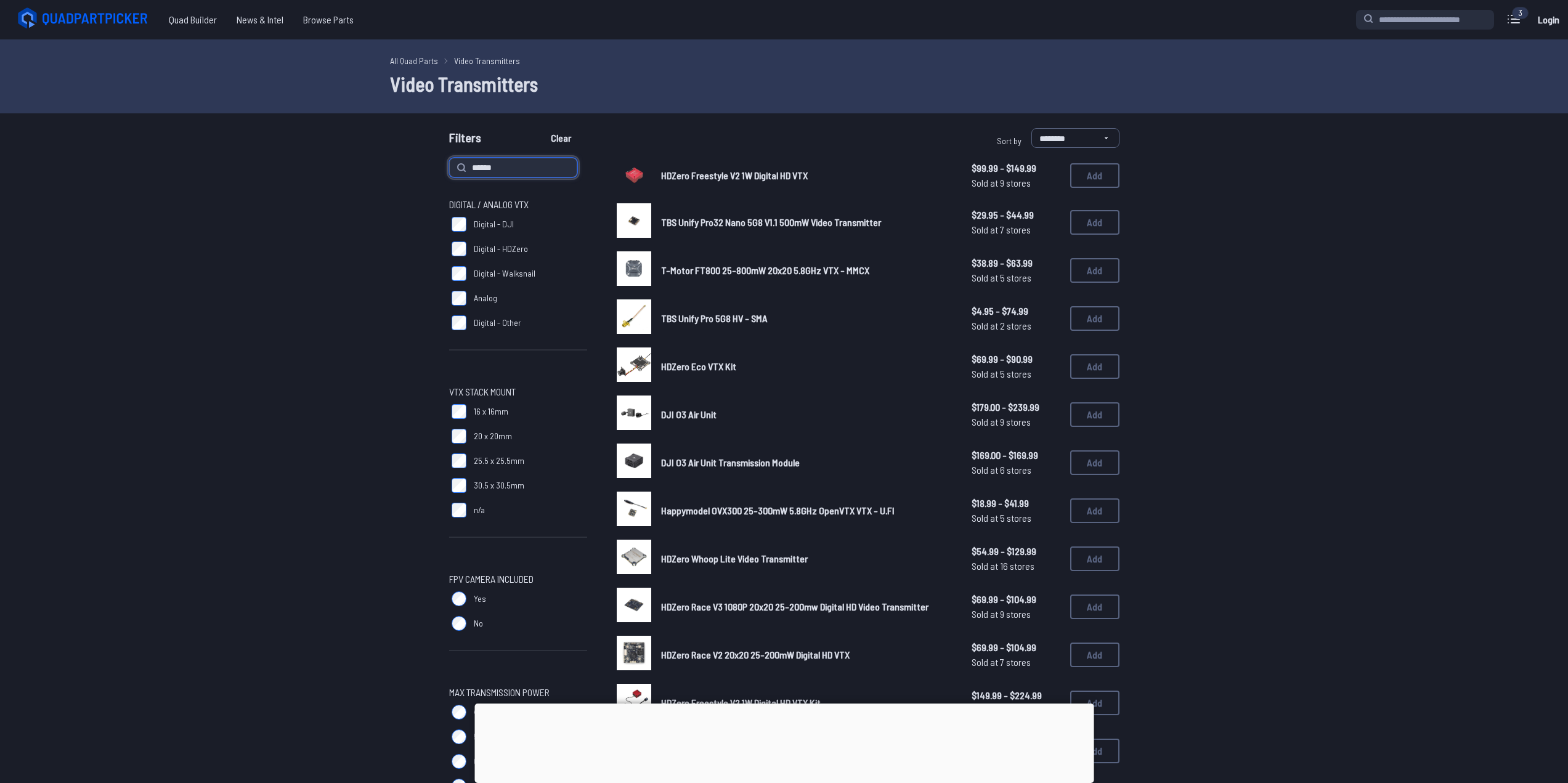
type input "******"
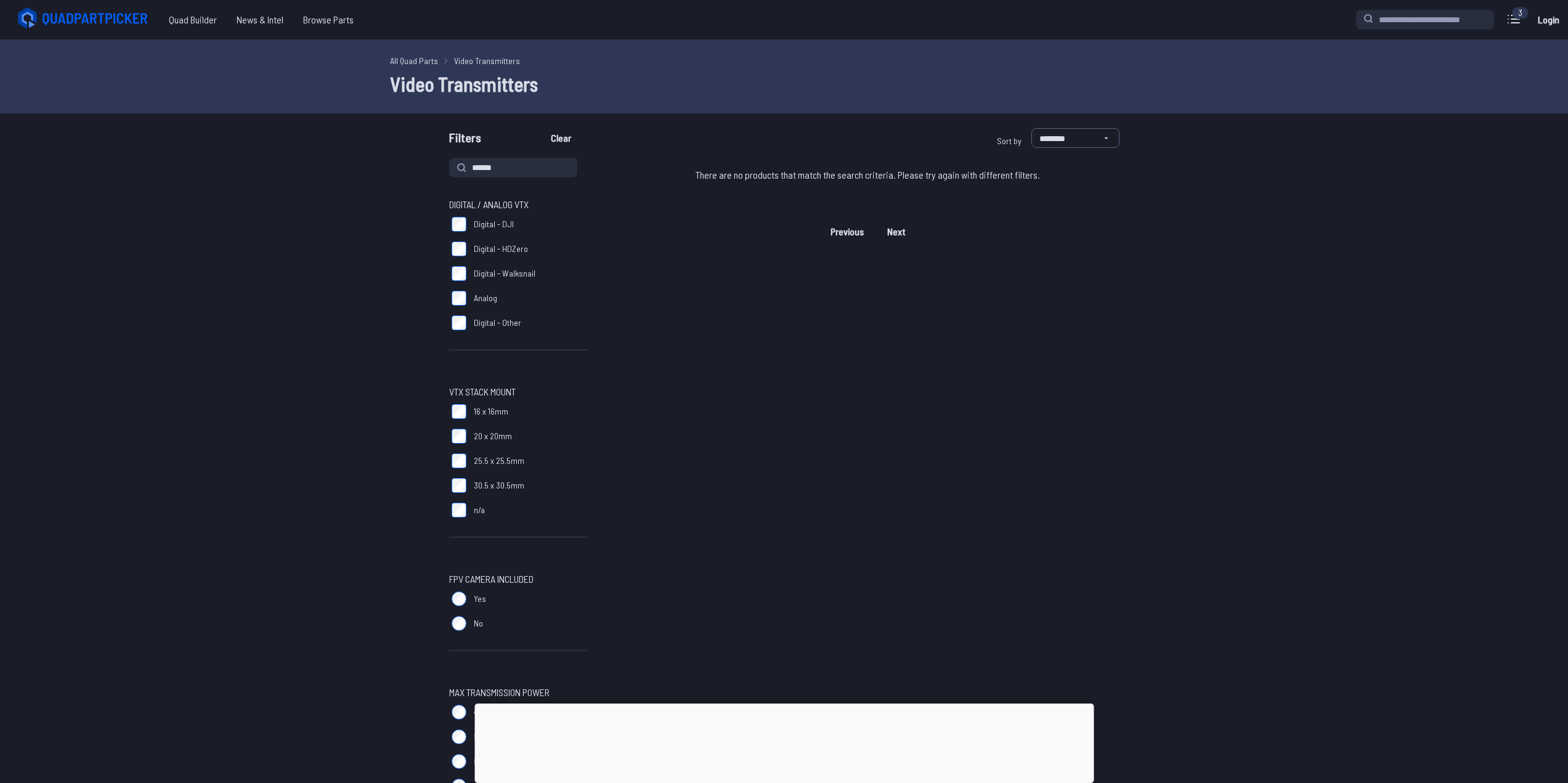
click at [495, 156] on form "**********" at bounding box center [784, 707] width 1568 height 1158
click at [493, 159] on input "******" at bounding box center [513, 167] width 128 height 20
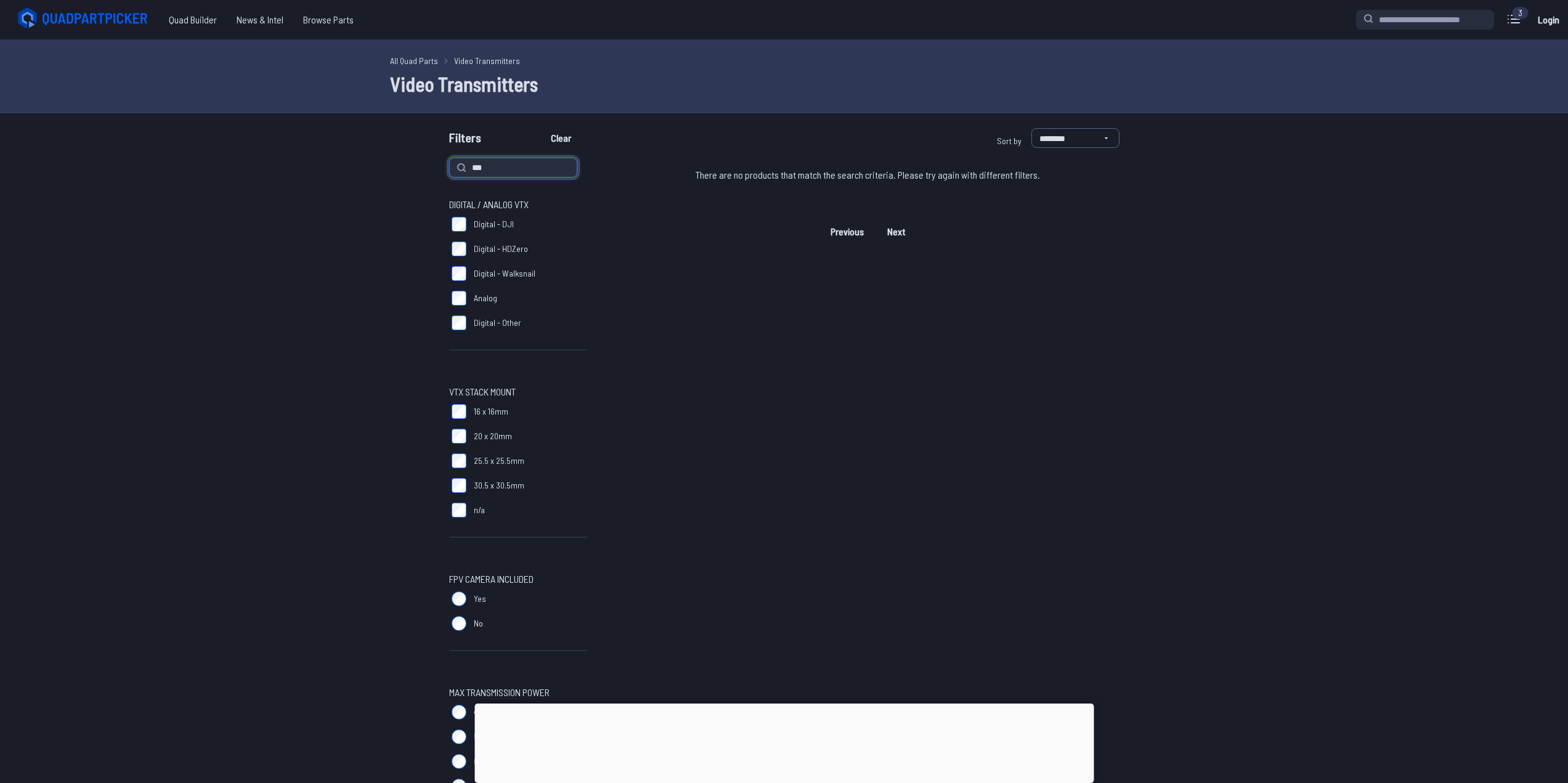
type input "***"
click at [540, 128] on button "Clear" at bounding box center [561, 138] width 41 height 20
type input "***"
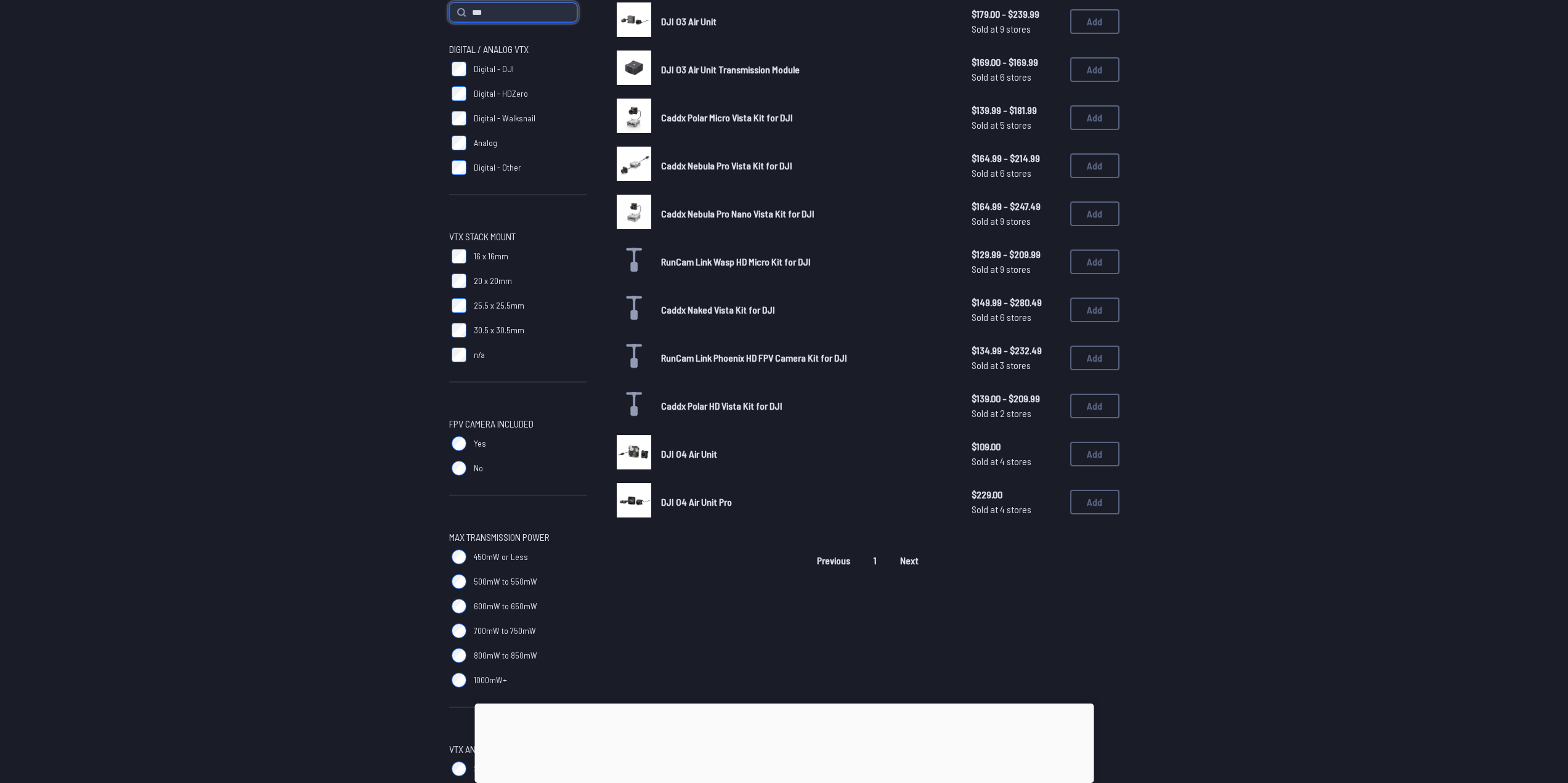
scroll to position [185, 0]
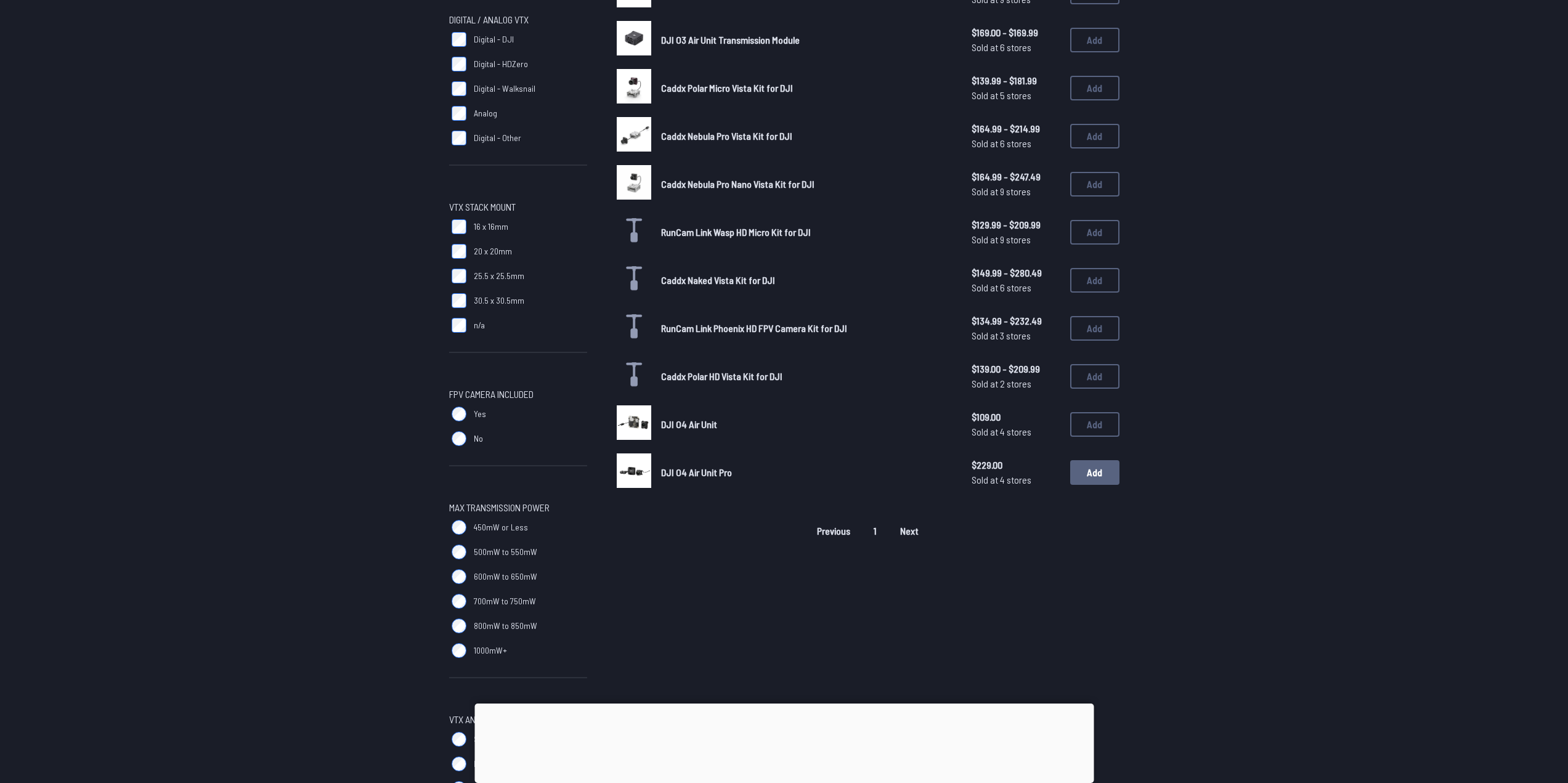
click at [1097, 480] on button "Add" at bounding box center [1094, 472] width 49 height 25
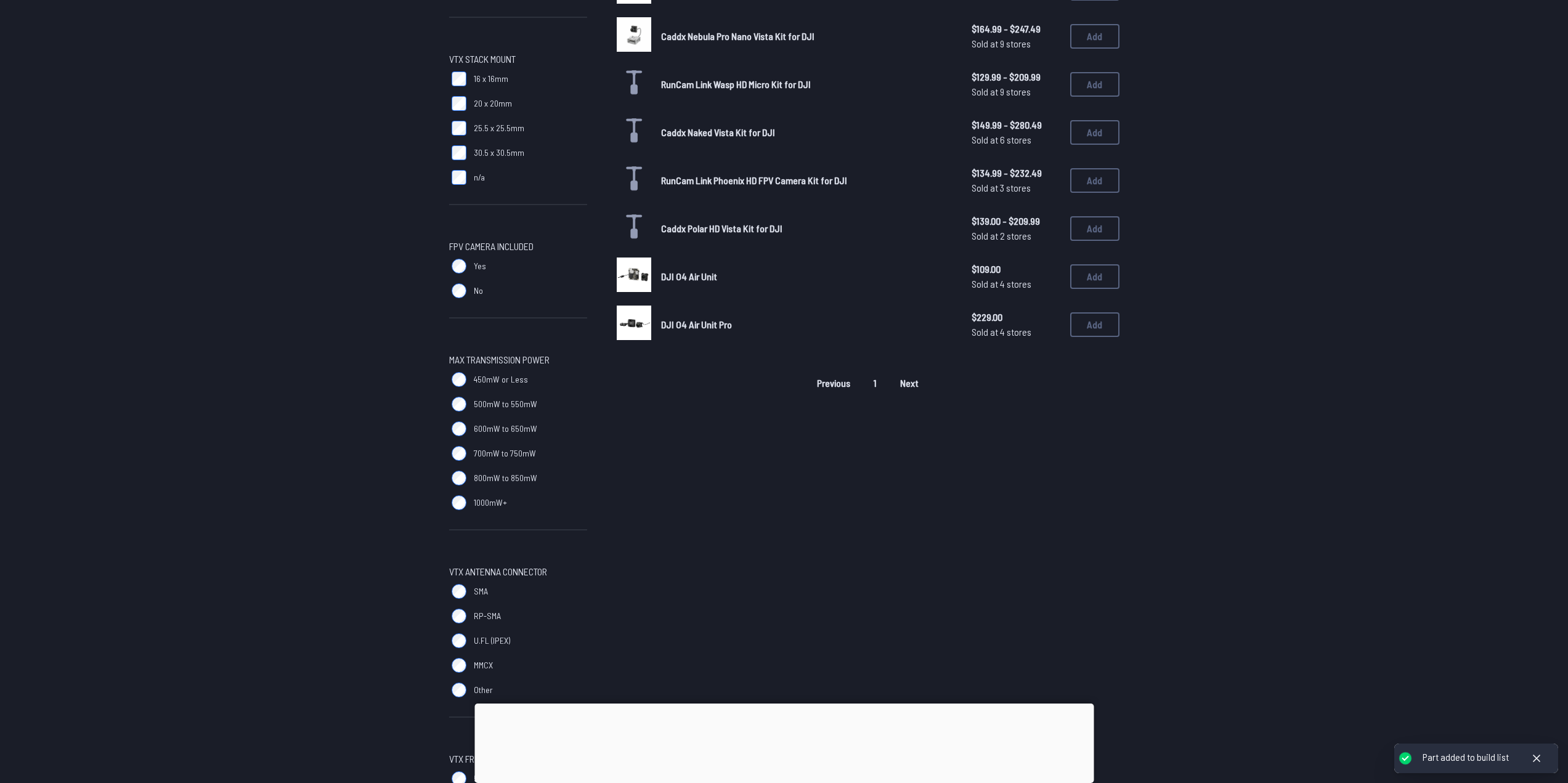
scroll to position [370, 0]
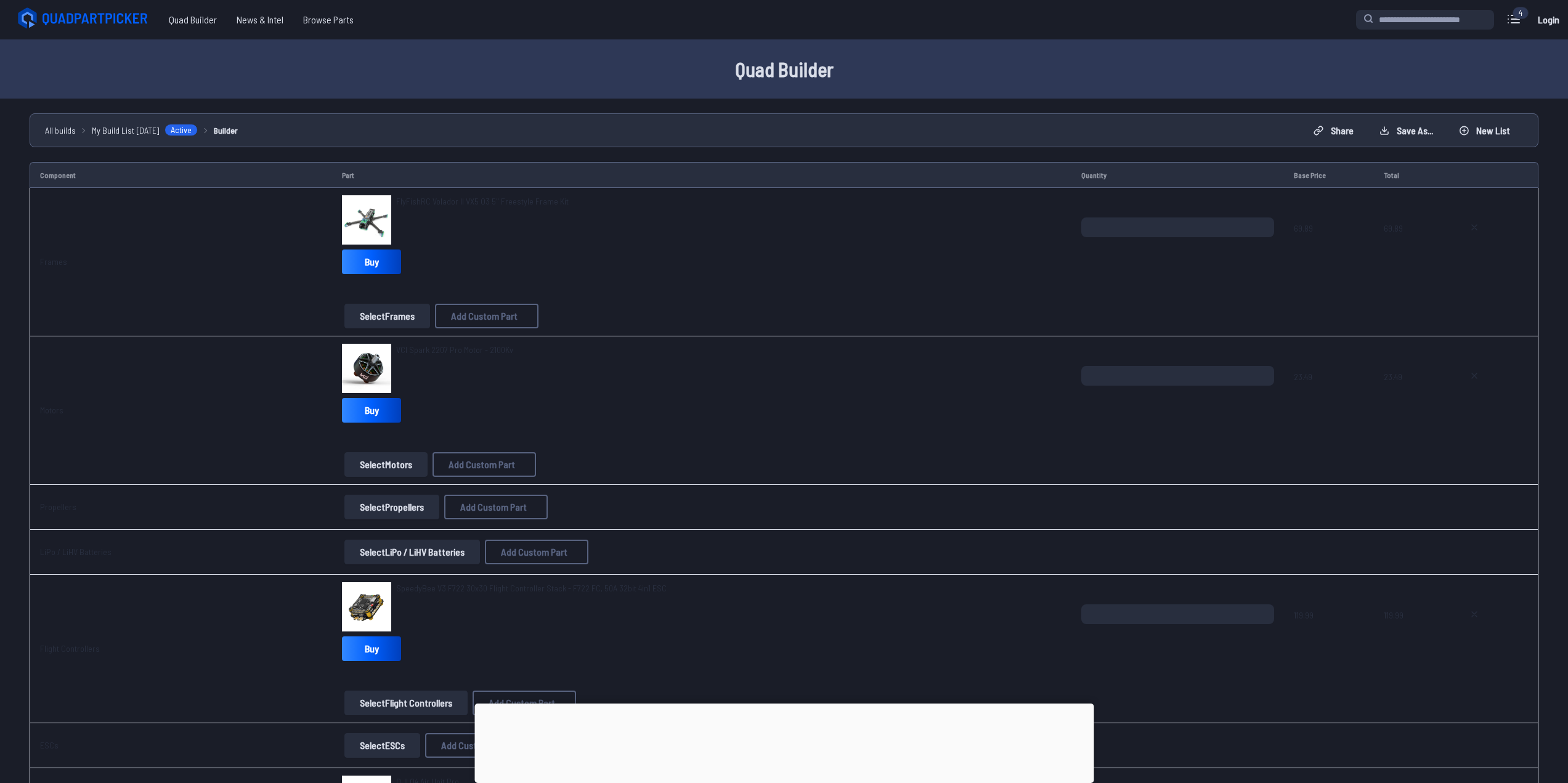
click at [372, 222] on img at bounding box center [366, 219] width 49 height 49
click at [372, 224] on img at bounding box center [366, 219] width 49 height 49
click at [432, 218] on div "FlyFishRC Volador II VX5 O3 5" Freestyle Frame Kit" at bounding box center [482, 219] width 173 height 49
click at [447, 198] on span "FlyFishRC Volador II VX5 O3 5" Freestyle Frame Kit" at bounding box center [482, 201] width 173 height 11
click at [447, 198] on span "FlyFishRC Volador II VX5 O3 5" Freestyle Frame Kit" at bounding box center [482, 201] width 173 height 11
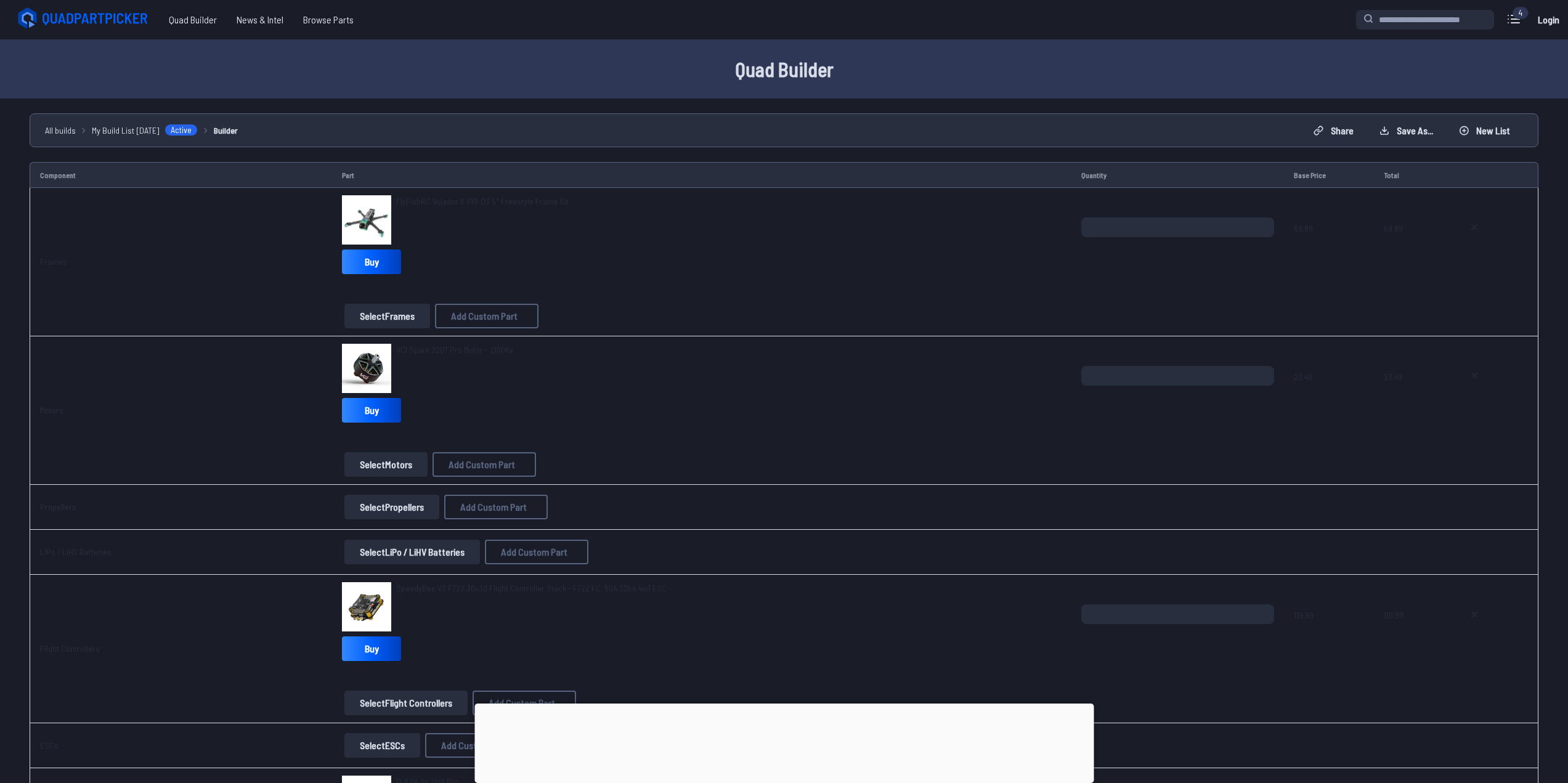
click at [447, 198] on span "FlyFishRC Volador II VX5 O3 5" Freestyle Frame Kit" at bounding box center [482, 201] width 173 height 11
click at [448, 182] on td "Part" at bounding box center [702, 175] width 739 height 26
click at [455, 201] on span "FlyFishRC Volador II VX5 O3 5" Freestyle Frame Kit" at bounding box center [482, 201] width 173 height 11
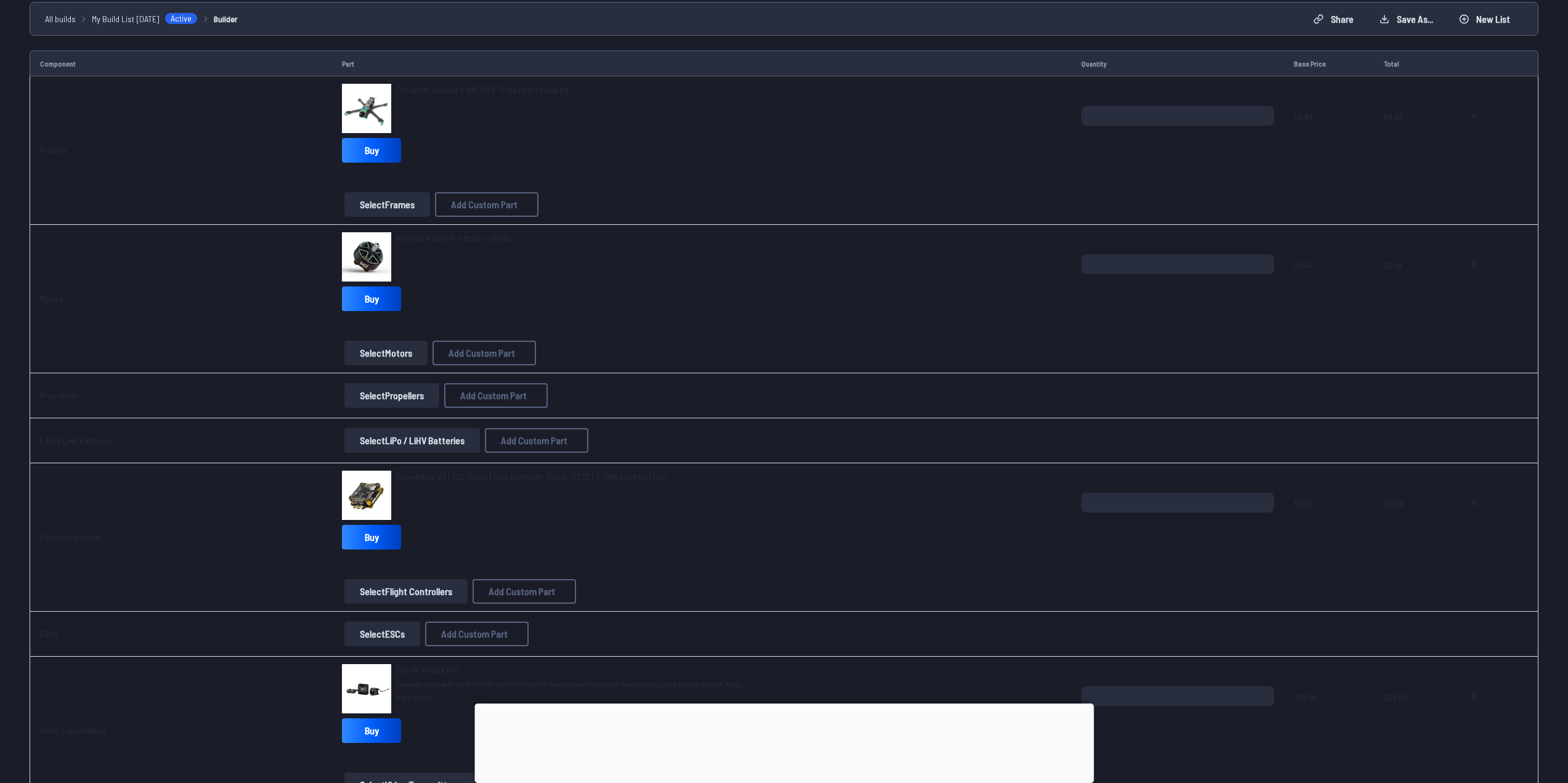
scroll to position [492, 0]
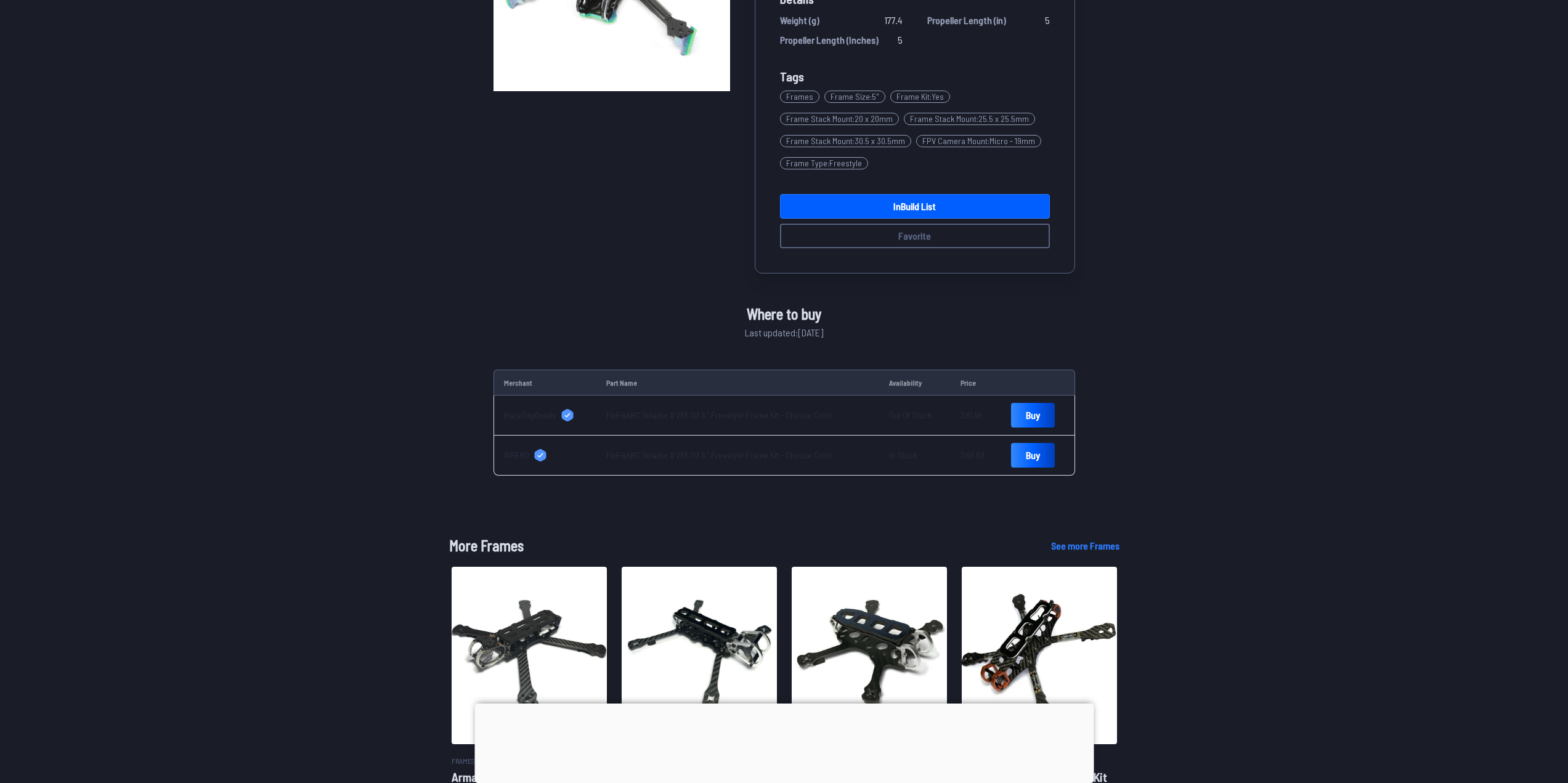
scroll to position [246, 0]
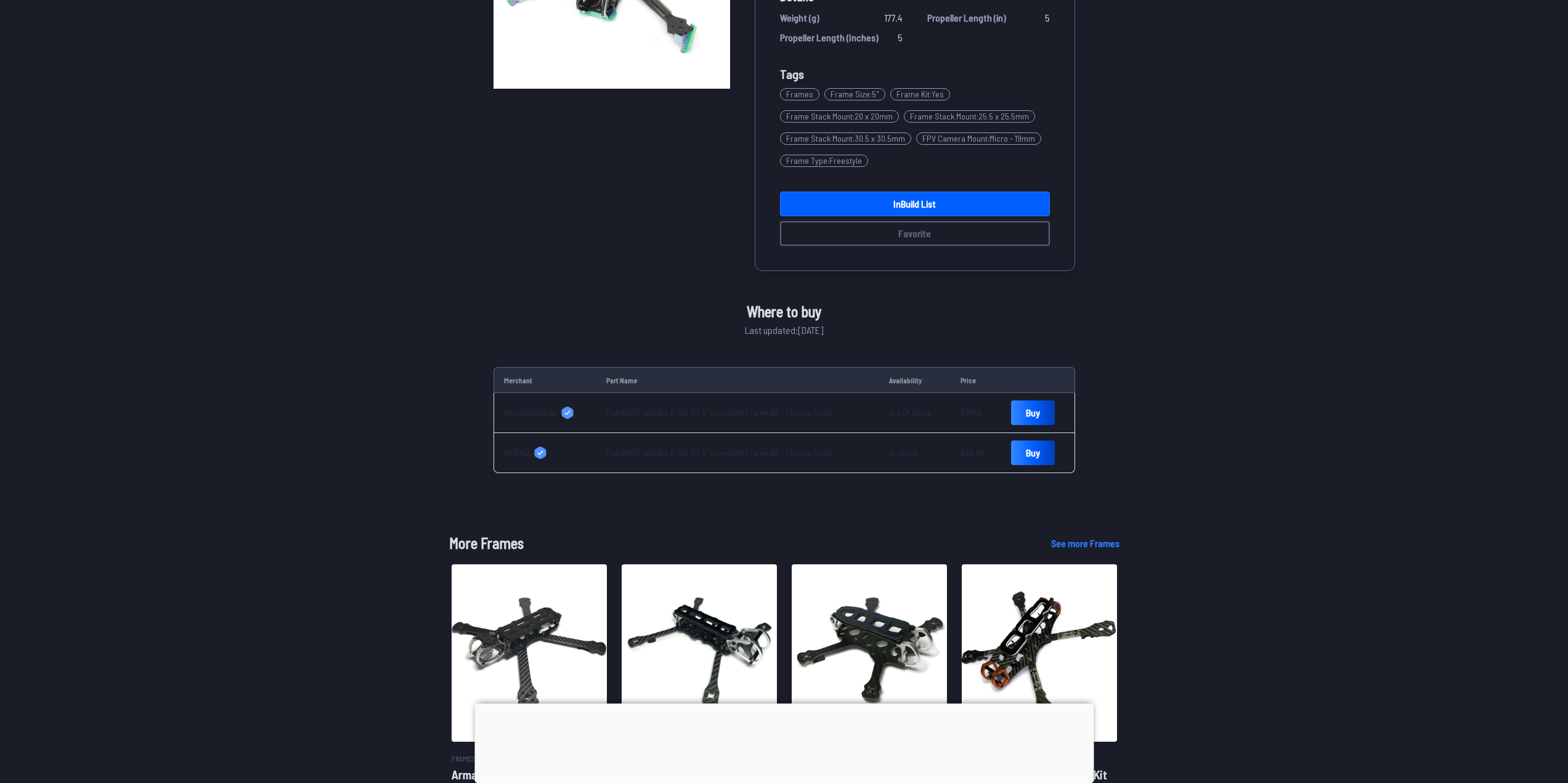
click at [627, 421] on td "FlyFishRC Volador II VX5 O3 5" Freestyle Frame Kit - Choose Color" at bounding box center [737, 413] width 283 height 40
click at [613, 407] on td "FlyFishRC Volador II VX5 O3 5" Freestyle Frame Kit - Choose Color" at bounding box center [737, 413] width 283 height 40
click at [520, 407] on span "RaceDayQuads" at bounding box center [530, 413] width 53 height 12
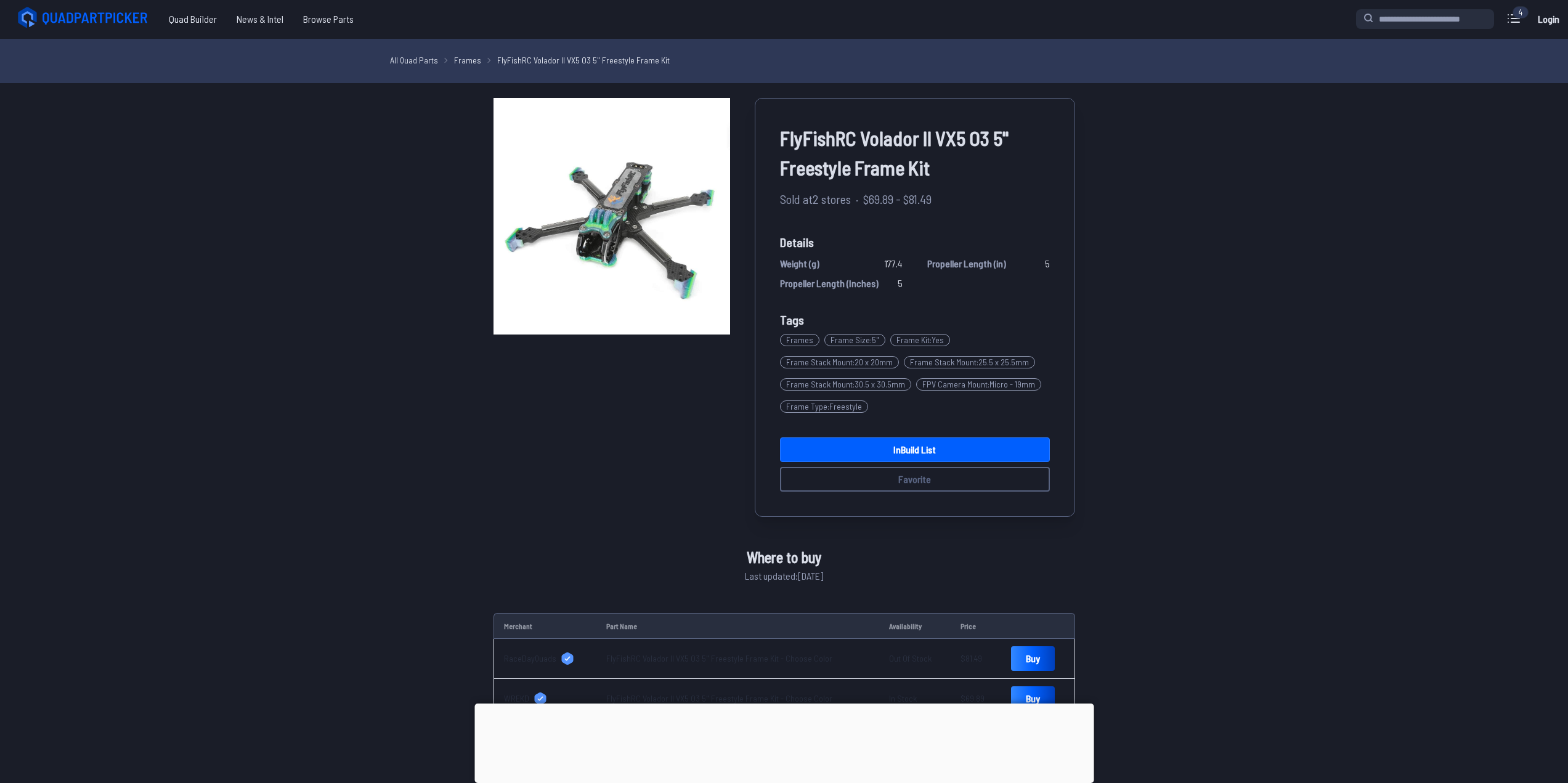
scroll to position [0, 0]
drag, startPoint x: 775, startPoint y: 142, endPoint x: 861, endPoint y: 142, distance: 86.0
click at [861, 142] on div "FlyFishRC Volador II VX5 O3 5" Freestyle Frame Kit Sold at 2 stores · $69.89 - …" at bounding box center [915, 308] width 320 height 419
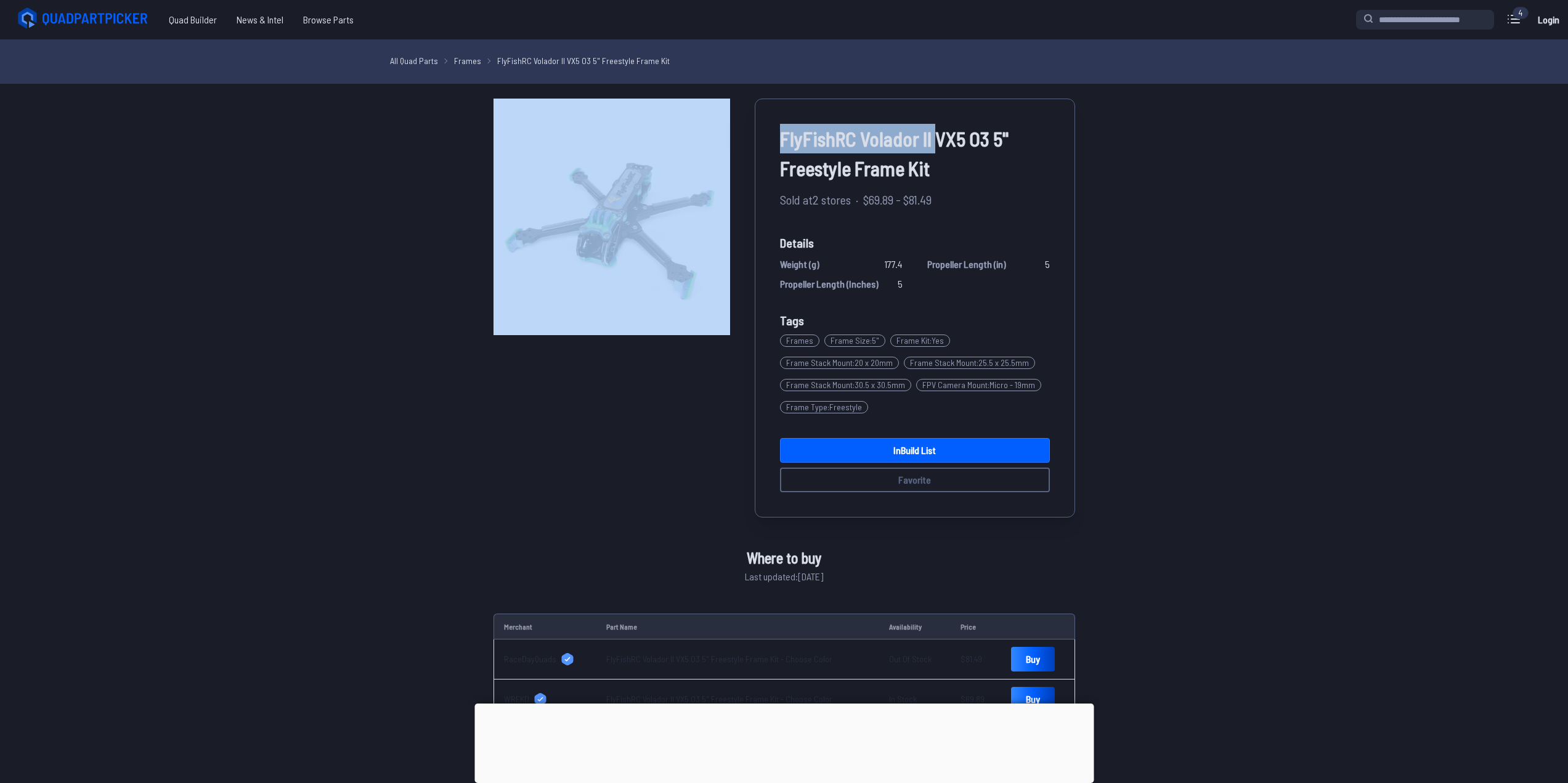
drag, startPoint x: 936, startPoint y: 141, endPoint x: 735, endPoint y: 138, distance: 201.0
click at [735, 138] on div "FlyFishRC Volador II VX5 O3 5" Freestyle Frame Kit Sold at 2 stores · $69.89 - …" at bounding box center [784, 308] width 582 height 419
copy div "FlyFishRC Volador II"
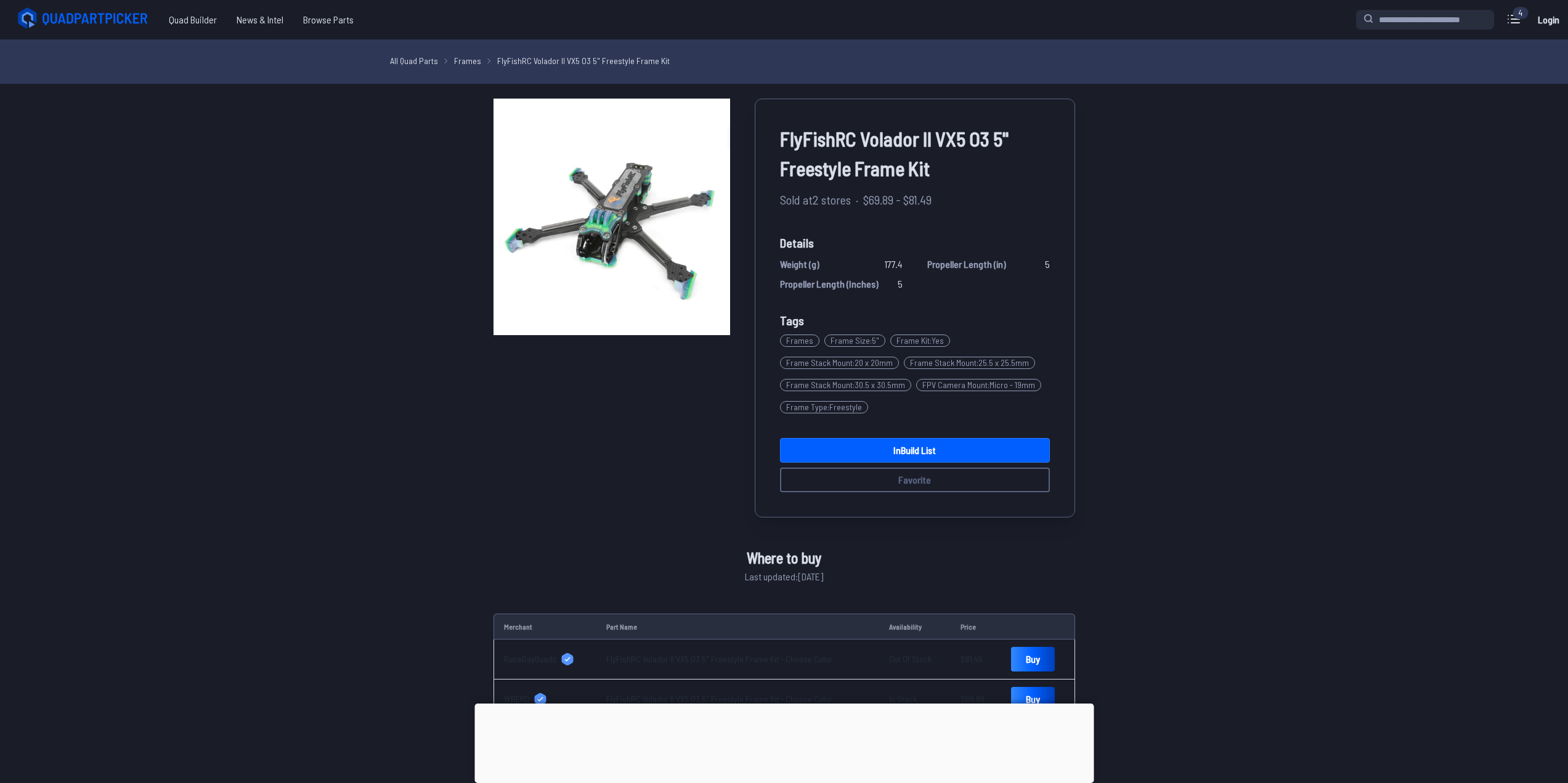
click at [1517, 16] on div "4" at bounding box center [1521, 13] width 16 height 12
click at [1517, 18] on div "4" at bounding box center [1521, 13] width 16 height 12
click at [1515, 26] on icon at bounding box center [1513, 19] width 20 height 20
click at [1214, 292] on label "close sidebar" at bounding box center [788, 391] width 1577 height 783
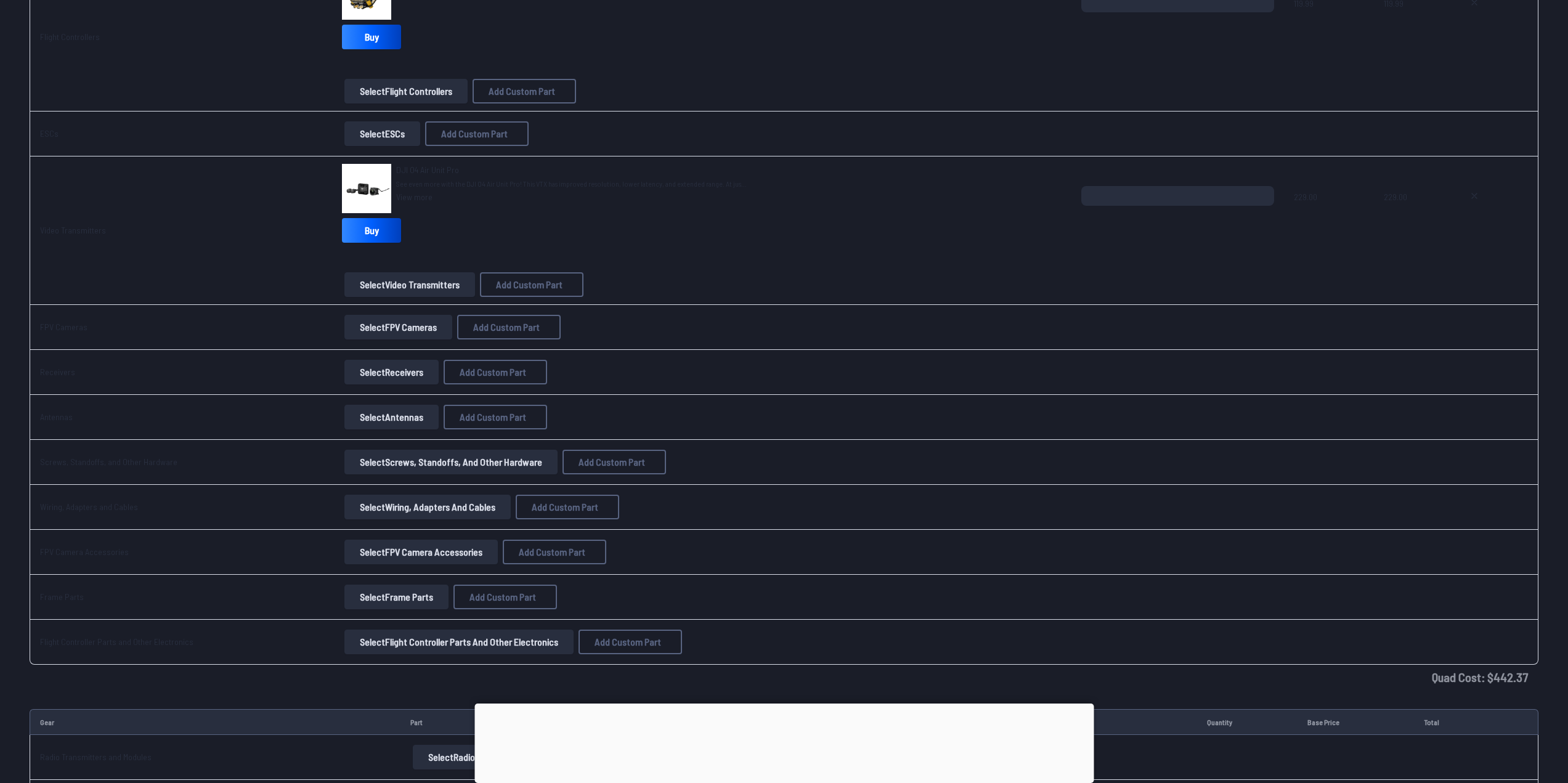
scroll to position [616, 0]
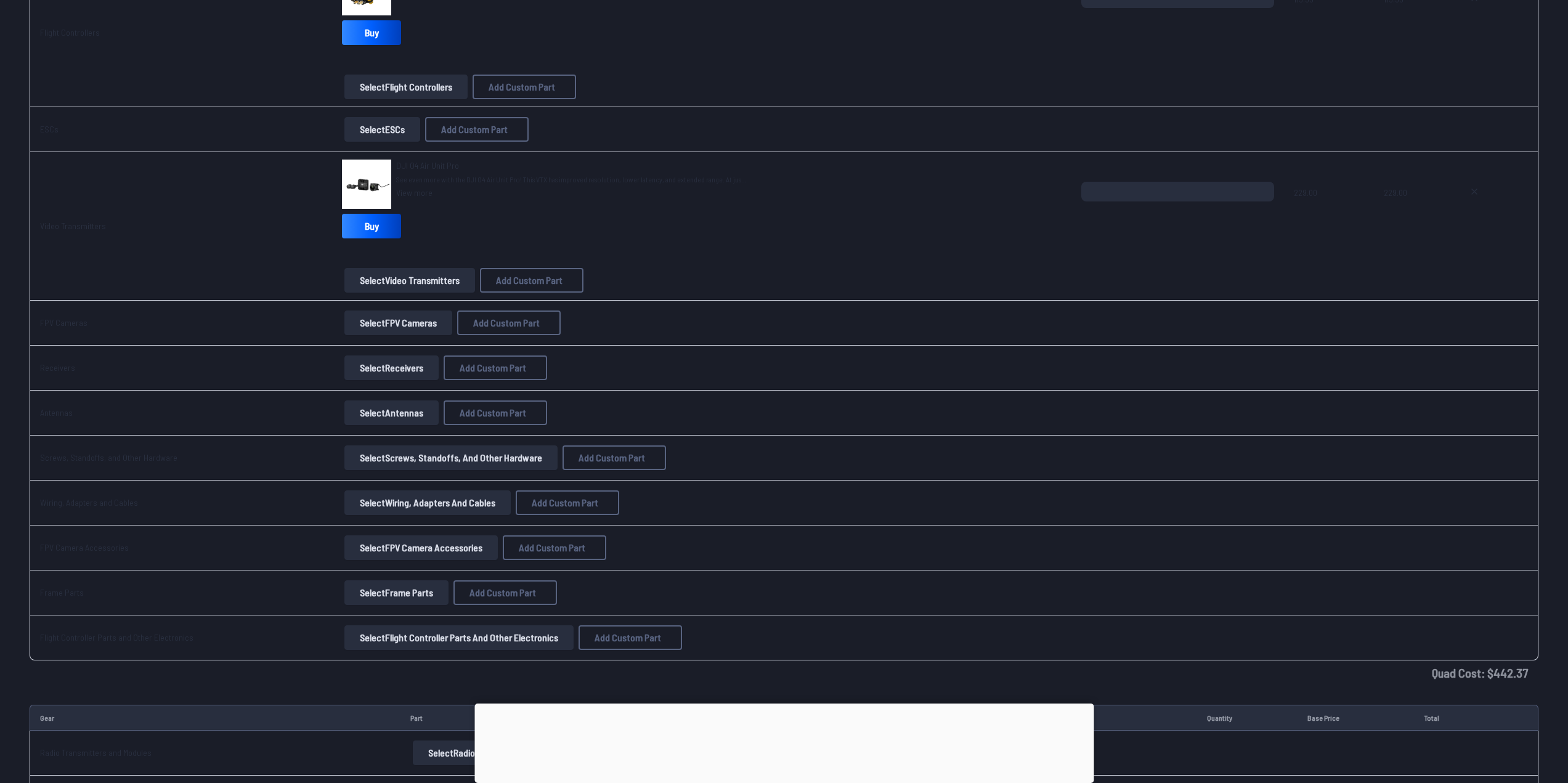
click at [141, 548] on td "FPV Camera Accessories" at bounding box center [181, 548] width 302 height 45
click at [411, 500] on button "Select Wiring, Adapters and Cables" at bounding box center [427, 502] width 167 height 25
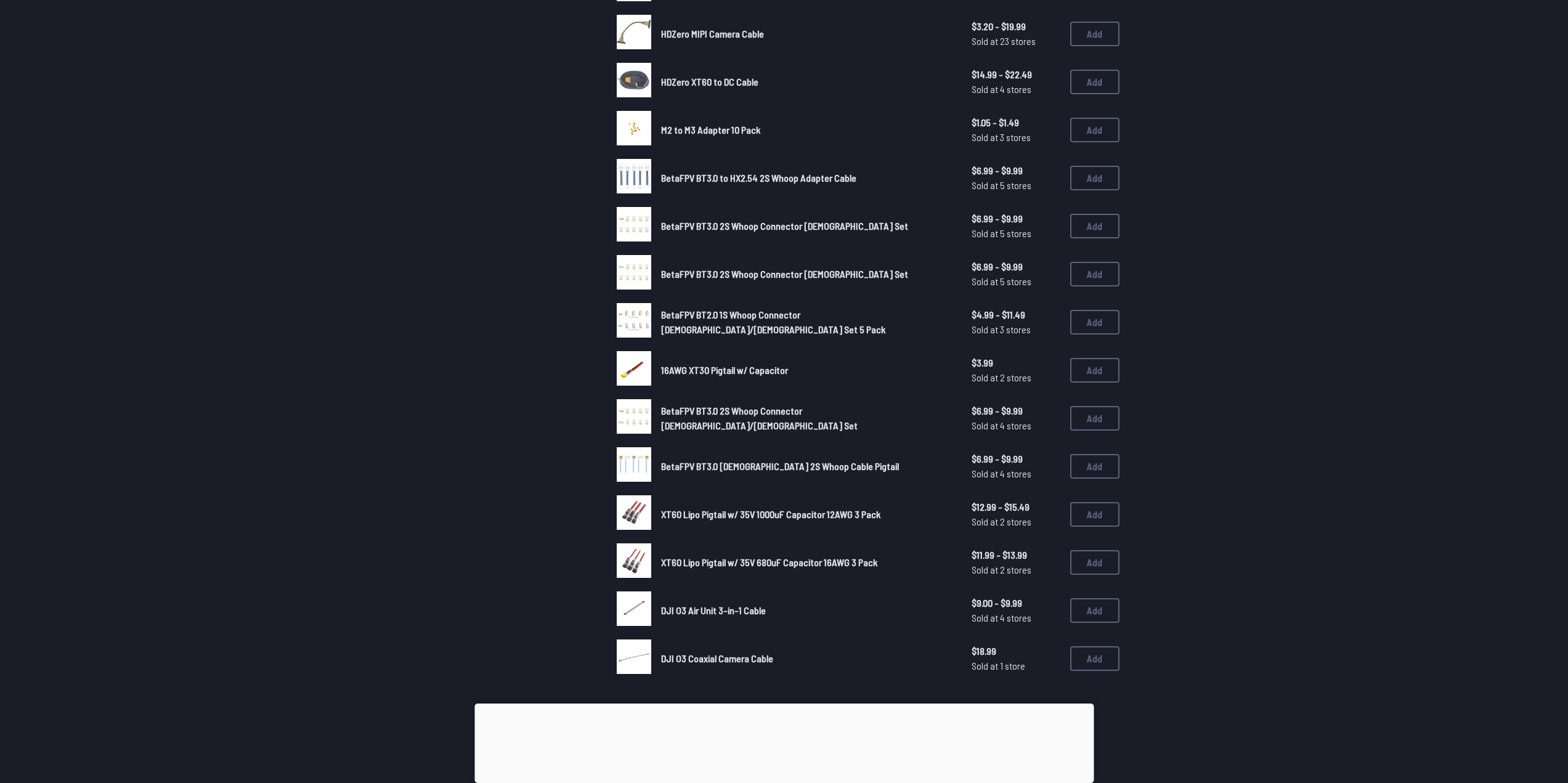
scroll to position [677, 0]
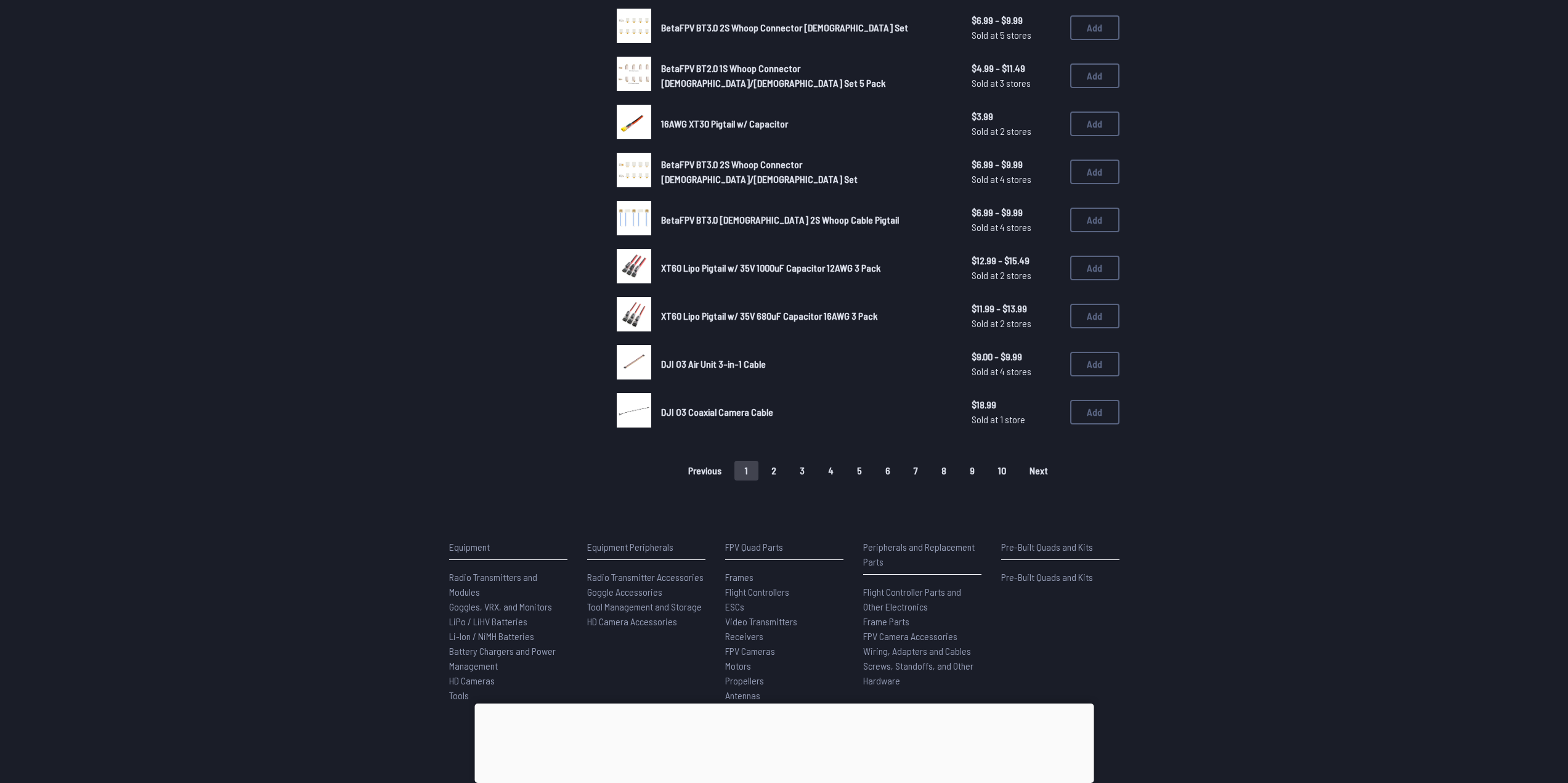
click at [766, 471] on button "2" at bounding box center [774, 470] width 26 height 20
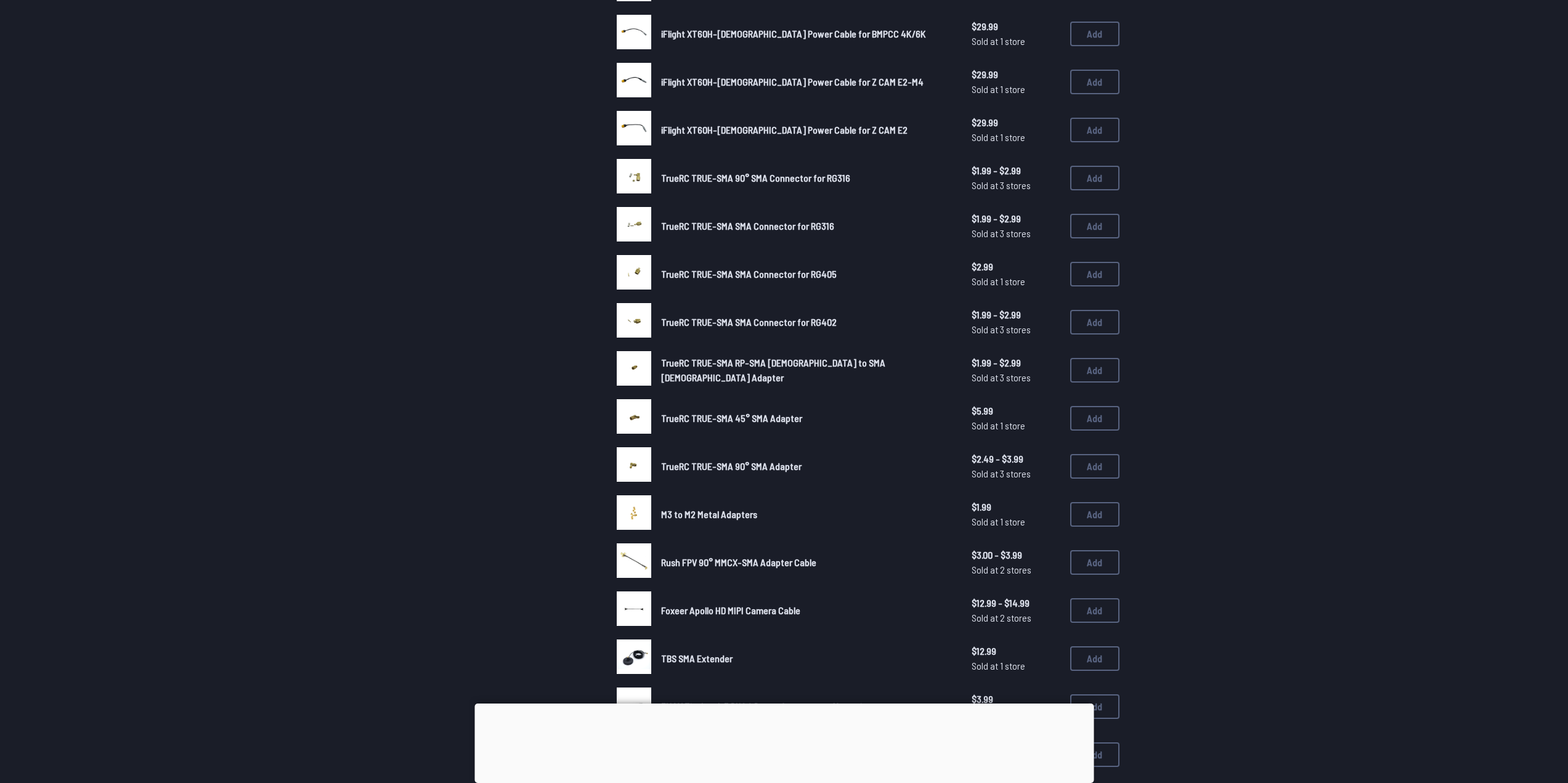
scroll to position [492, 0]
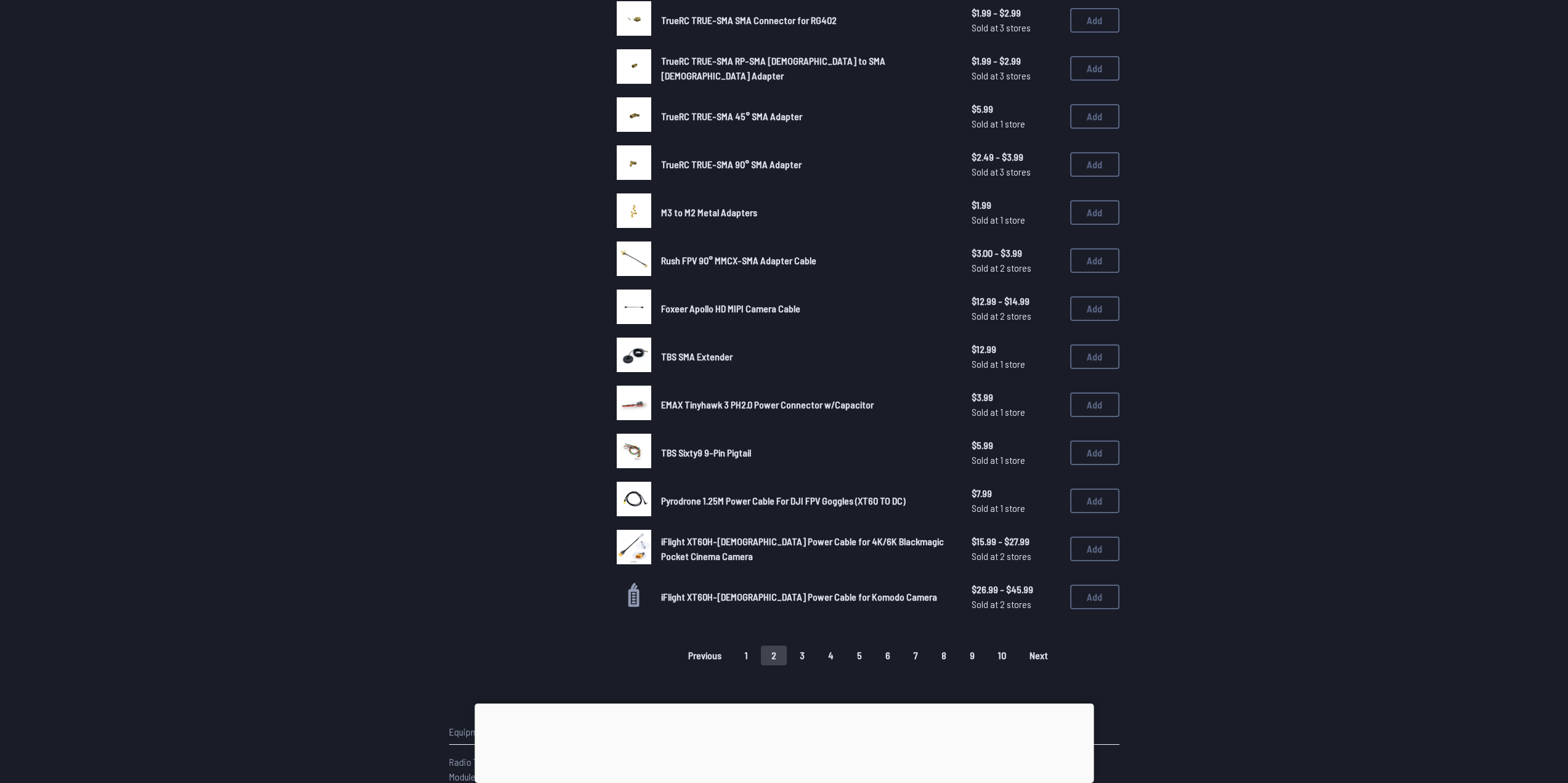
click at [804, 655] on button "3" at bounding box center [802, 655] width 26 height 20
click at [805, 654] on button "3" at bounding box center [802, 655] width 26 height 20
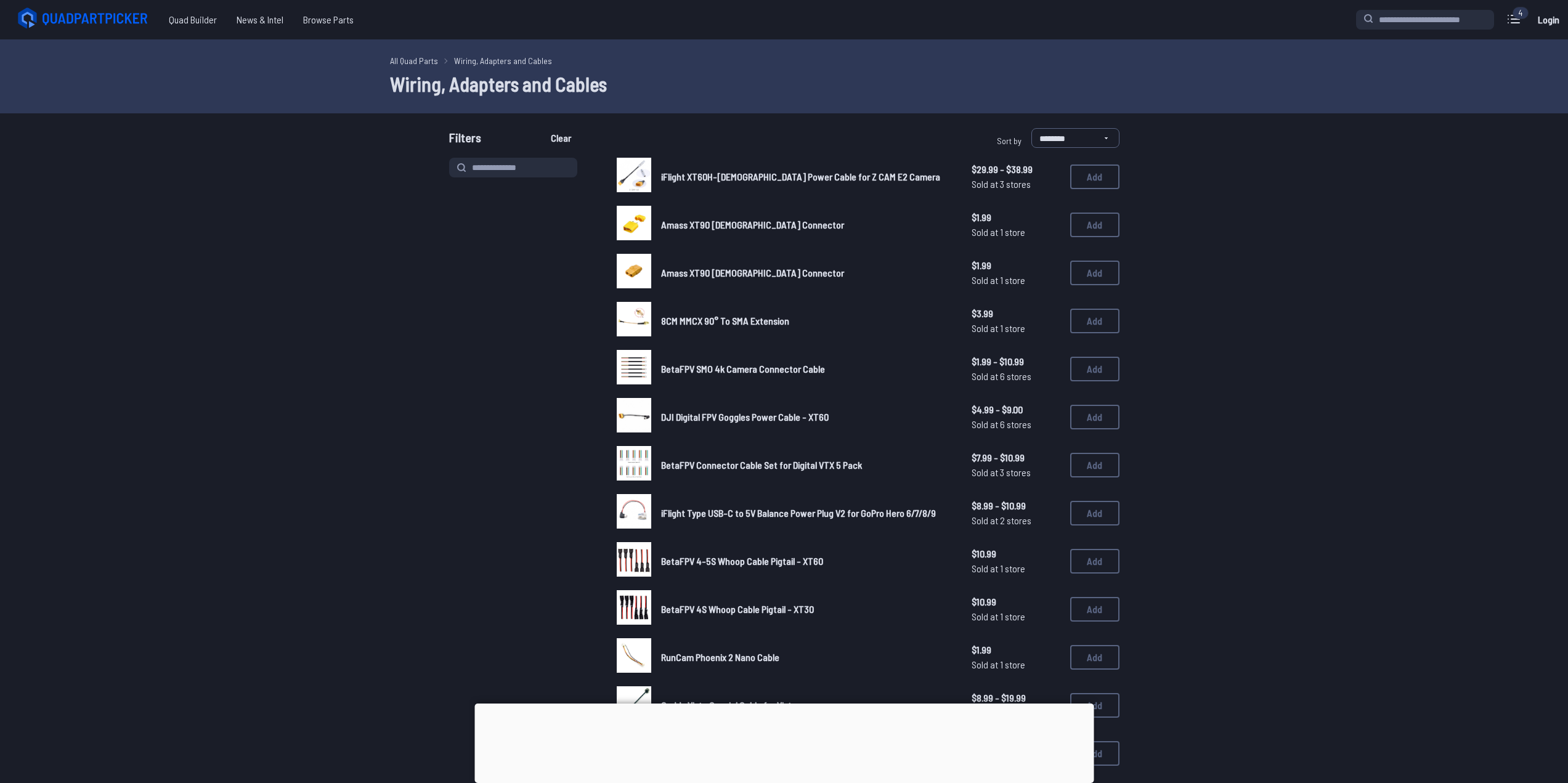
click at [1520, 17] on div "4" at bounding box center [1521, 13] width 16 height 12
click at [1519, 22] on icon at bounding box center [1513, 19] width 20 height 20
click at [435, 244] on label "close sidebar" at bounding box center [788, 391] width 1577 height 783
click at [1424, 20] on input "search" at bounding box center [1425, 20] width 138 height 20
paste input "**********"
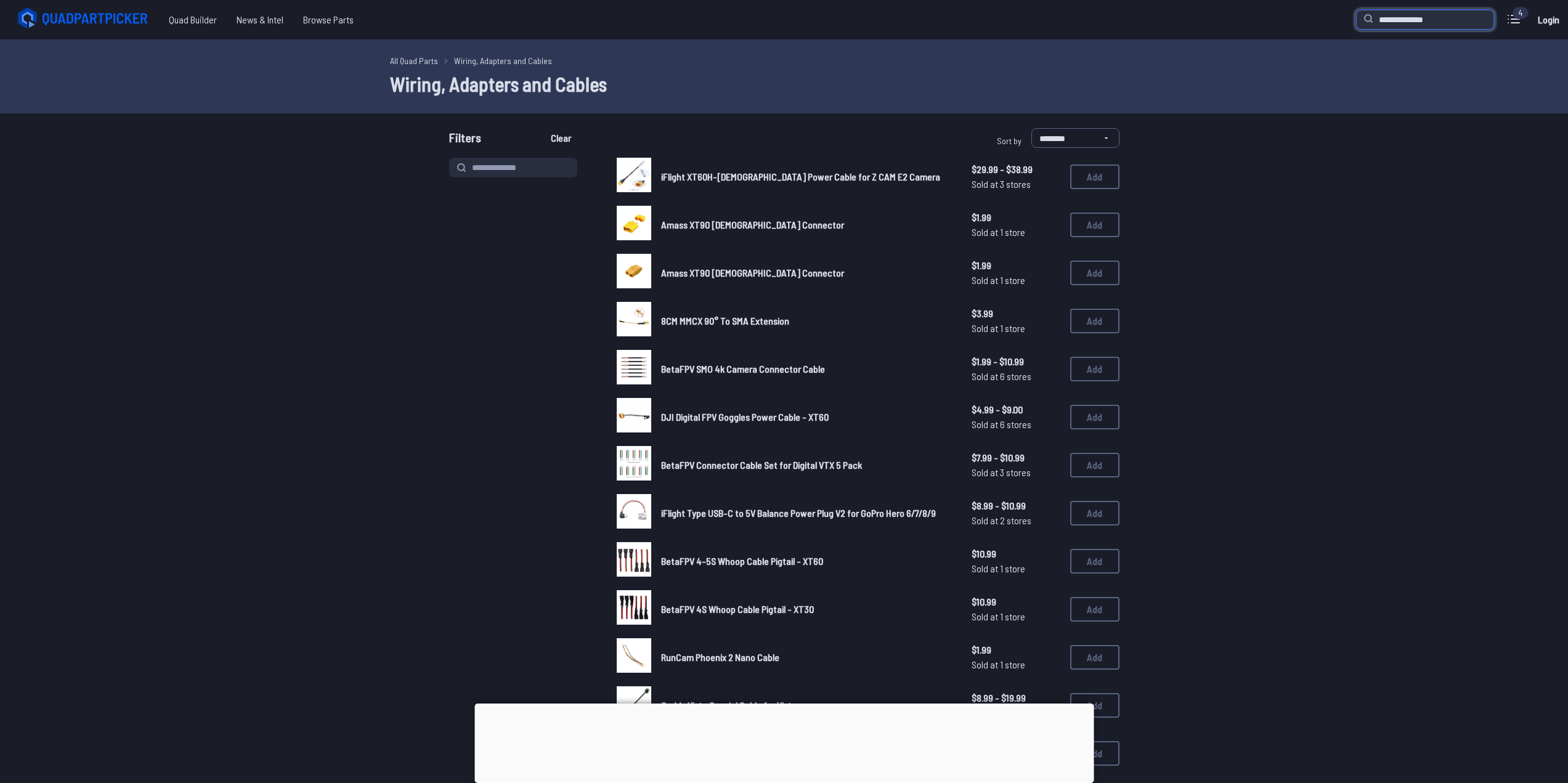
type input "**********"
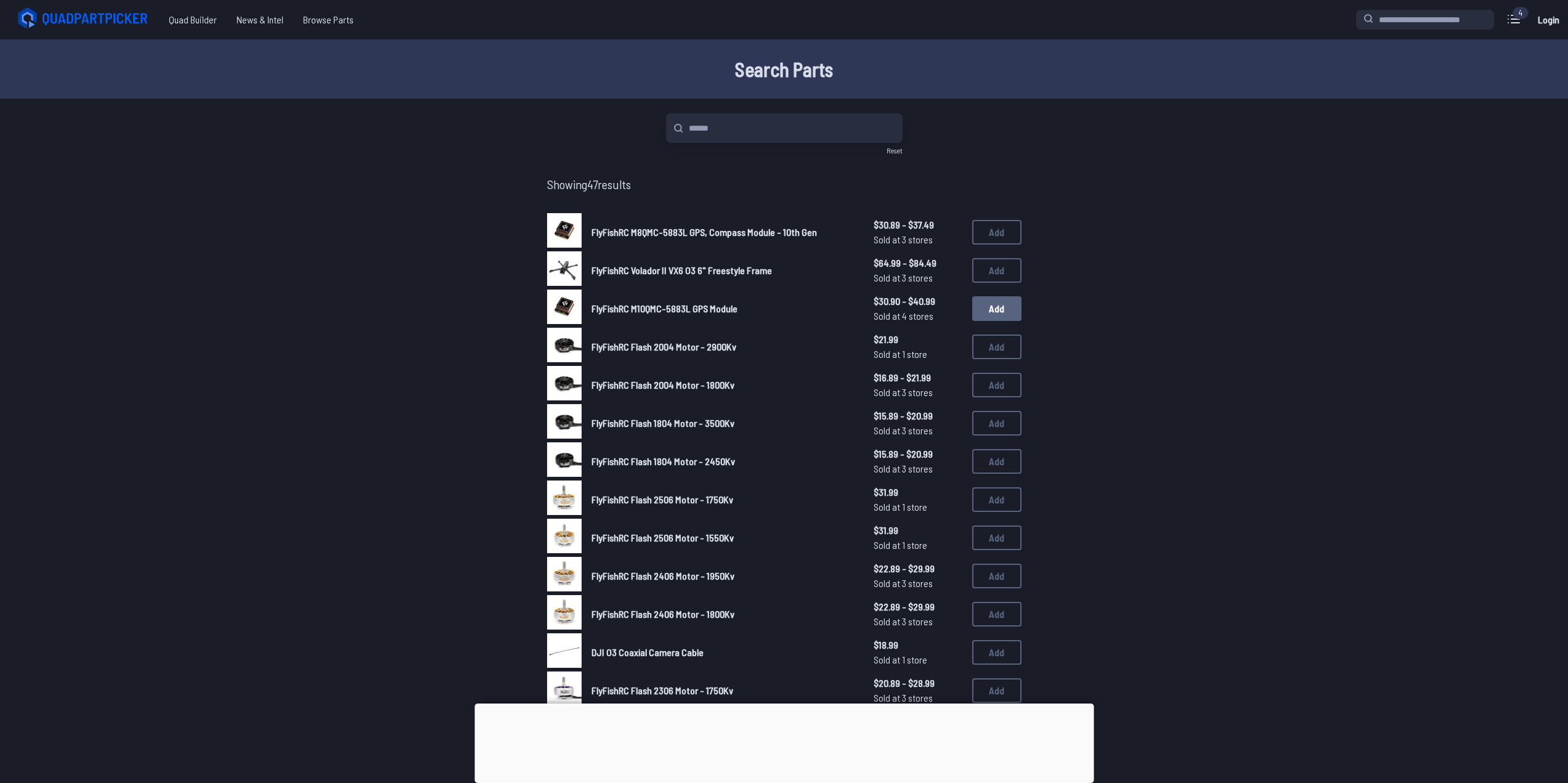
click at [1001, 308] on button "Add" at bounding box center [997, 308] width 49 height 25
click at [990, 311] on button "Add" at bounding box center [997, 308] width 49 height 25
click at [626, 306] on span "FlyFishRC M10QMC-5883L GPS Module" at bounding box center [665, 308] width 146 height 11
click at [1519, 21] on icon at bounding box center [1513, 19] width 20 height 20
drag, startPoint x: 1195, startPoint y: 246, endPoint x: 1213, endPoint y: 235, distance: 21.1
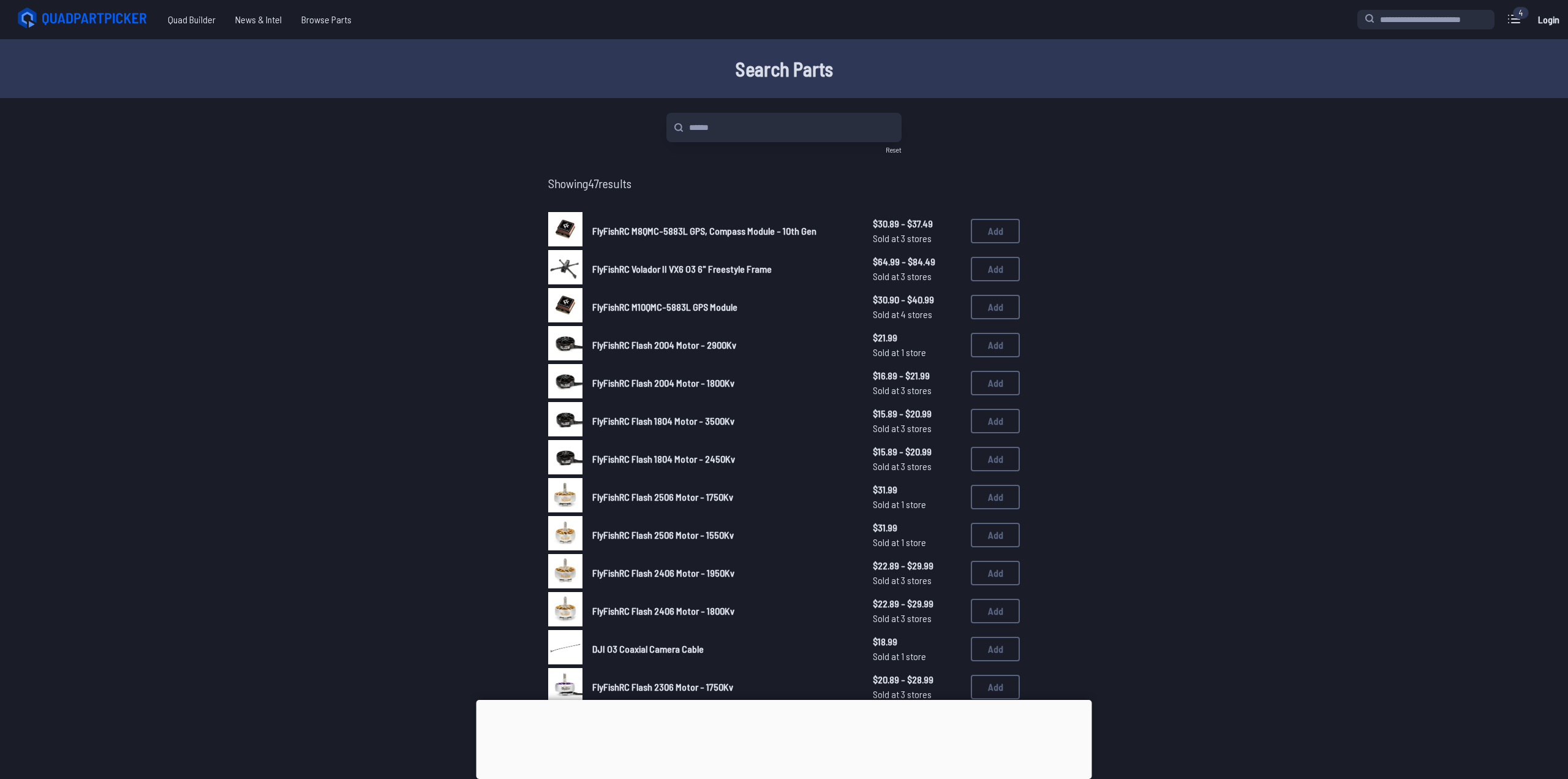
click at [1190, 243] on label "close sidebar" at bounding box center [784, 389] width 1568 height 779
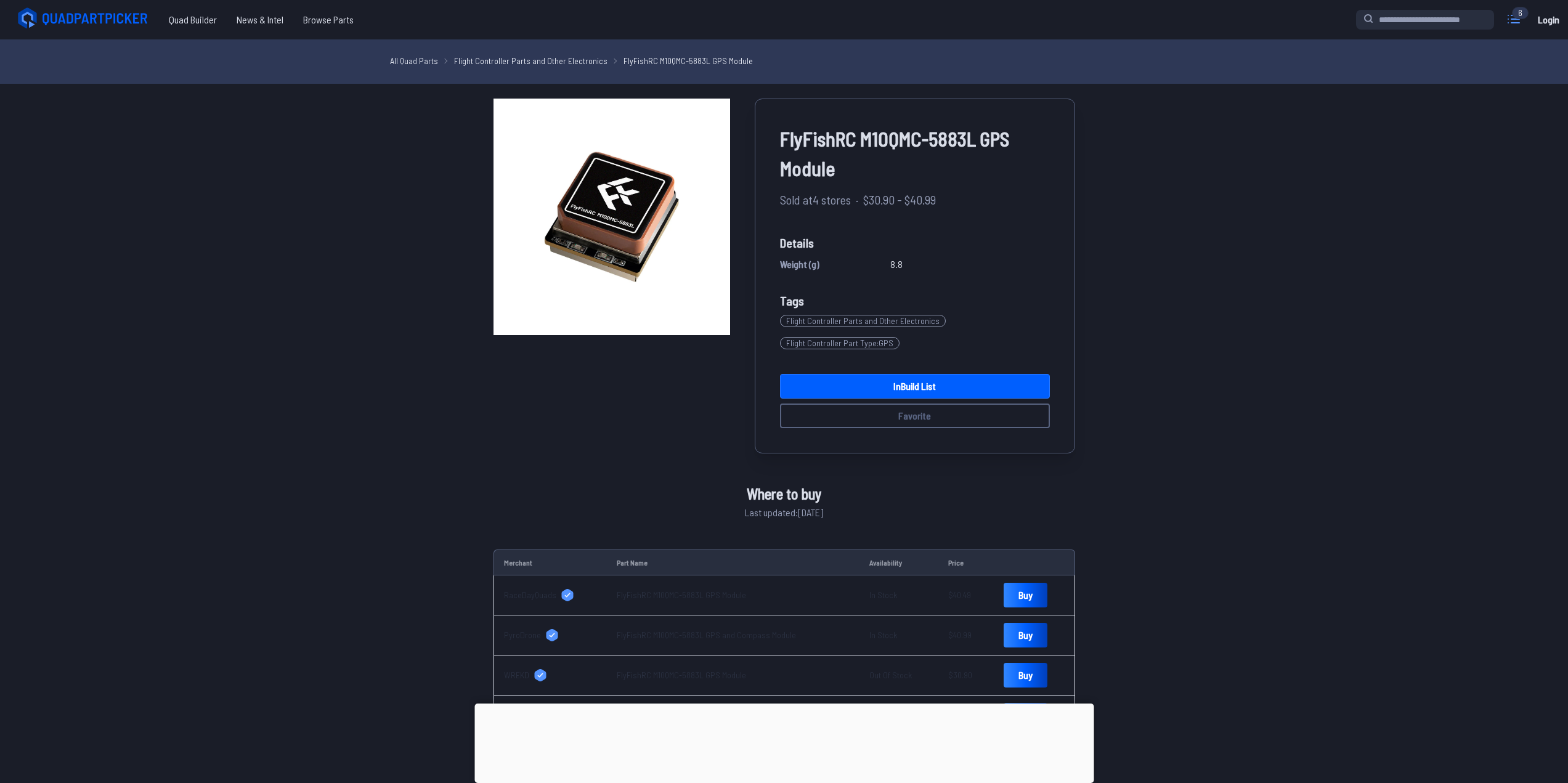
click at [1518, 20] on icon at bounding box center [1513, 19] width 20 height 20
click at [1279, 471] on label "close sidebar" at bounding box center [788, 391] width 1577 height 783
click at [1521, 17] on div "6" at bounding box center [1520, 13] width 17 height 12
click at [1515, 19] on icon at bounding box center [1513, 19] width 11 height 7
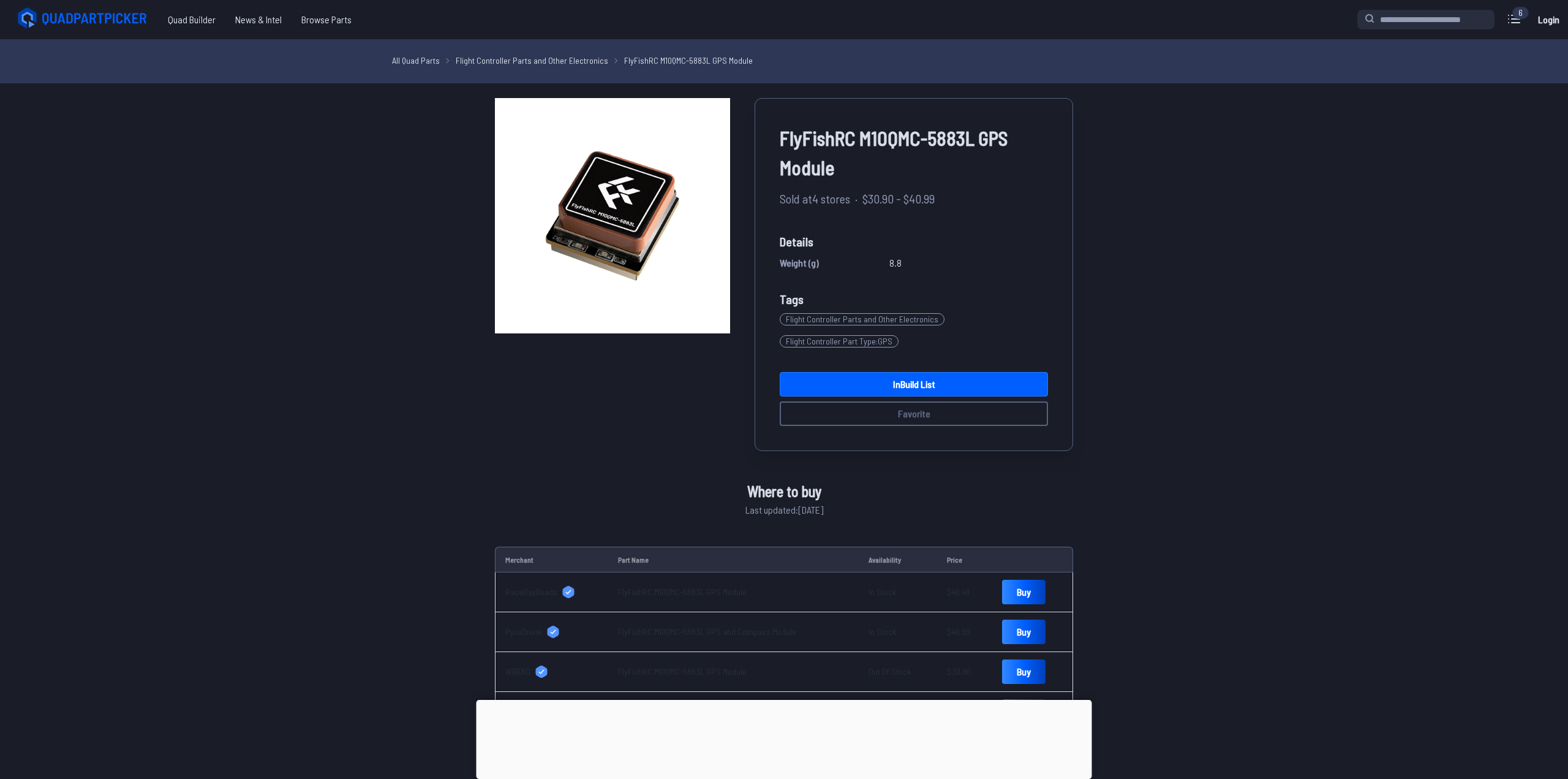
click at [1224, 180] on label "close sidebar" at bounding box center [784, 389] width 1568 height 779
click at [1504, 19] on icon at bounding box center [1505, 19] width 19 height 19
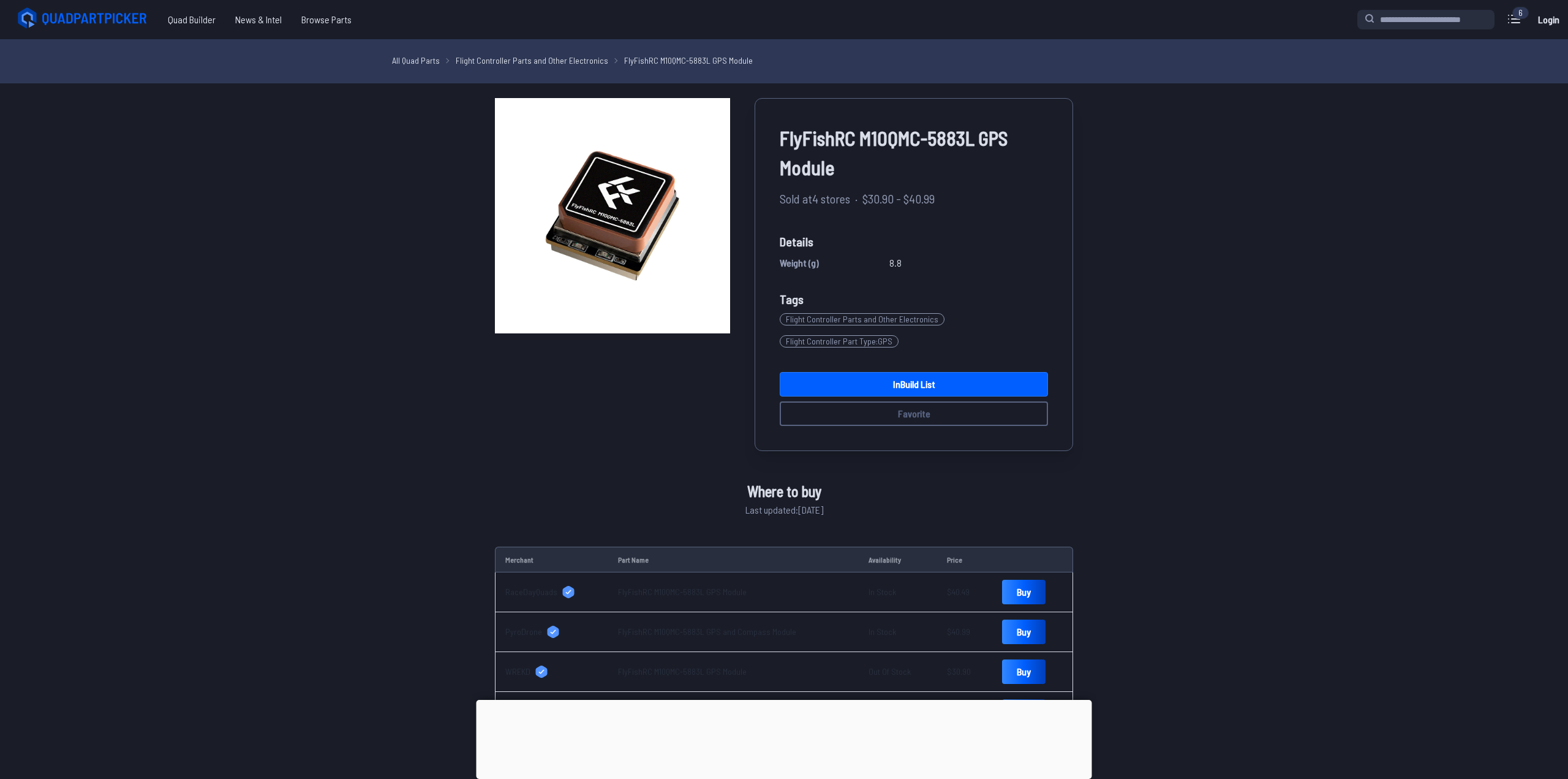
click at [1170, 158] on label "close sidebar" at bounding box center [784, 389] width 1568 height 779
click at [405, 60] on link "All Quad Parts" at bounding box center [411, 60] width 48 height 13
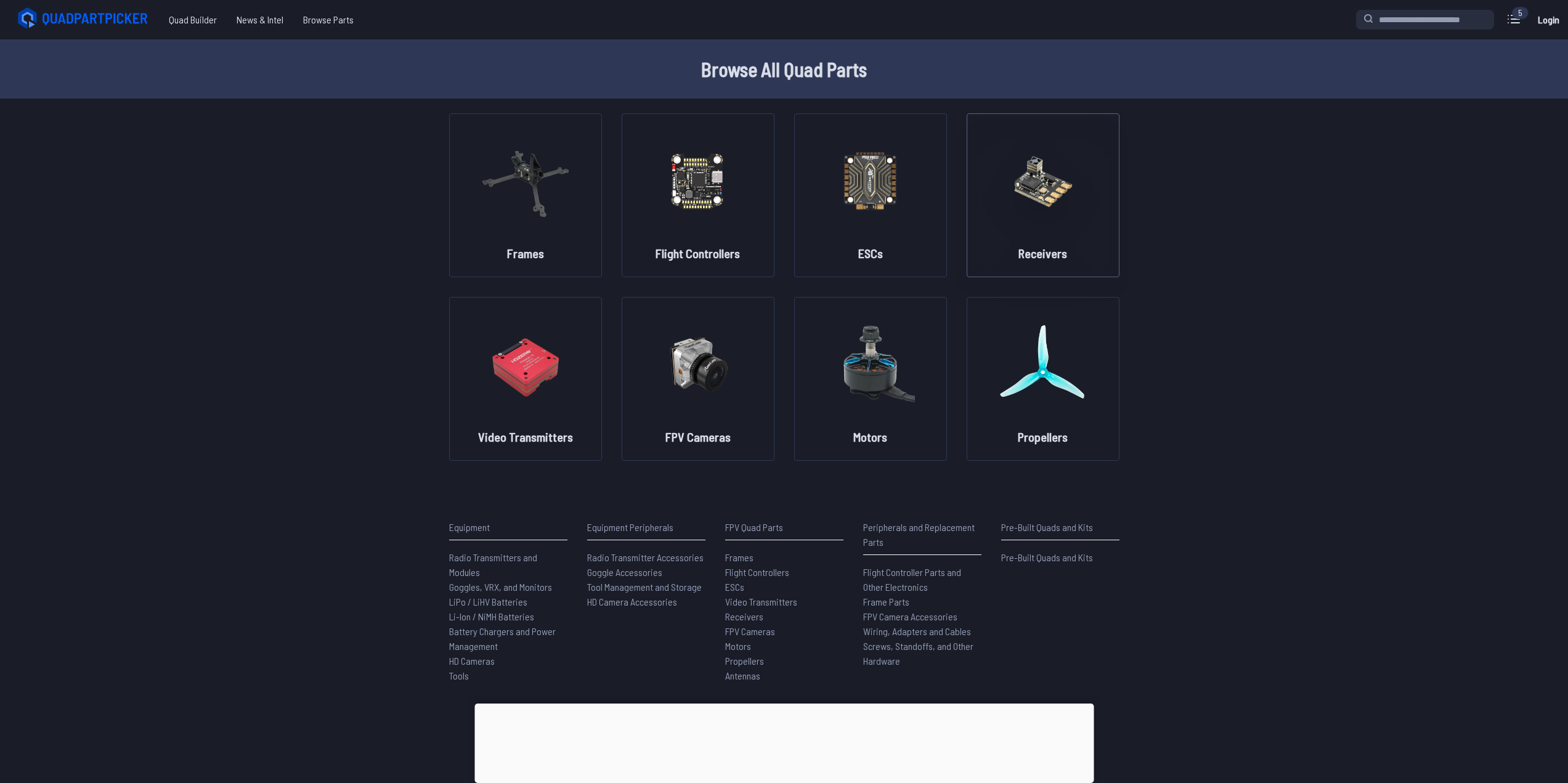
click at [1034, 209] on img at bounding box center [1042, 180] width 88 height 109
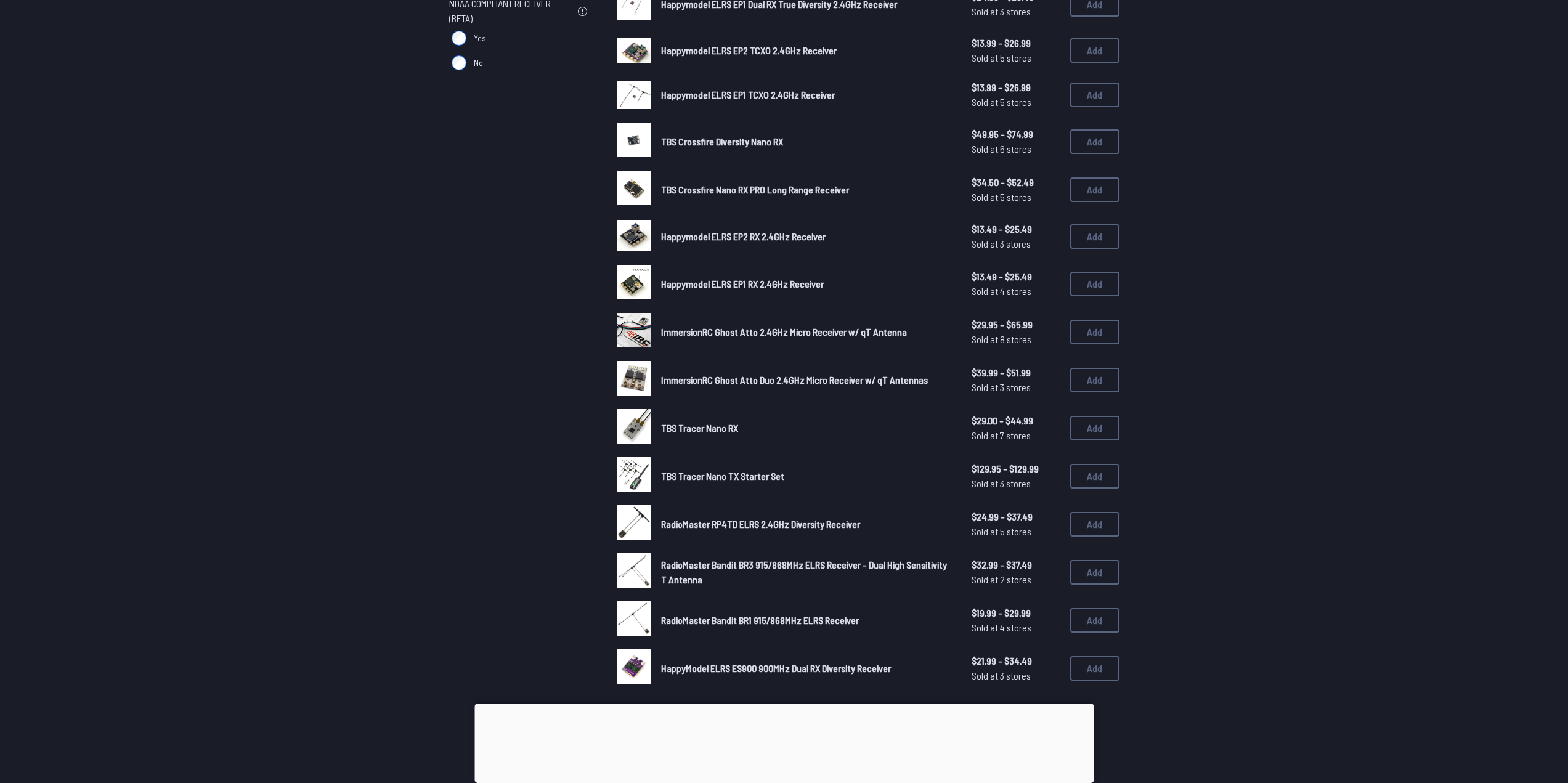
scroll to position [492, 0]
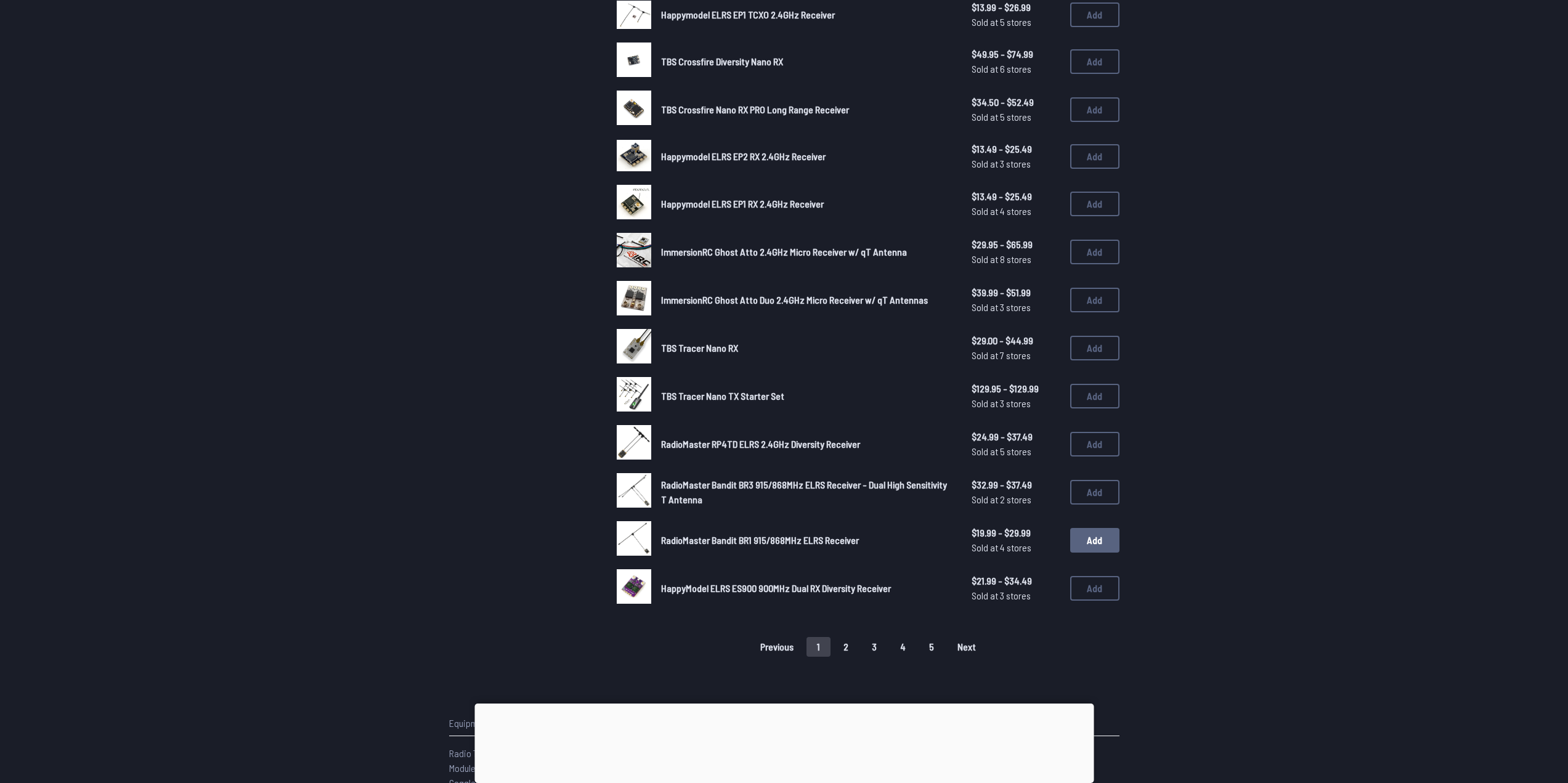
click at [1095, 540] on button "Add" at bounding box center [1094, 540] width 49 height 25
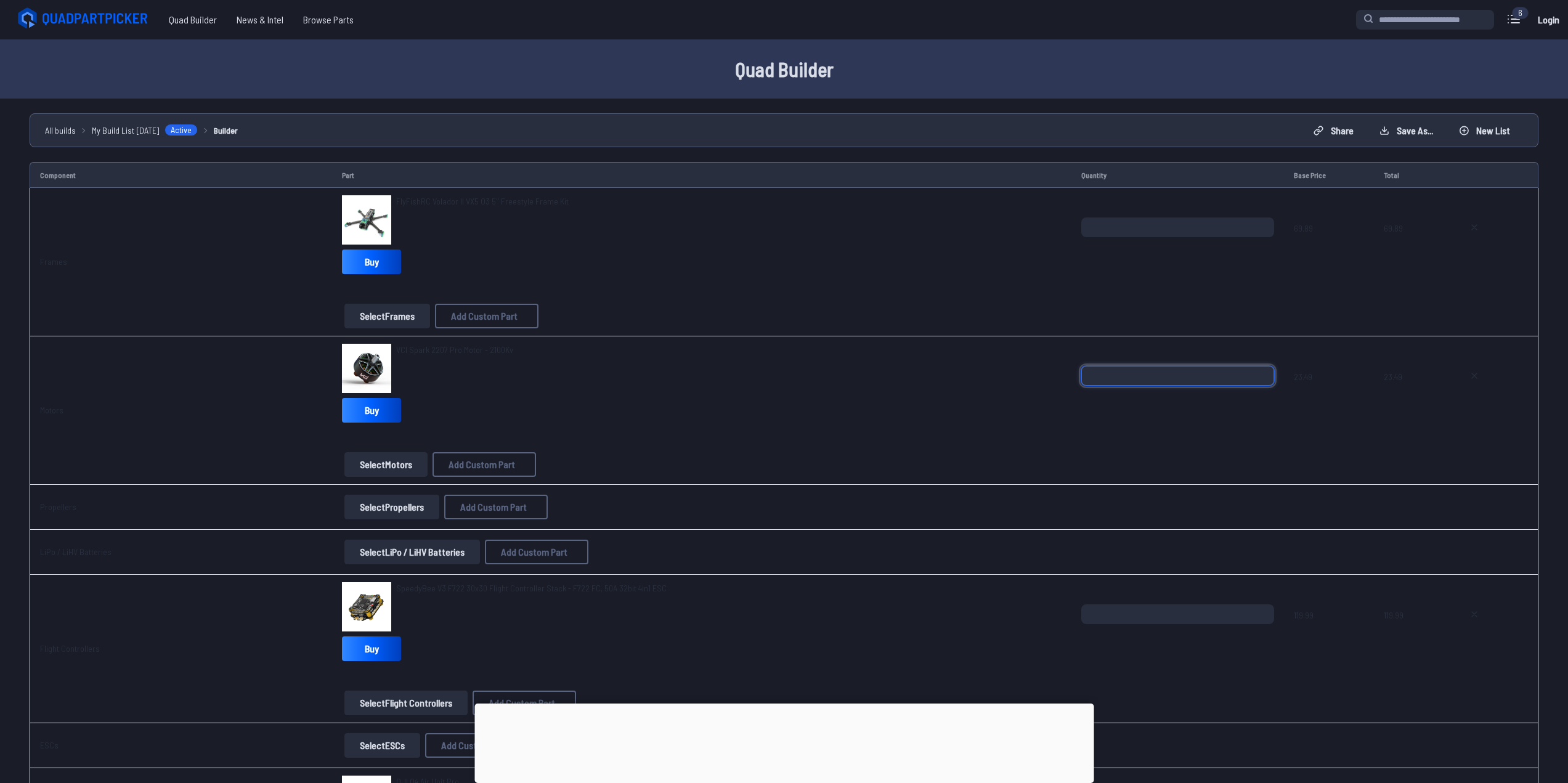
click at [1183, 384] on input "*" at bounding box center [1177, 375] width 193 height 20
type input "*"
click at [849, 378] on div "VCI Spark 2207 Pro Motor - 2100Kv" at bounding box center [702, 368] width 719 height 49
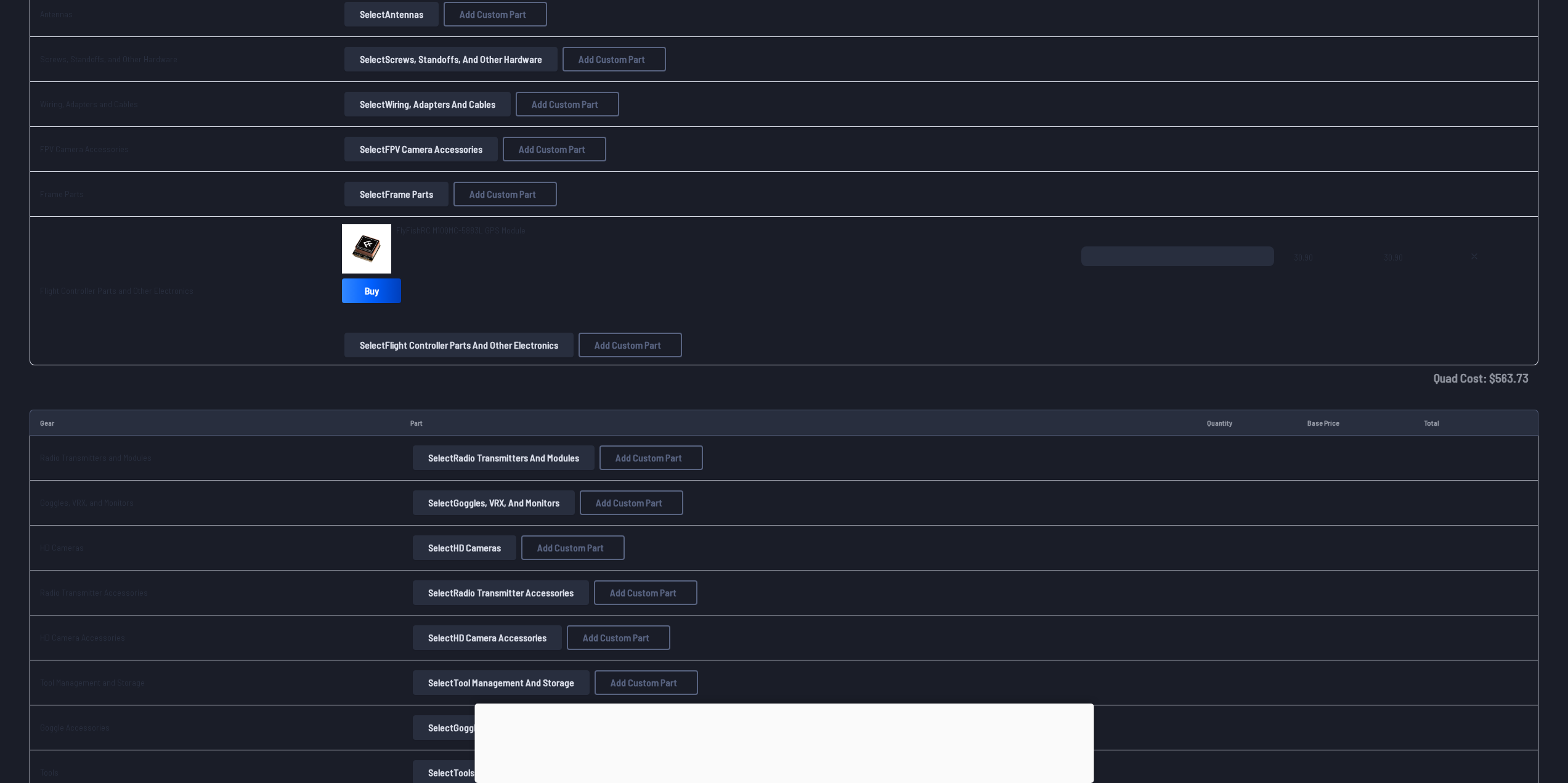
scroll to position [1090, 0]
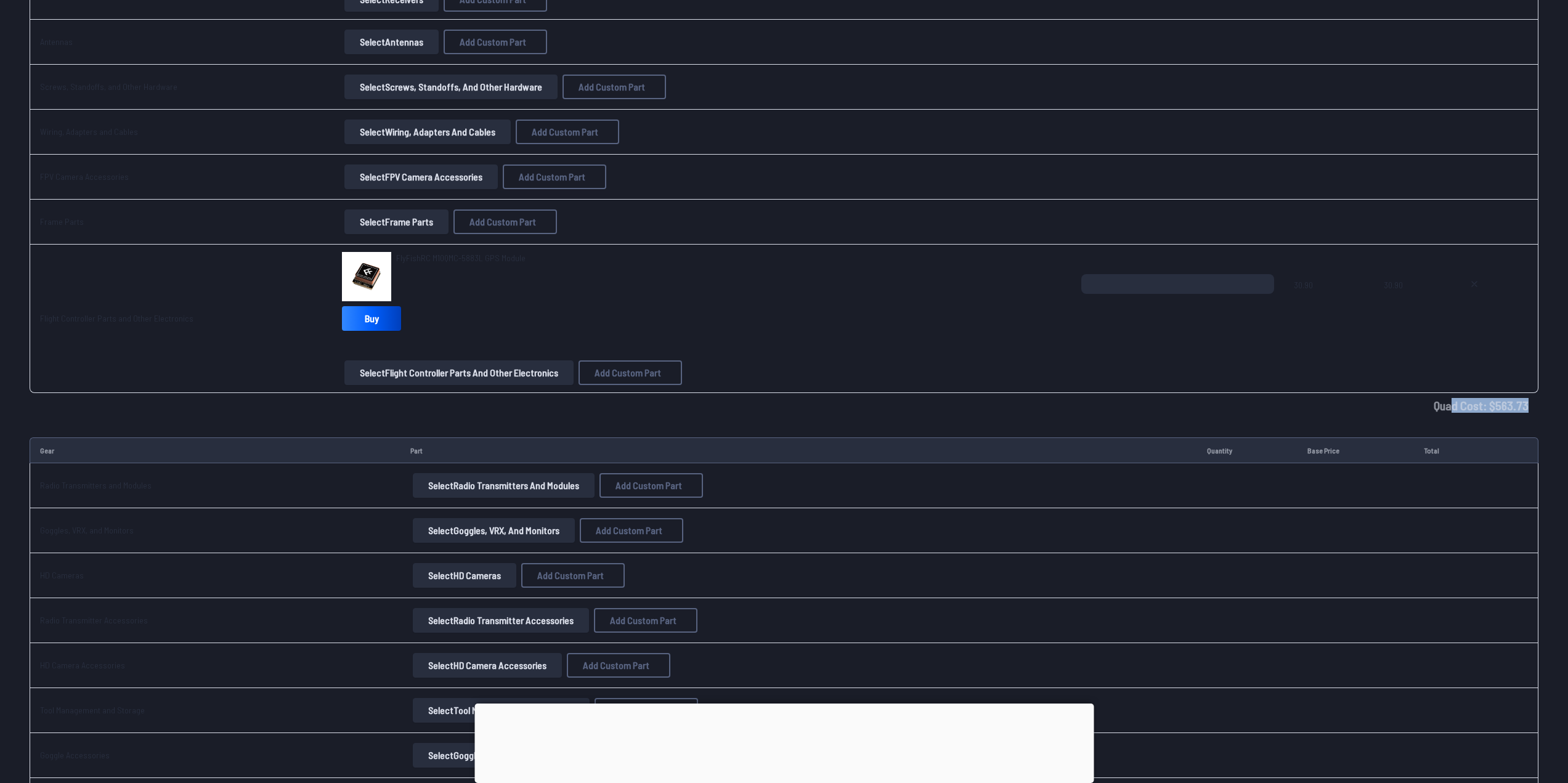
click at [1463, 408] on td "Quad Cost: $ 563.73" at bounding box center [784, 405] width 1509 height 25
click at [1520, 411] on td "Quad Cost: $ 563.73" at bounding box center [784, 405] width 1509 height 25
drag, startPoint x: 1524, startPoint y: 407, endPoint x: 1498, endPoint y: 405, distance: 26.1
click at [1498, 405] on td "Quad Cost: $ 563.73" at bounding box center [784, 405] width 1509 height 25
click at [1506, 404] on td "Quad Cost: $ 563.73" at bounding box center [784, 405] width 1509 height 25
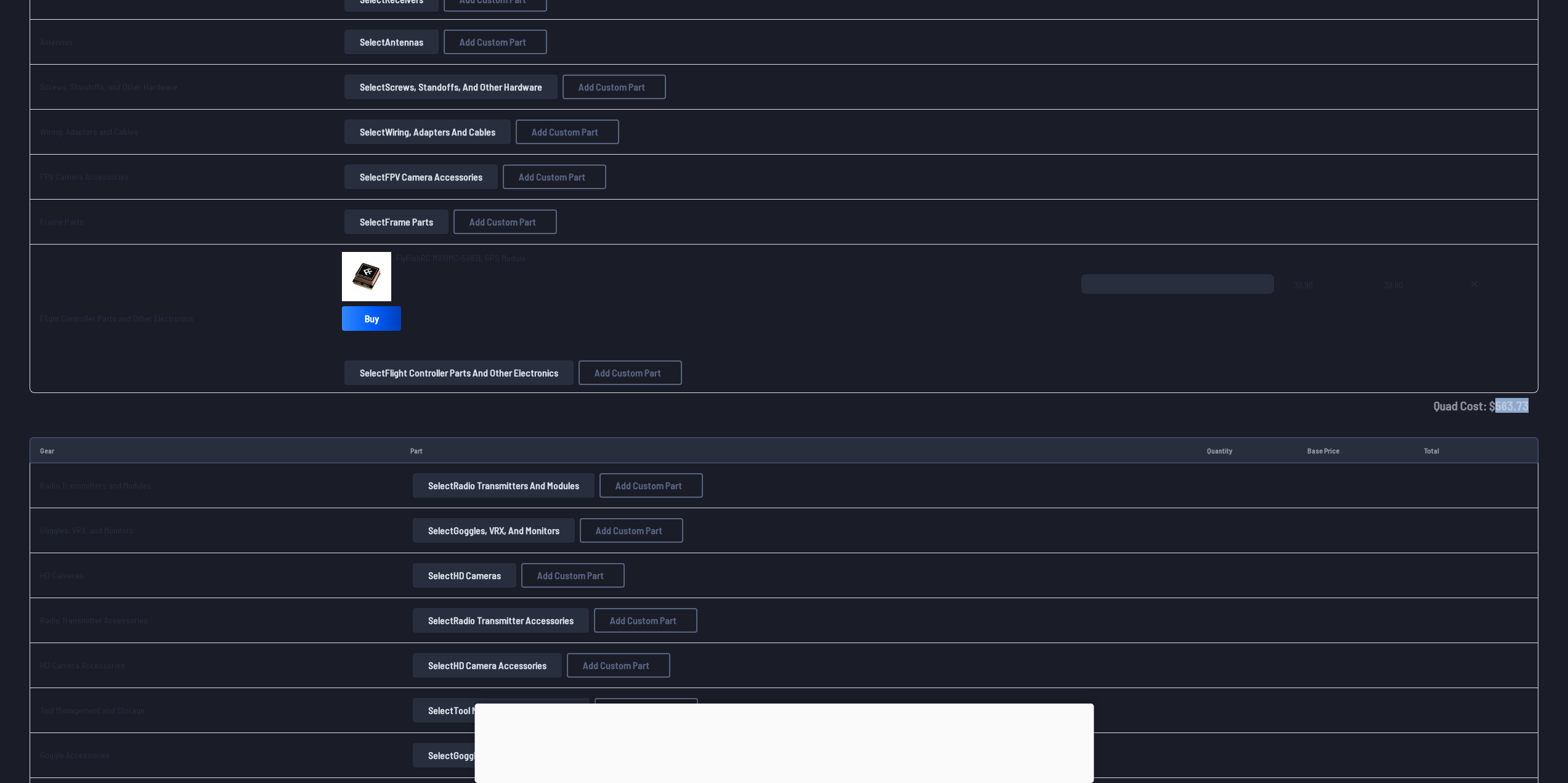
click at [1508, 403] on td "Quad Cost: $ 563.73" at bounding box center [784, 405] width 1509 height 25
click at [1508, 403] on td "Quad Cost: $ 563.73" at bounding box center [784, 405] width 1509 height 25
click at [1509, 402] on td "Quad Cost: $ 563.73" at bounding box center [784, 405] width 1509 height 25
click at [1509, 402] on td "Quad Cost: $ 563.73" at bounding box center [784, 405] width 1509 height 25
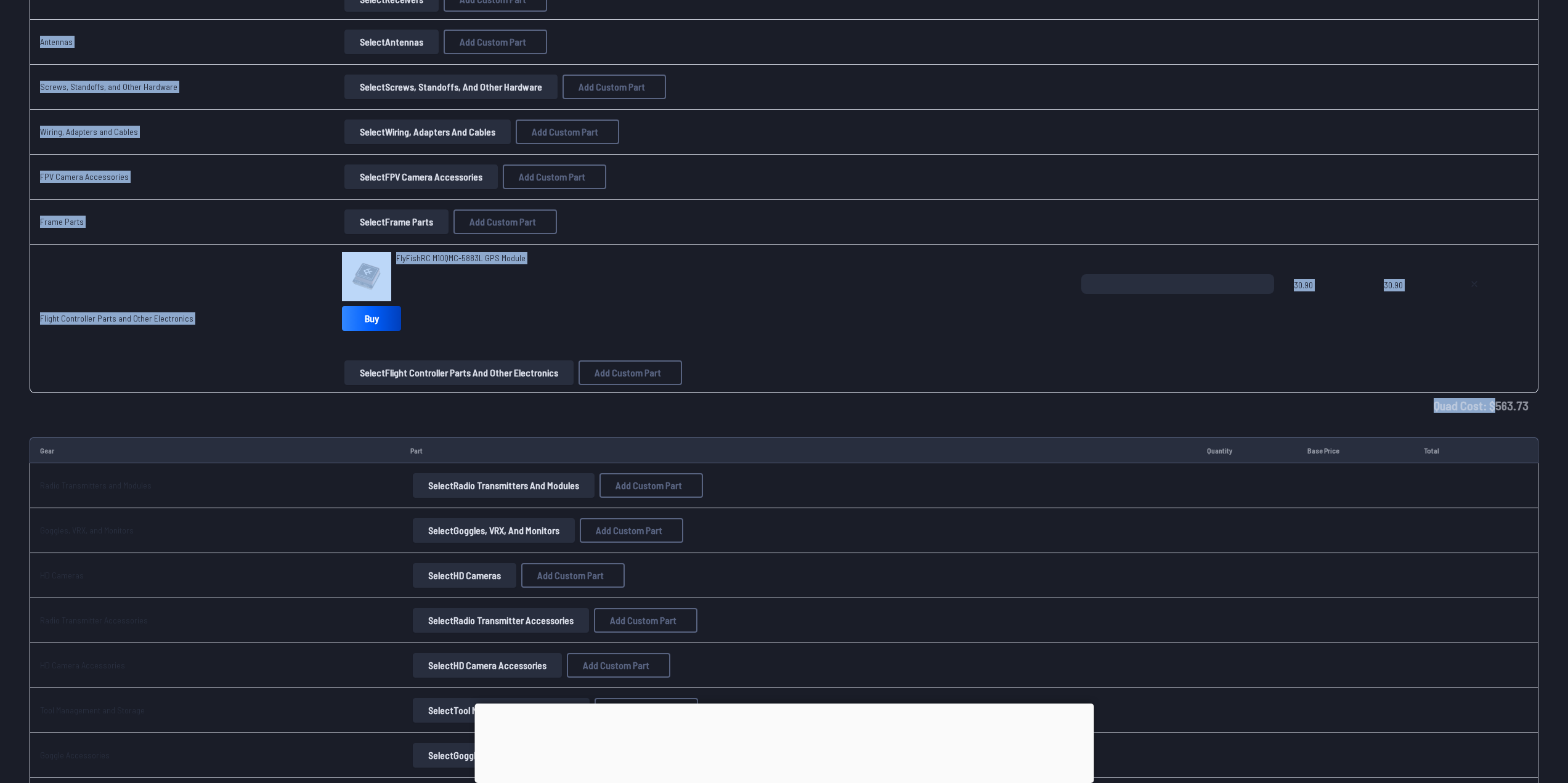
drag, startPoint x: 1499, startPoint y: 407, endPoint x: 1577, endPoint y: 416, distance: 78.5
click at [1512, 410] on td "Quad Cost: $ 563.73" at bounding box center [784, 405] width 1509 height 25
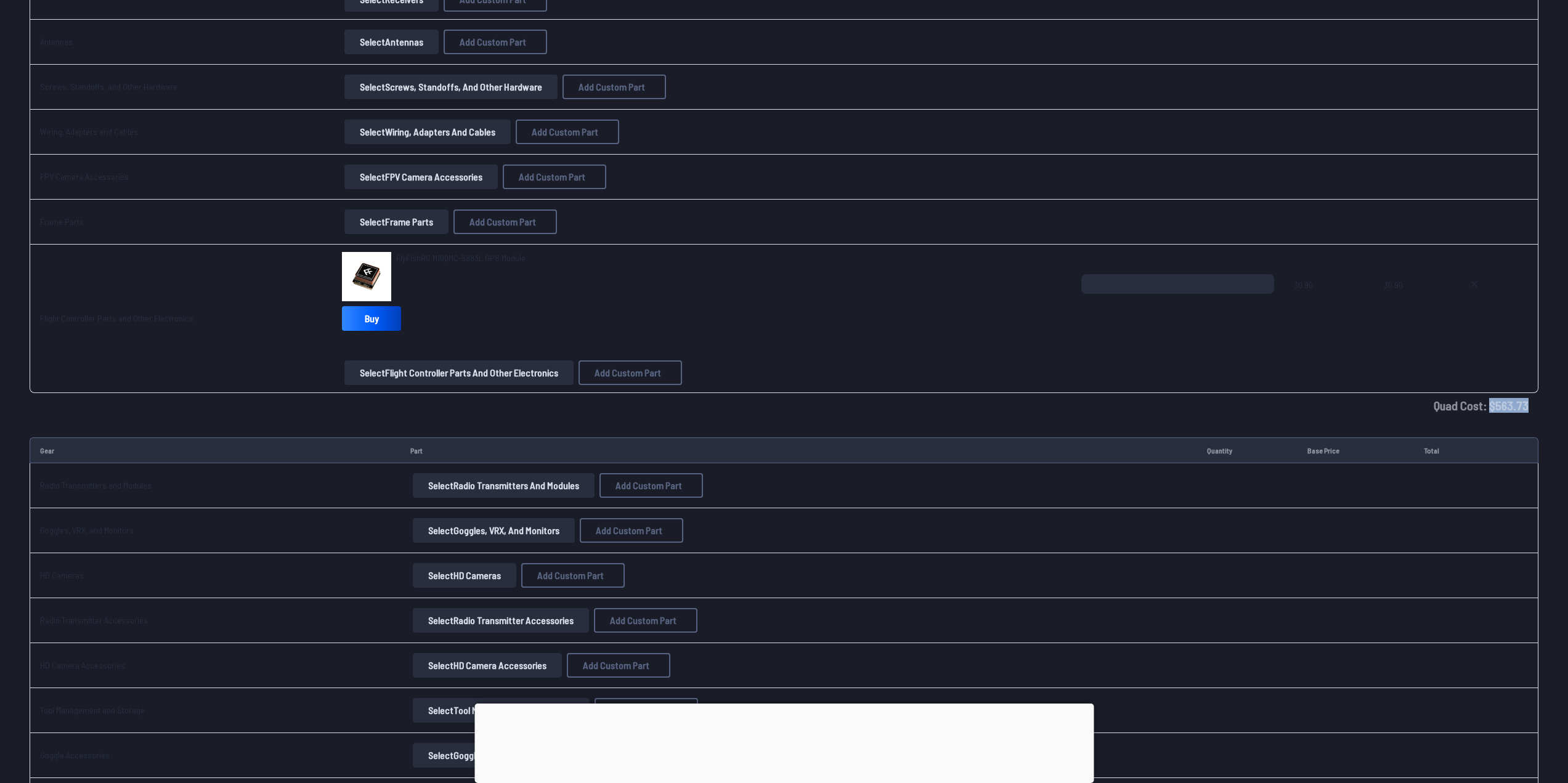
drag, startPoint x: 1525, startPoint y: 407, endPoint x: 1494, endPoint y: 407, distance: 31.0
click at [1494, 407] on td "Quad Cost: $ 563.73" at bounding box center [784, 405] width 1509 height 25
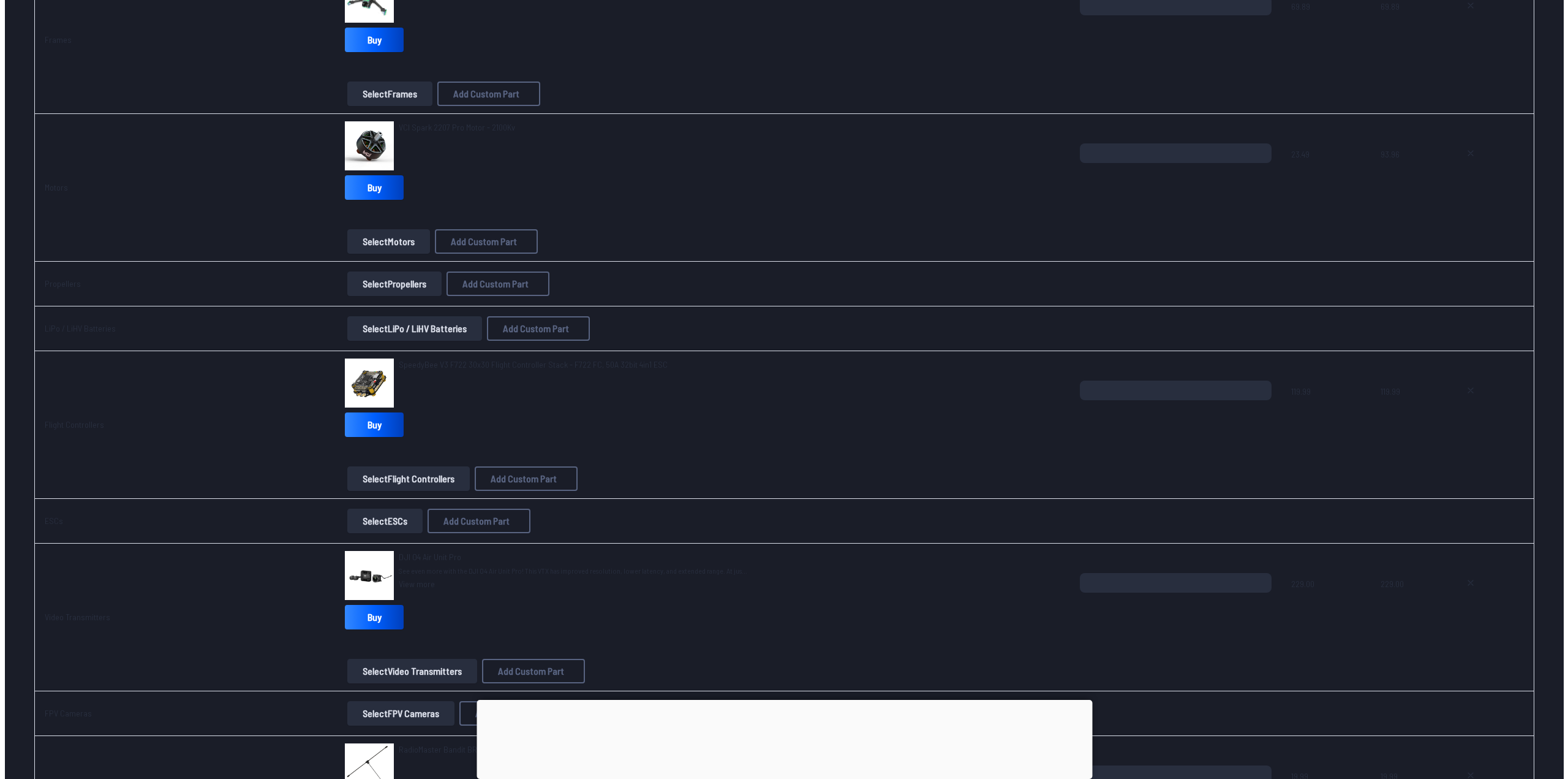
scroll to position [0, 0]
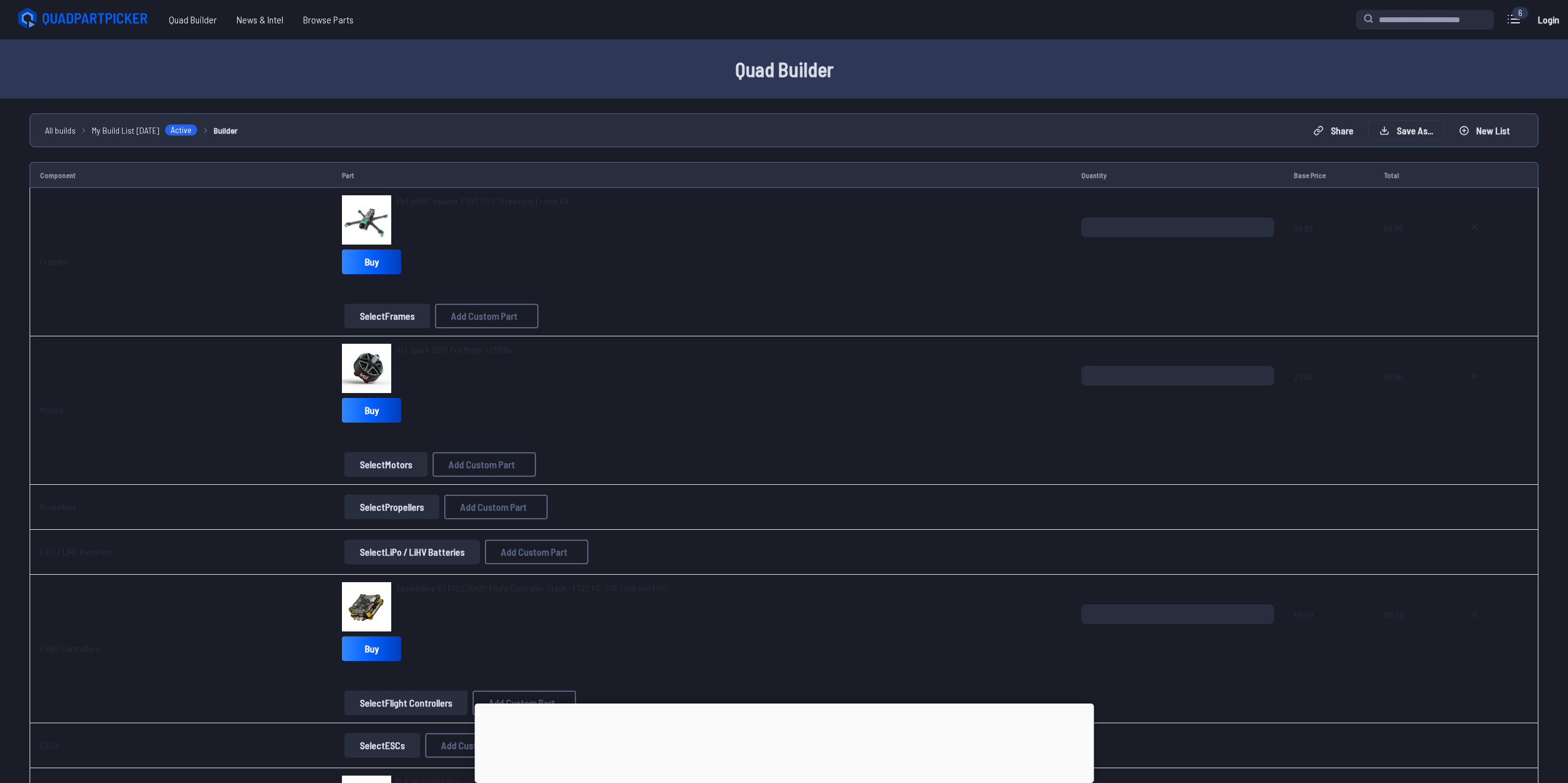
click at [1428, 133] on button "Save as..." at bounding box center [1406, 130] width 74 height 20
click at [740, 433] on link "Log in" at bounding box center [744, 425] width 80 height 18
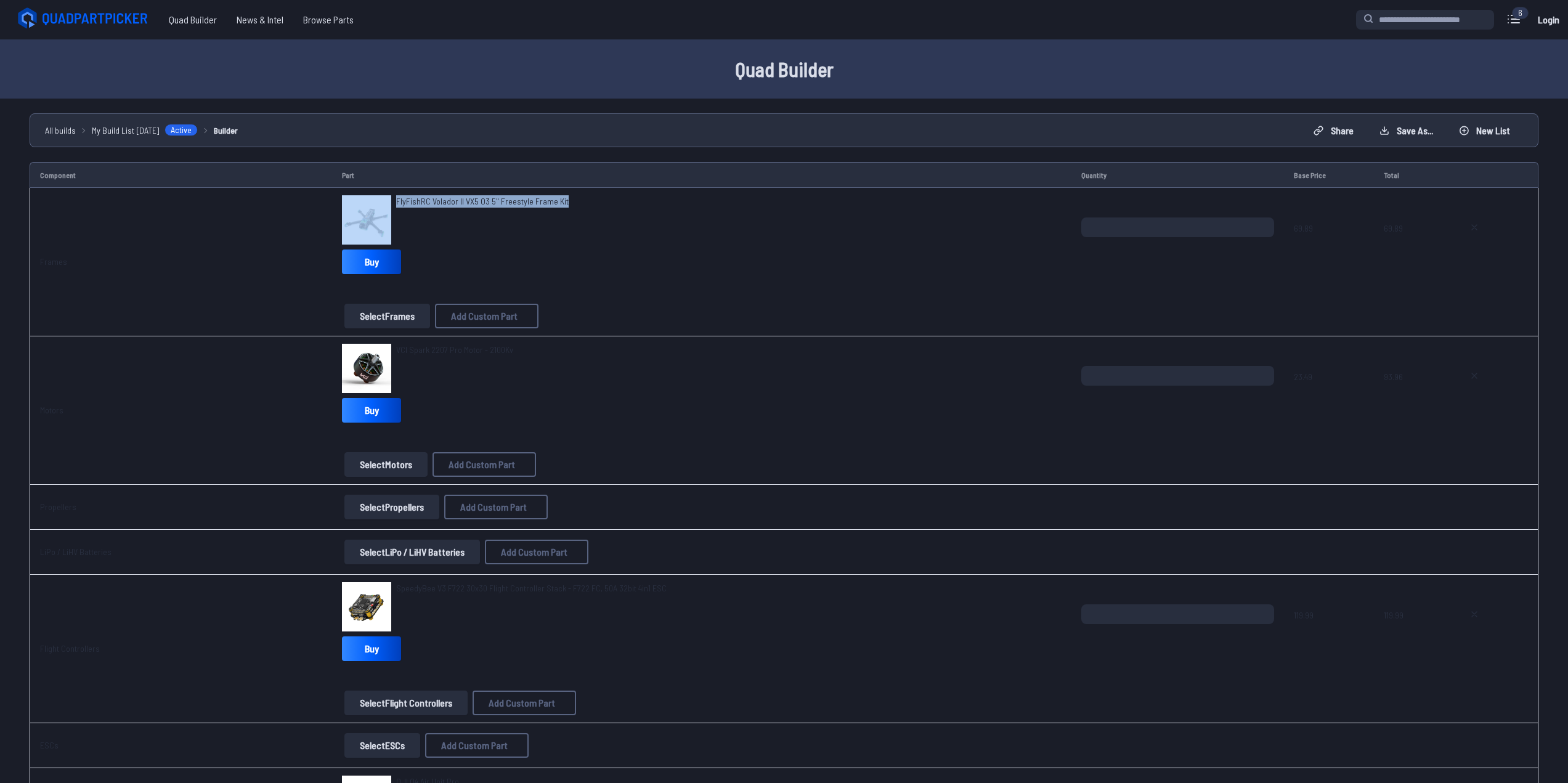
drag, startPoint x: 546, startPoint y: 200, endPoint x: 387, endPoint y: 201, distance: 159.0
click at [387, 201] on div "FlyFishRC Volador II VX5 O3 5" Freestyle Frame Kit" at bounding box center [702, 219] width 719 height 49
copy div "FlyFishRC Volador II VX5 O3 5" Freestyle Frame Kit"
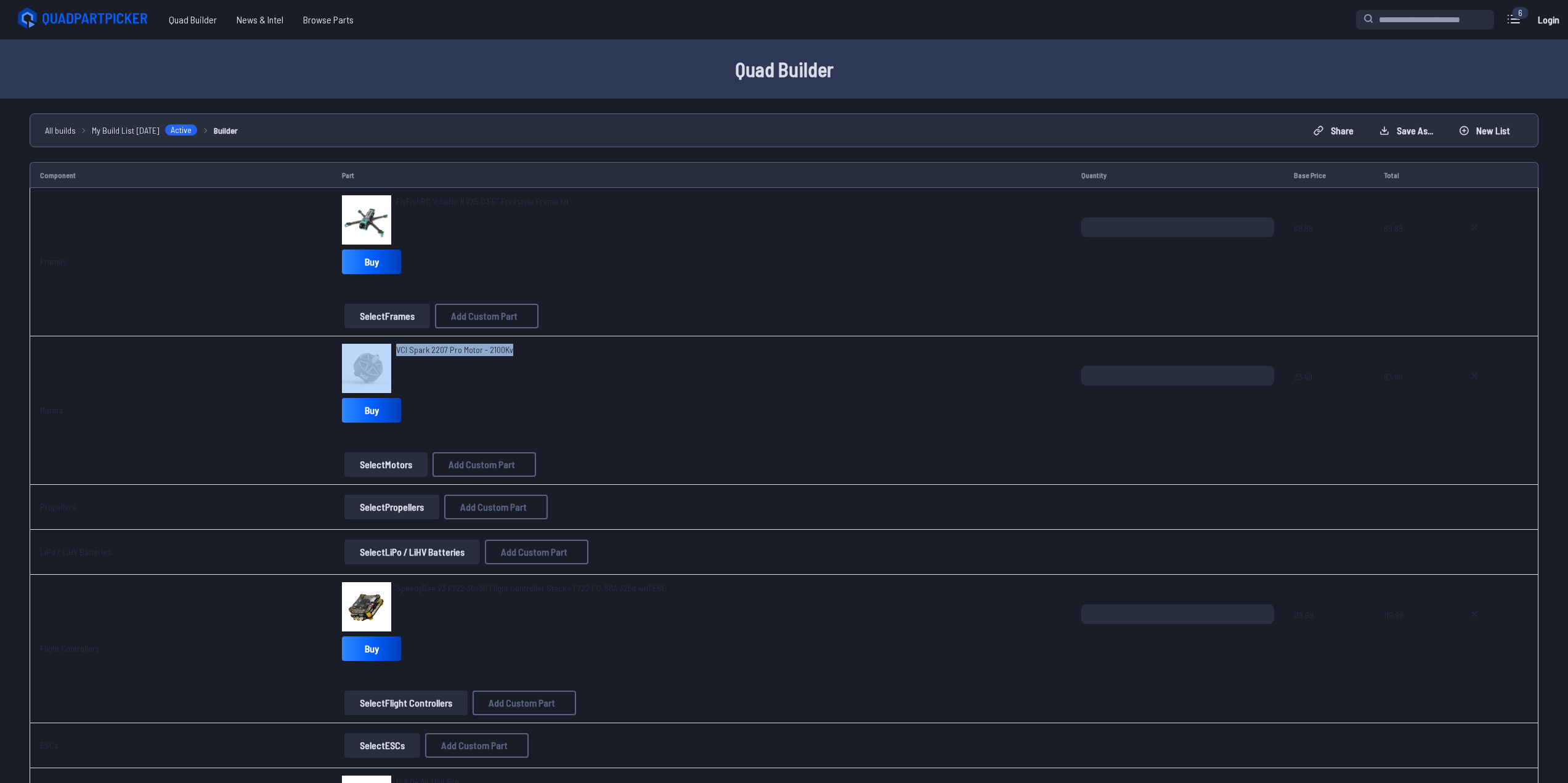
drag, startPoint x: 505, startPoint y: 349, endPoint x: 387, endPoint y: 357, distance: 118.3
click at [387, 357] on div "VCI Spark 2207 Pro Motor - 2100Kv" at bounding box center [702, 368] width 719 height 49
copy div "VCI Spark 2207 Pro Motor - 2100Kv"
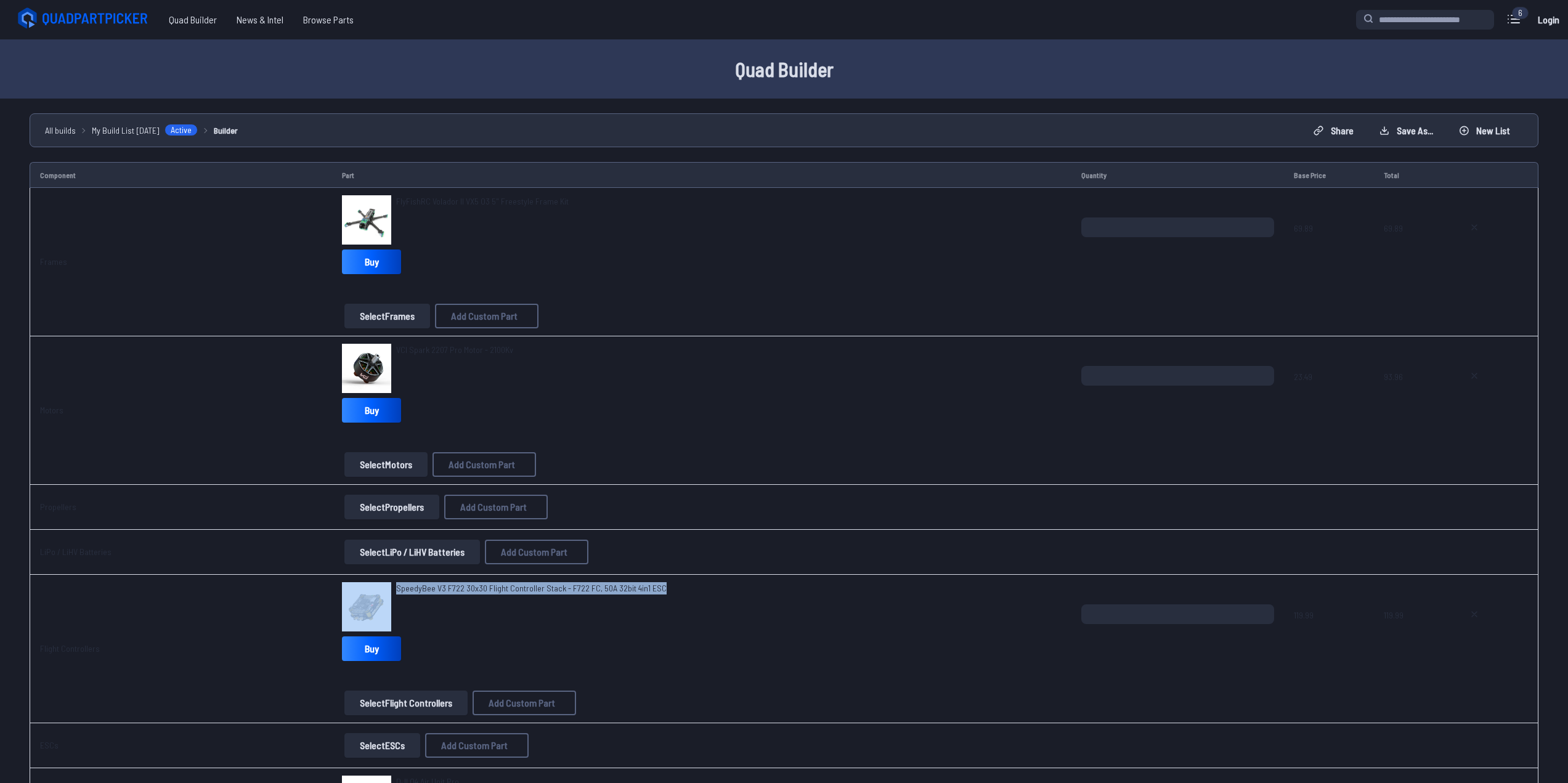
drag, startPoint x: 663, startPoint y: 593, endPoint x: 381, endPoint y: 589, distance: 282.0
click at [381, 589] on div "SpeedyBee V3 F722 30x30 Flight Controller Stack - F722 FC, 50A 32bit 4in1 ESC" at bounding box center [702, 606] width 719 height 49
copy div "SpeedyBee V3 F722 30x30 Flight Controller Stack - F722 FC, 50A 32bit 4in1 ESC"
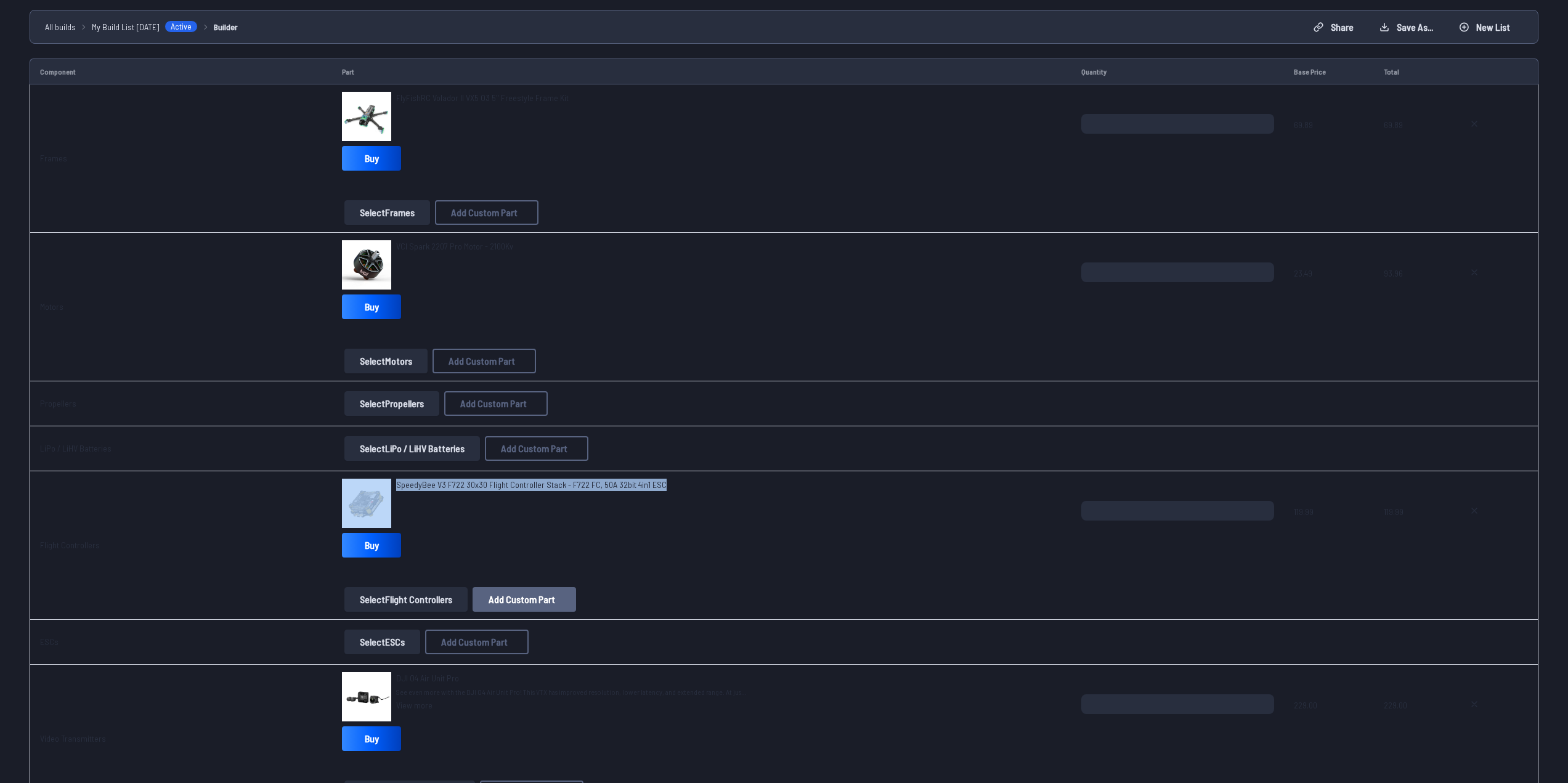
scroll to position [370, 0]
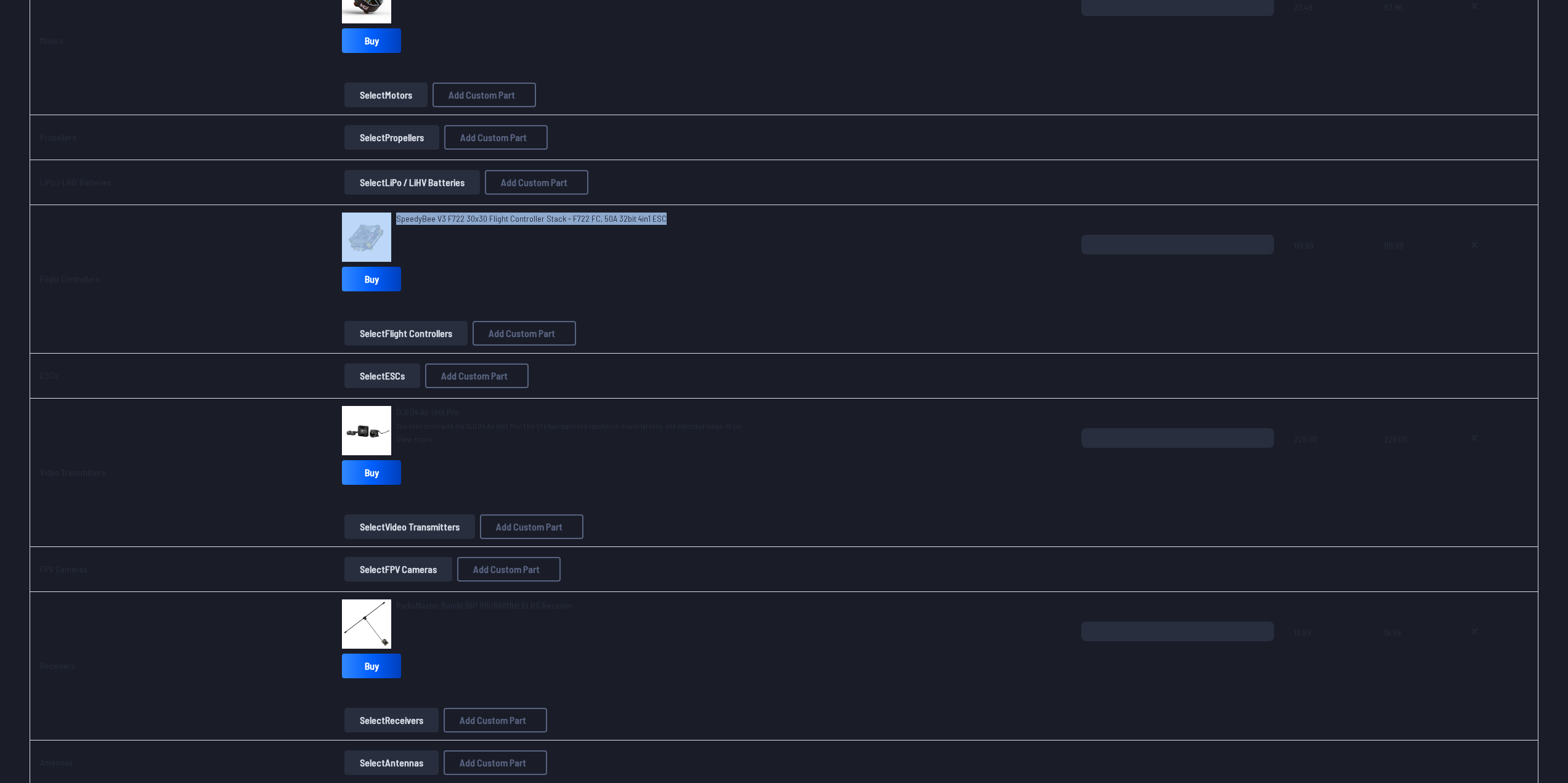
click at [426, 411] on span "DJI O4 Air Unit Pro" at bounding box center [427, 412] width 63 height 11
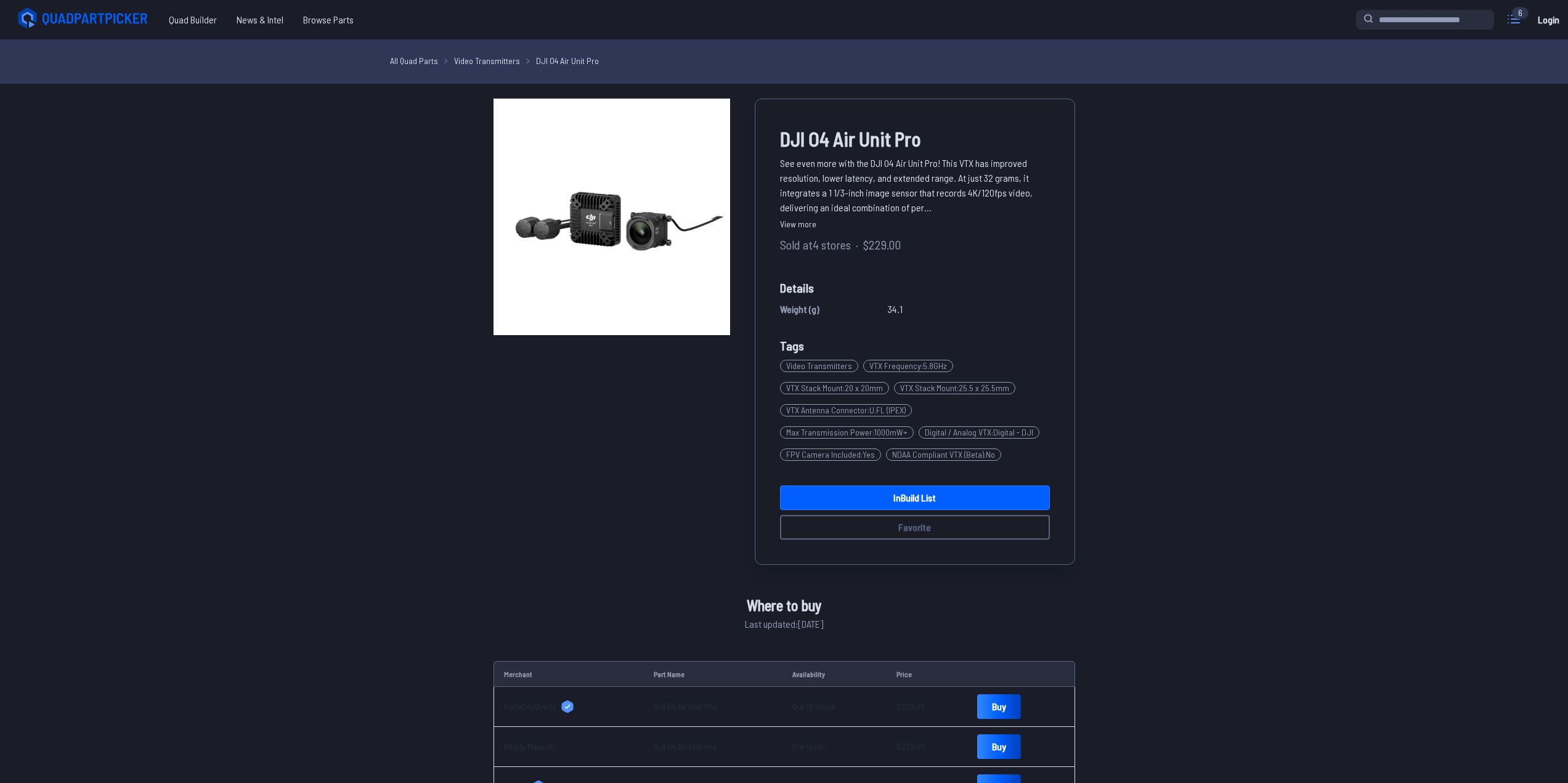
click at [1507, 18] on icon at bounding box center [1513, 19] width 20 height 20
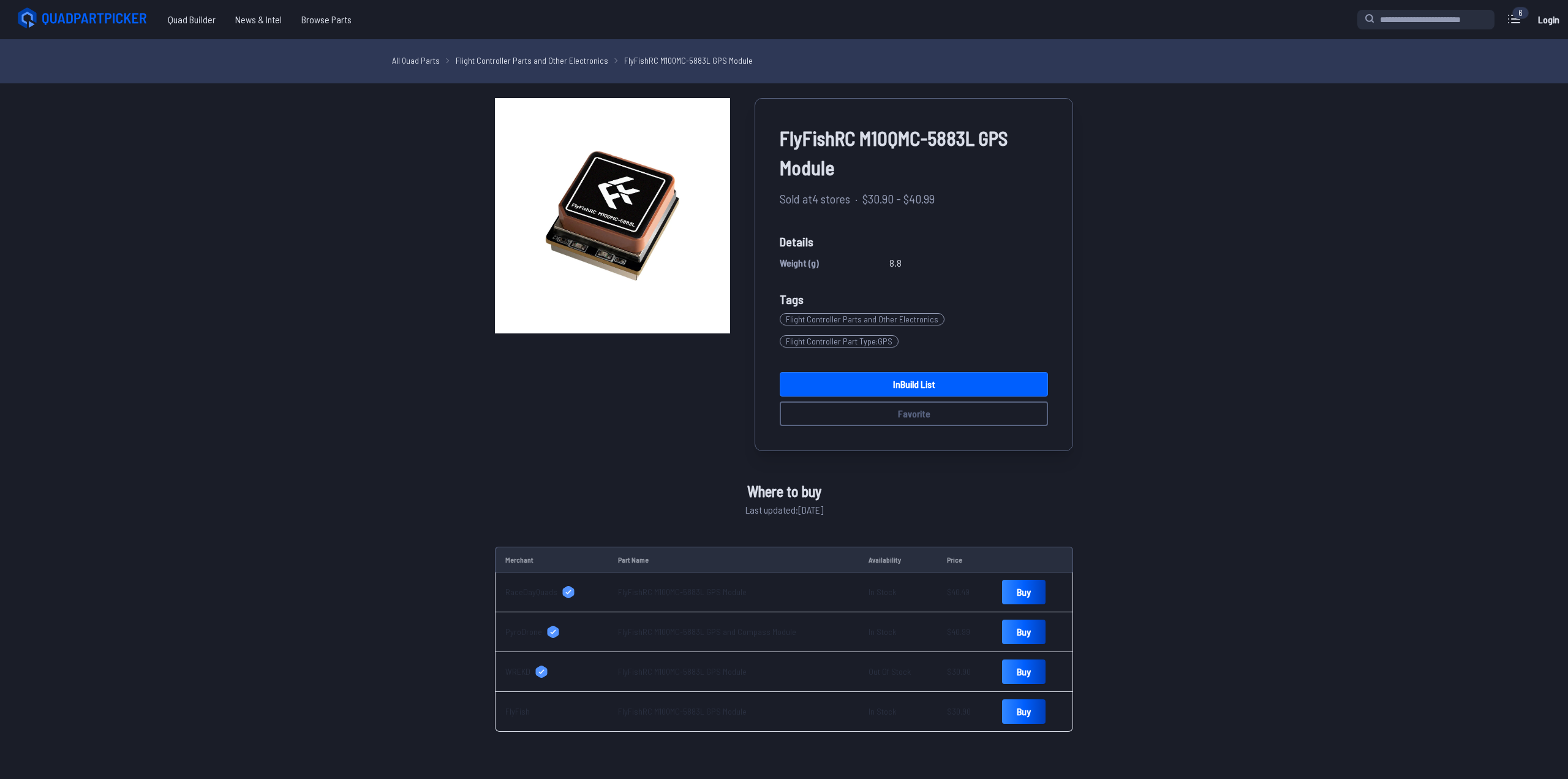
drag, startPoint x: 1485, startPoint y: 209, endPoint x: 1441, endPoint y: 215, distance: 44.4
drag, startPoint x: 1459, startPoint y: 217, endPoint x: 1401, endPoint y: 198, distance: 61.0
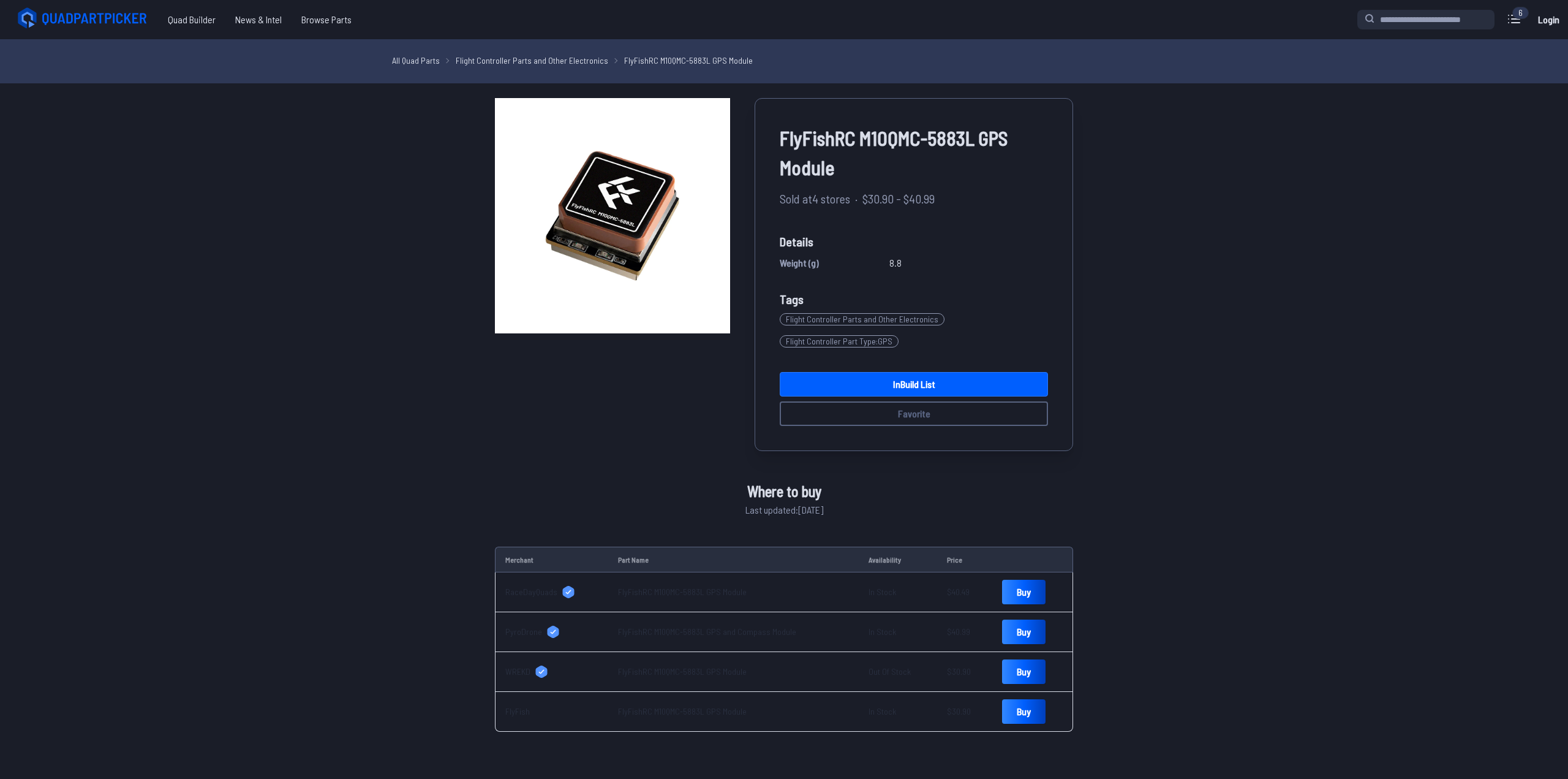
copy span "FlyFishRC M10QMC-5883L GPS Module"
click at [1308, 307] on label "close sidebar" at bounding box center [784, 389] width 1568 height 779
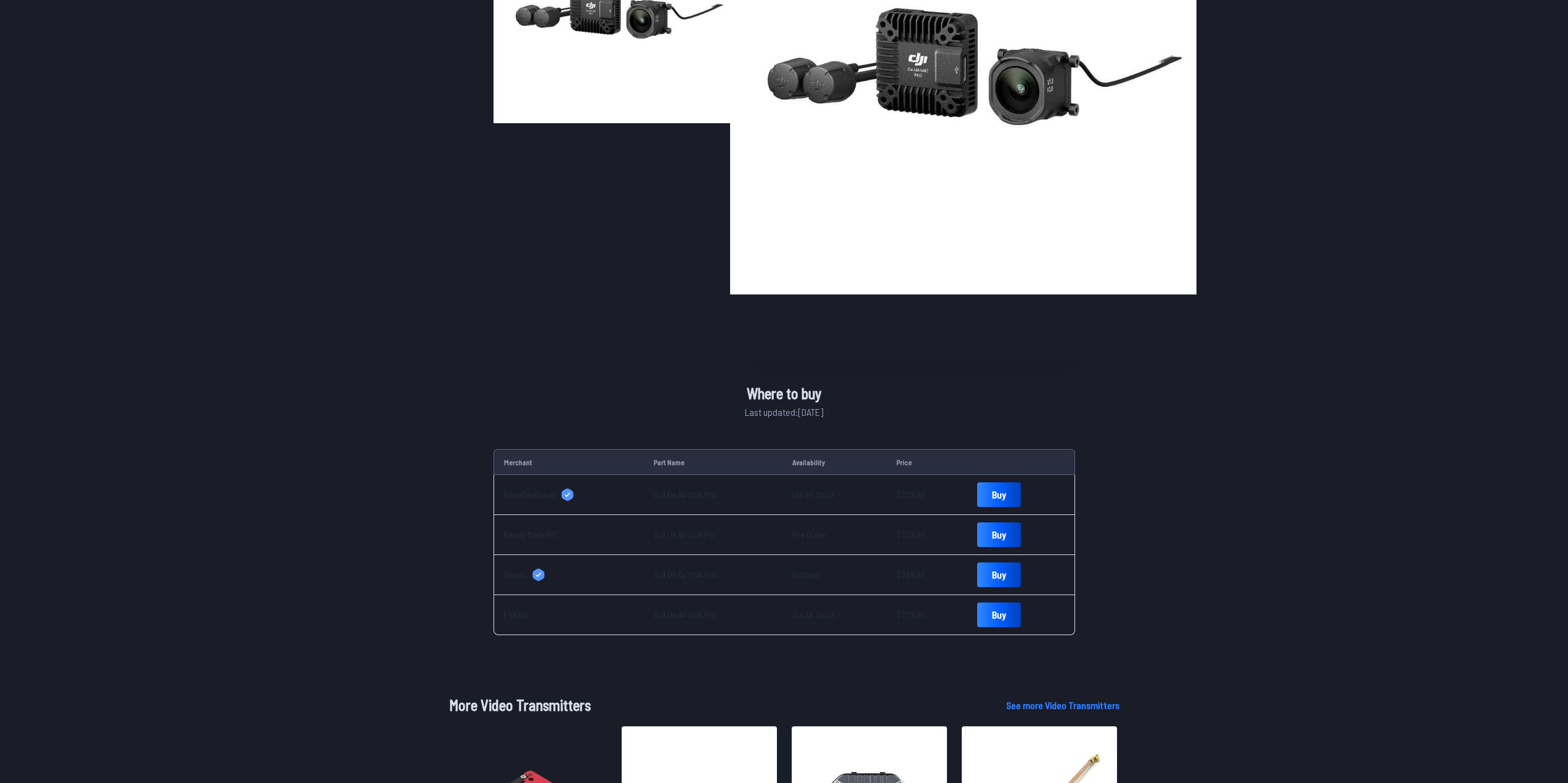
scroll to position [246, 0]
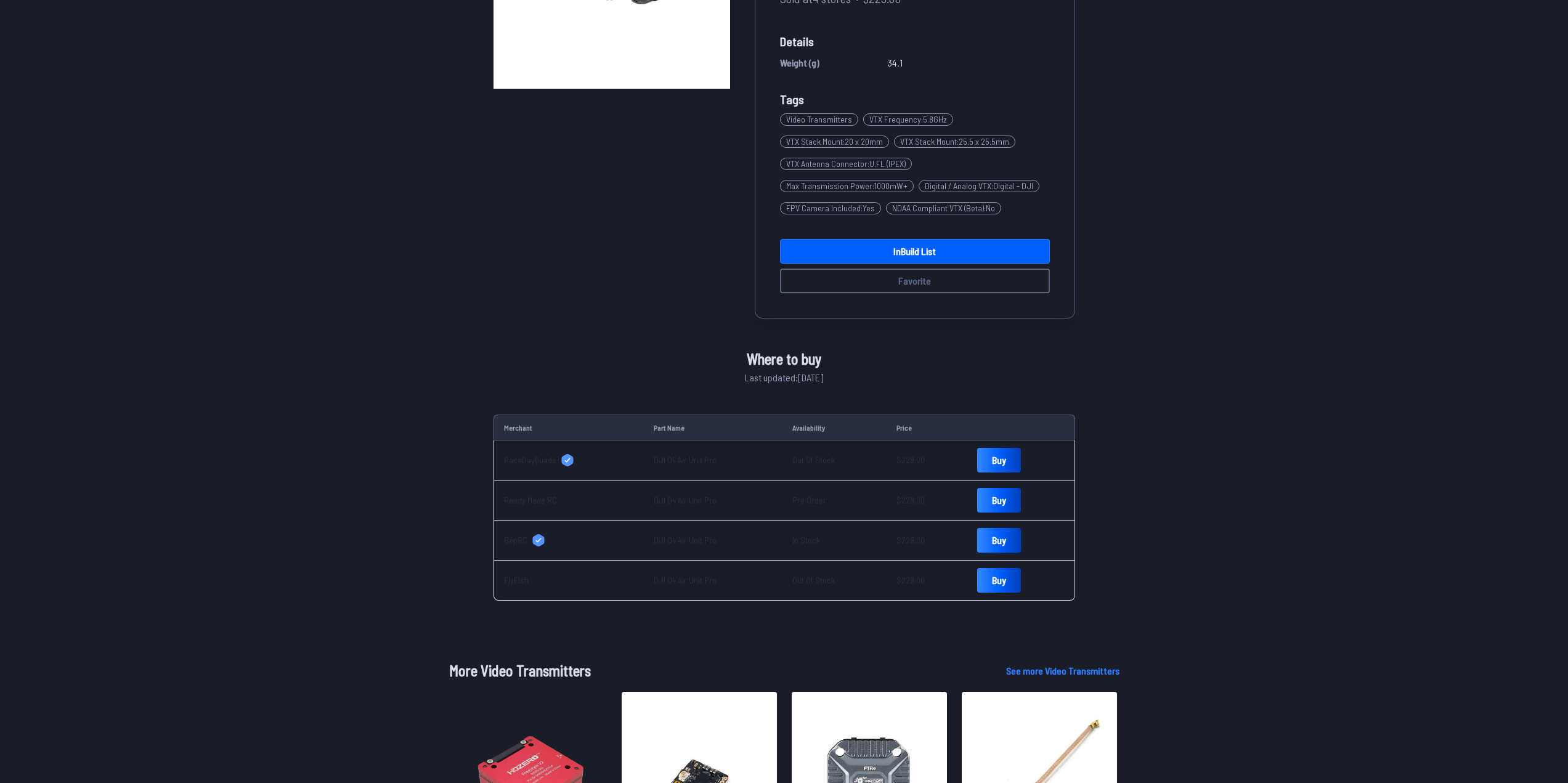
click at [986, 540] on link "Buy" at bounding box center [999, 540] width 44 height 25
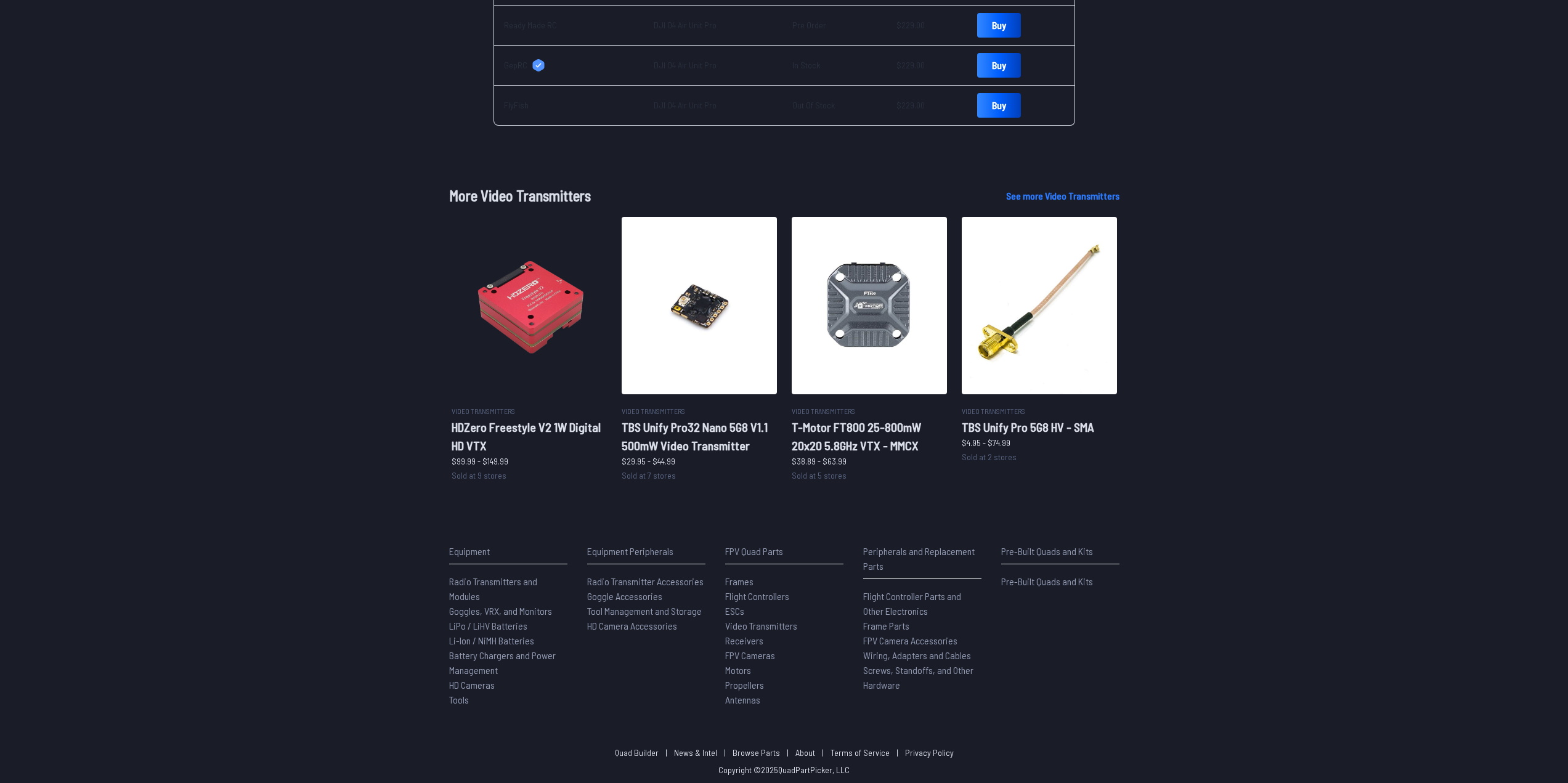
scroll to position [724, 0]
